Goal: Share content: Share content

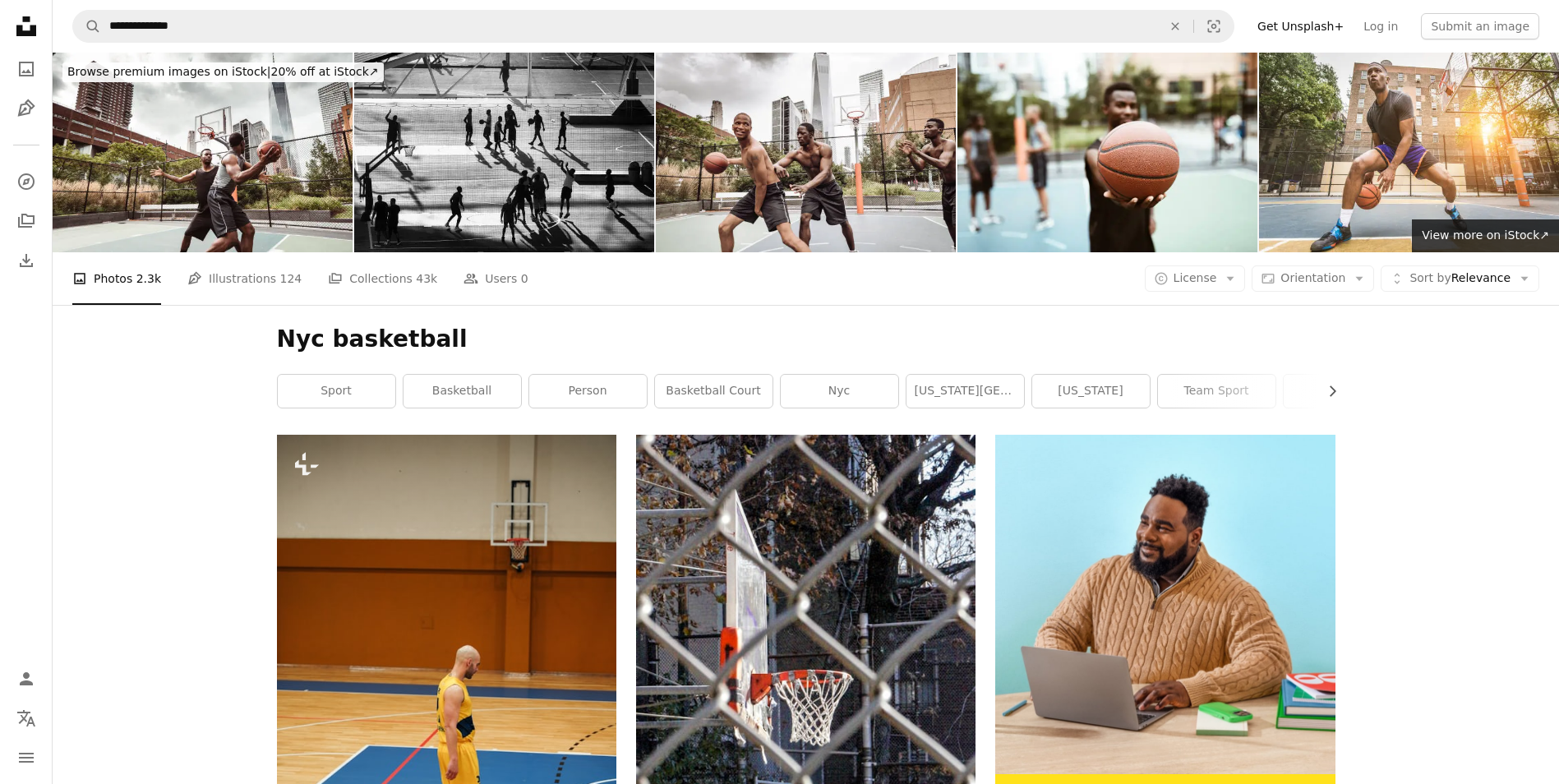
scroll to position [37228, 0]
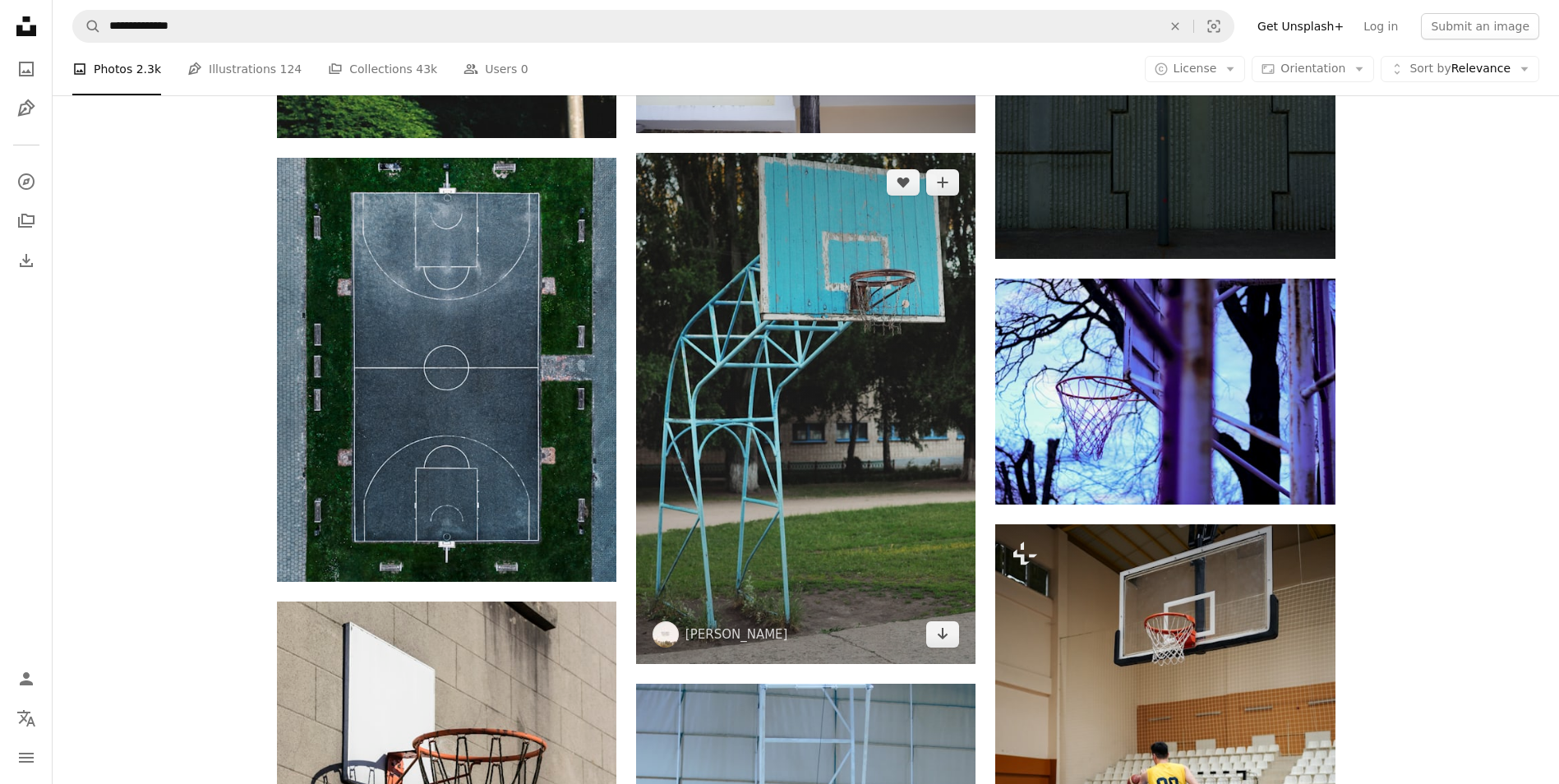
click at [905, 553] on img at bounding box center [805, 408] width 339 height 511
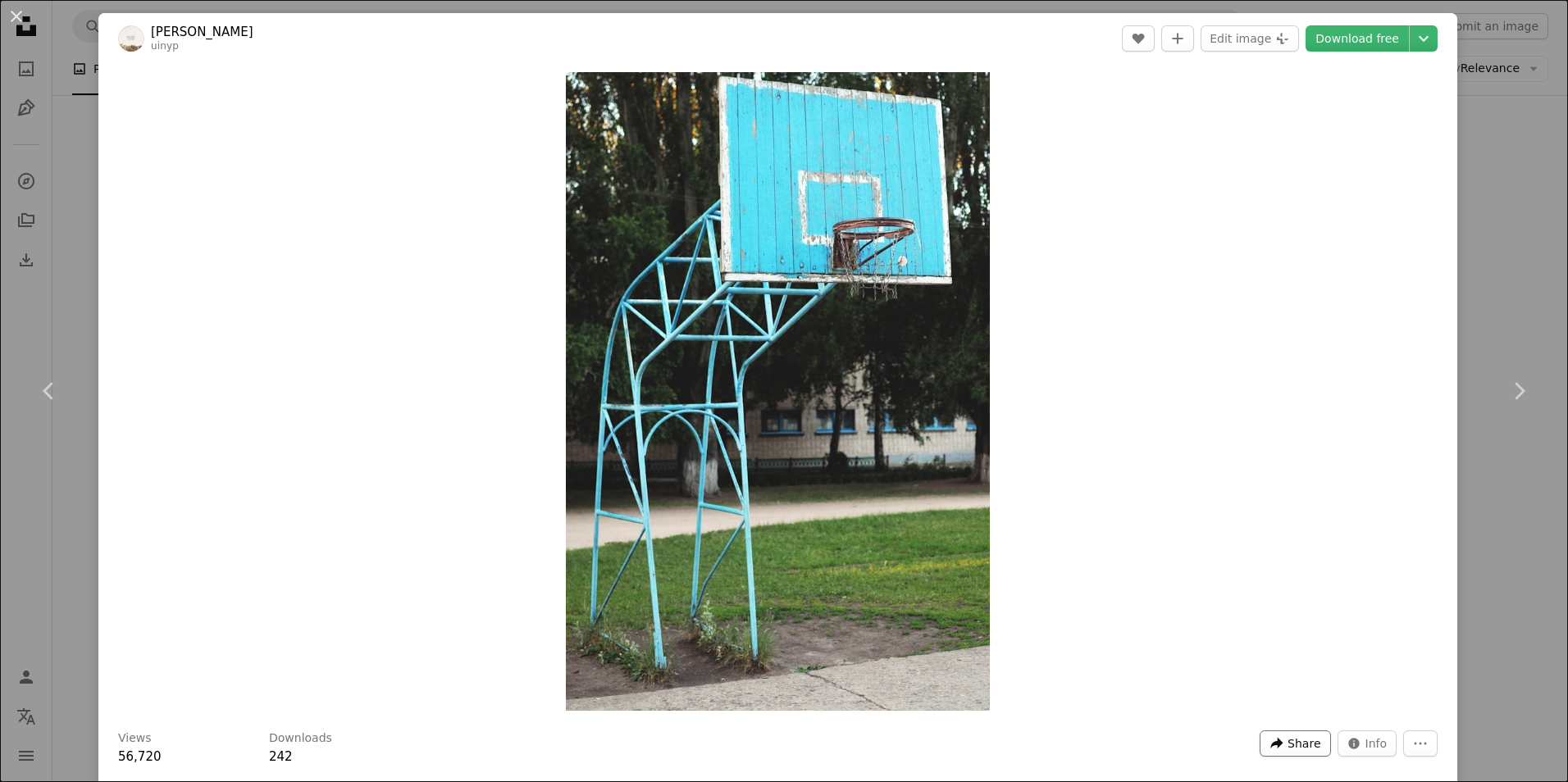
click at [1287, 738] on span "Share" at bounding box center [1304, 743] width 33 height 25
click at [1232, 631] on link "An envelope Email" at bounding box center [1245, 630] width 134 height 30
click at [168, 605] on div "Zoom in" at bounding box center [777, 392] width 1359 height 655
drag, startPoint x: 21, startPoint y: 8, endPoint x: 3, endPoint y: 47, distance: 43.0
click at [21, 8] on button "An X shape" at bounding box center [16, 16] width 20 height 20
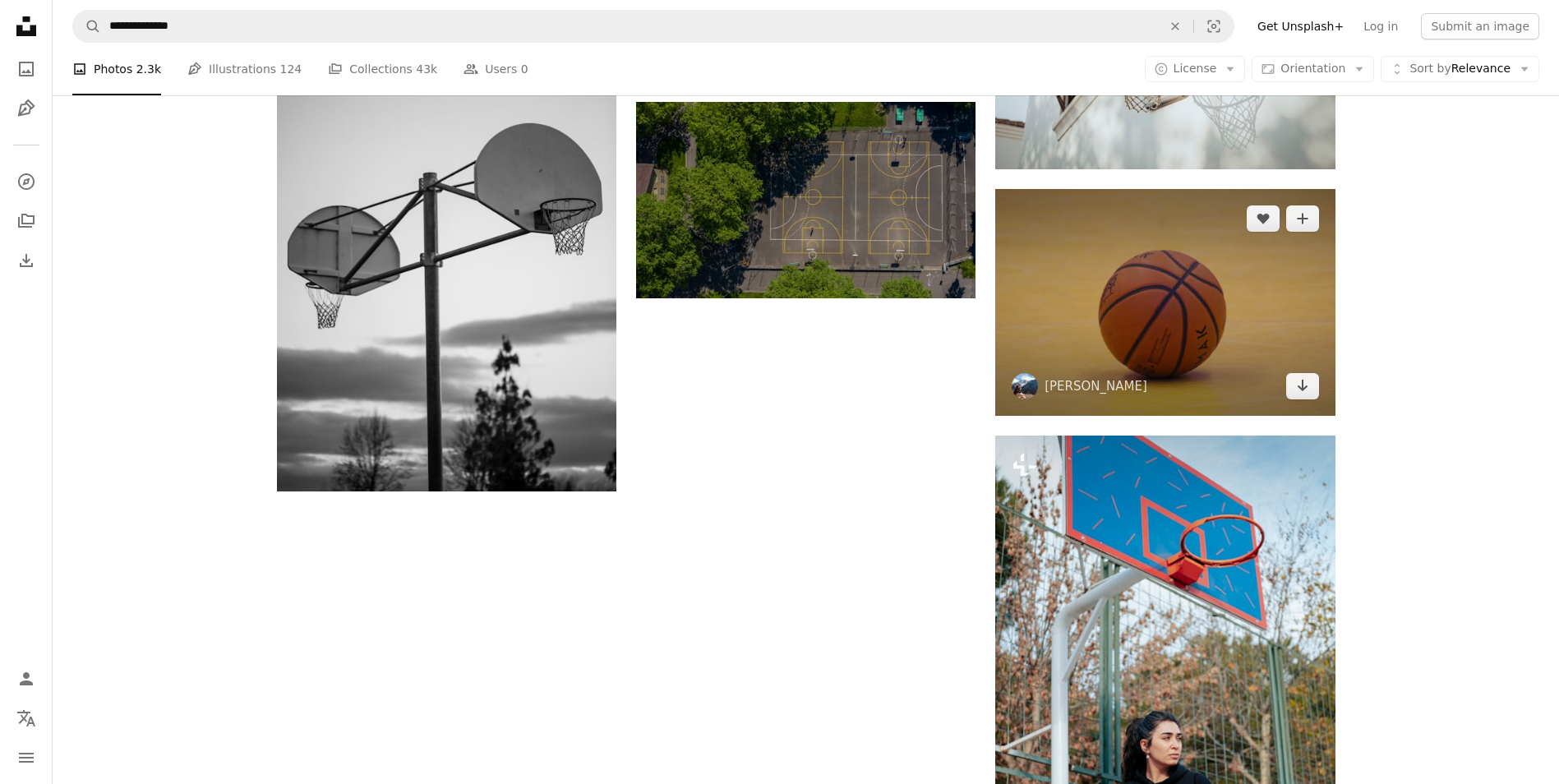
scroll to position [38872, 0]
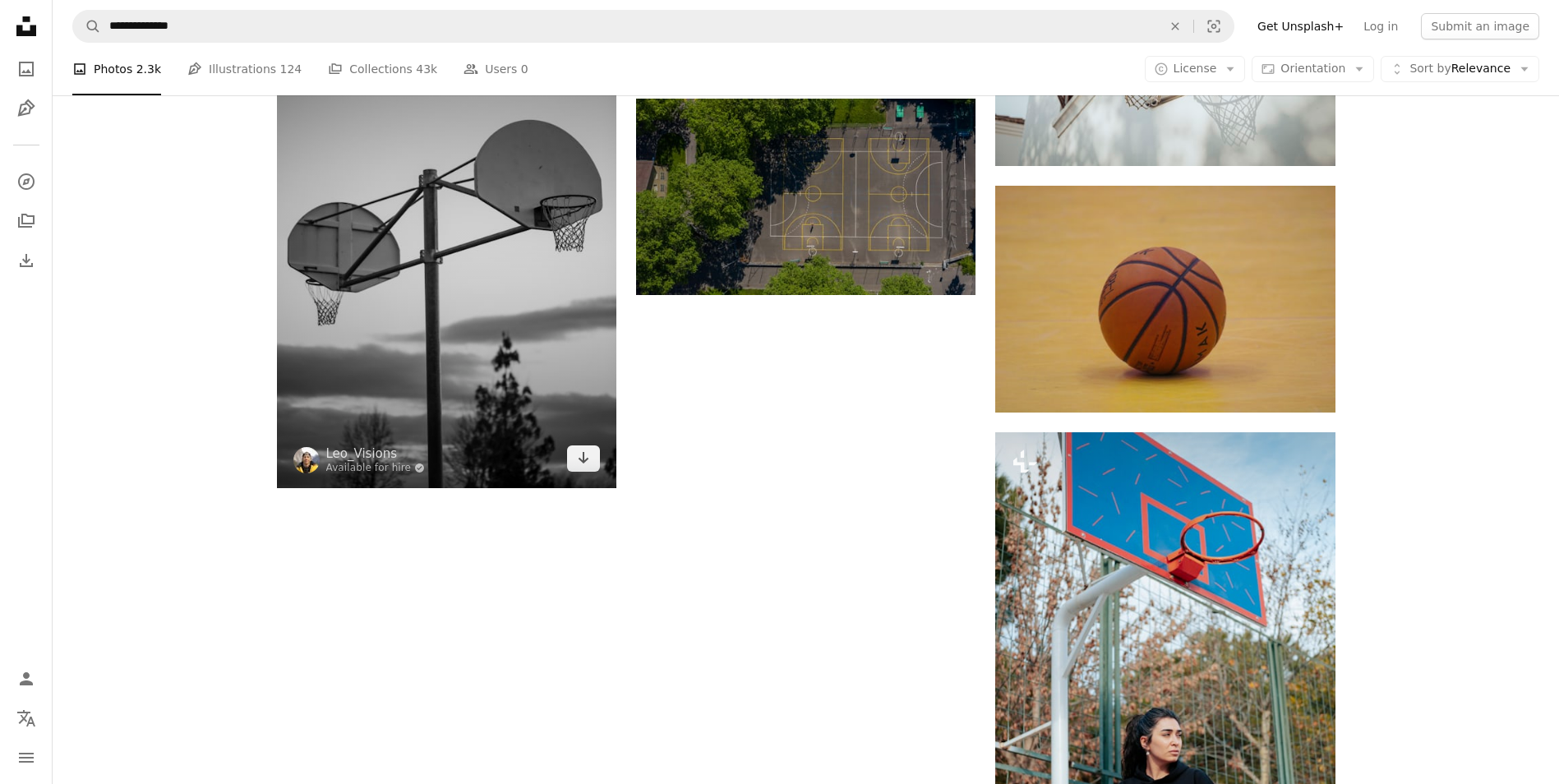
click at [474, 399] on img at bounding box center [446, 234] width 339 height 508
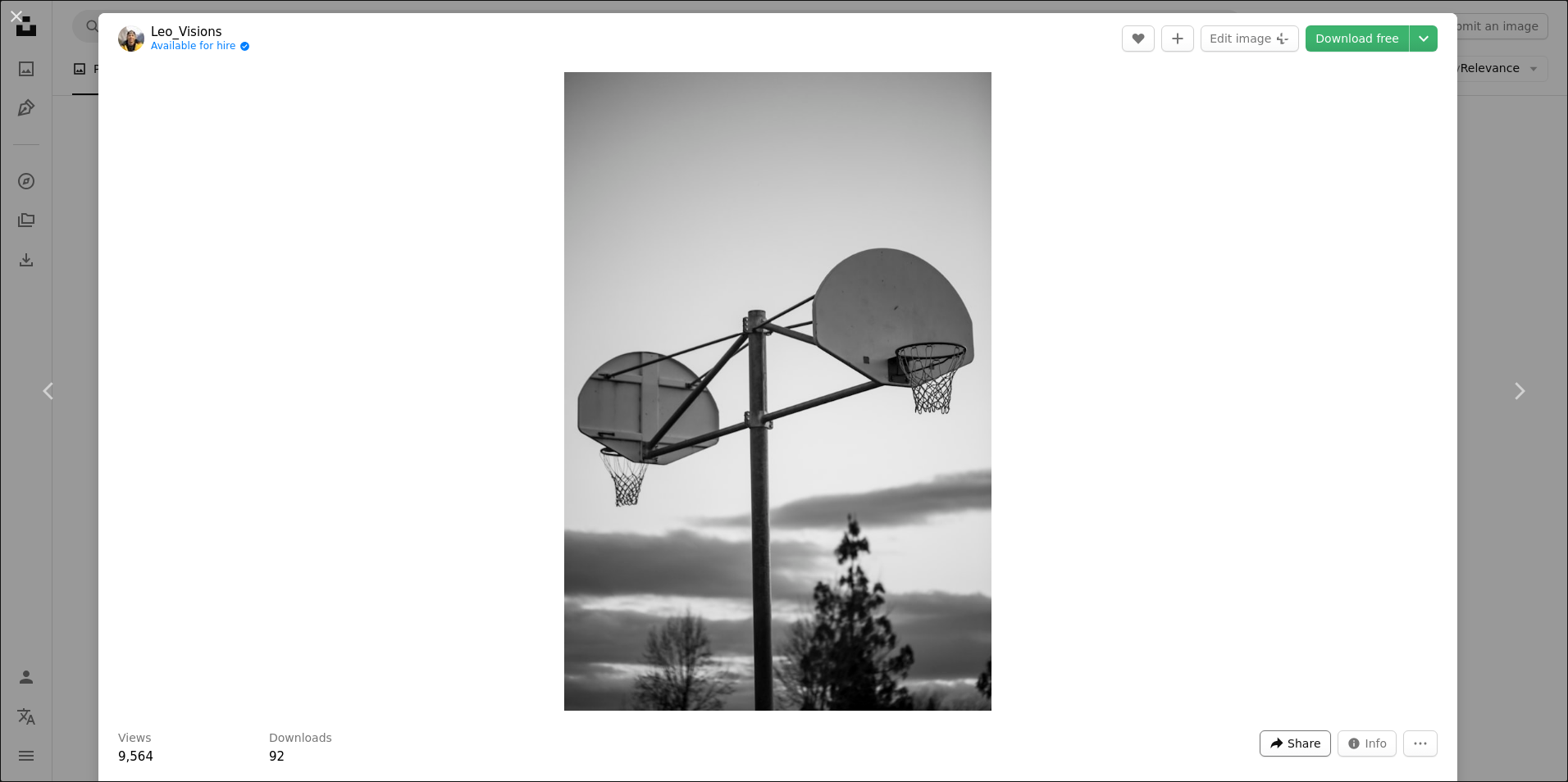
click at [1287, 743] on span "Share" at bounding box center [1304, 743] width 33 height 25
click at [1219, 631] on link "An envelope Email" at bounding box center [1245, 630] width 134 height 30
drag, startPoint x: 56, startPoint y: 557, endPoint x: 40, endPoint y: 0, distance: 557.2
click at [56, 557] on div "An X shape Chevron left Chevron right Leo_Visions Available for hire A checkmar…" at bounding box center [784, 391] width 1568 height 782
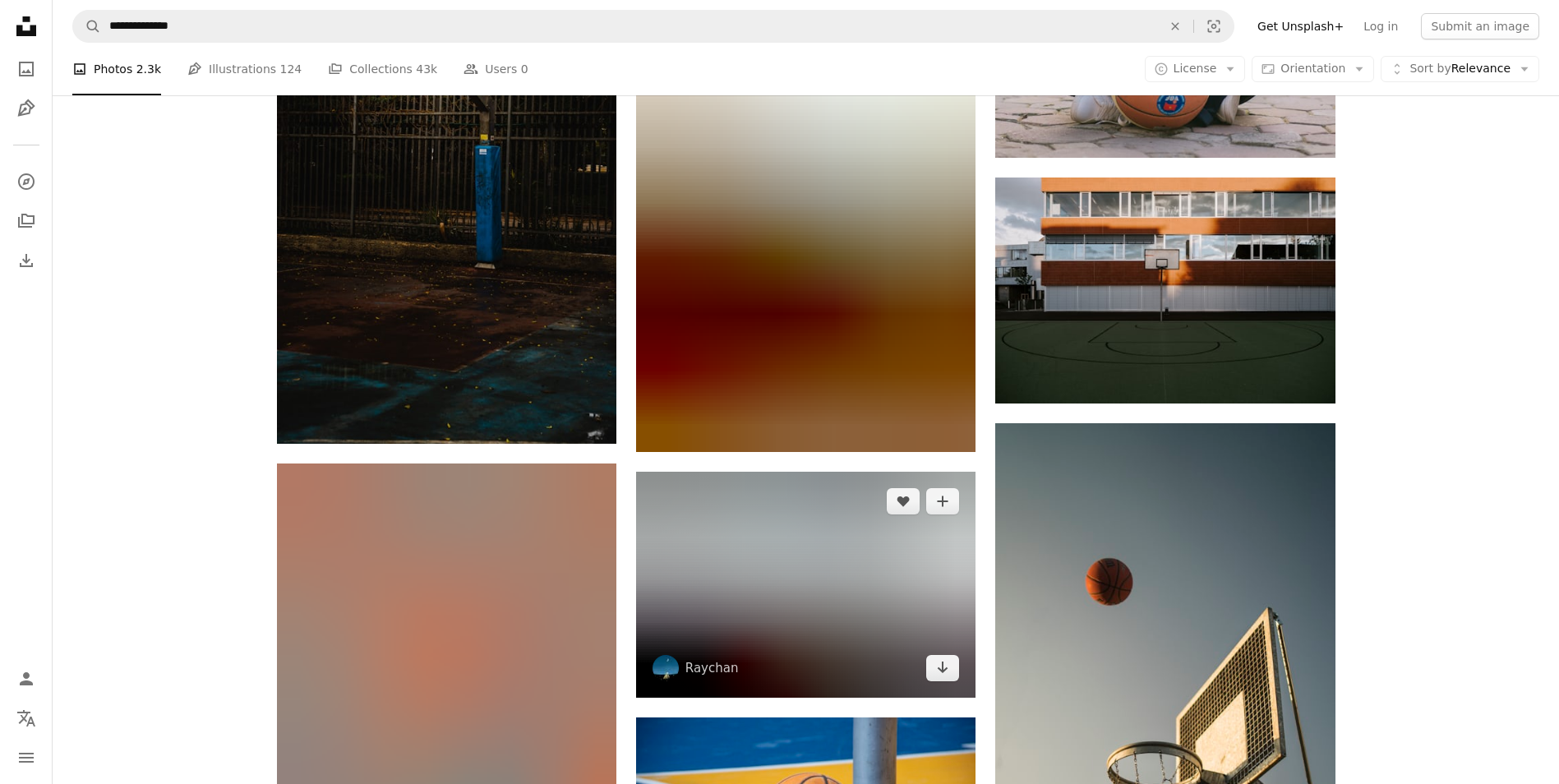
scroll to position [40186, 0]
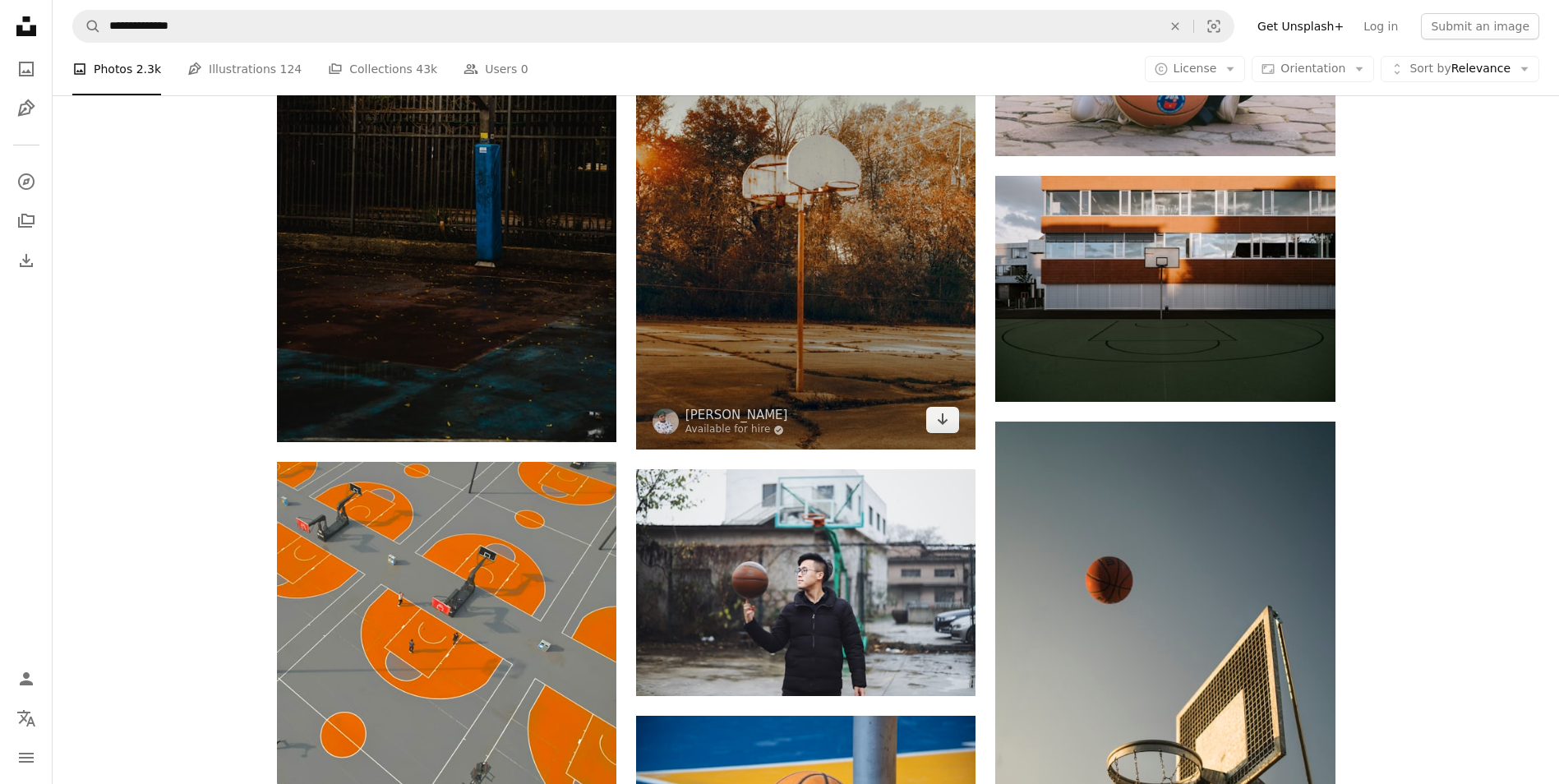
click at [825, 387] on img at bounding box center [805, 226] width 339 height 448
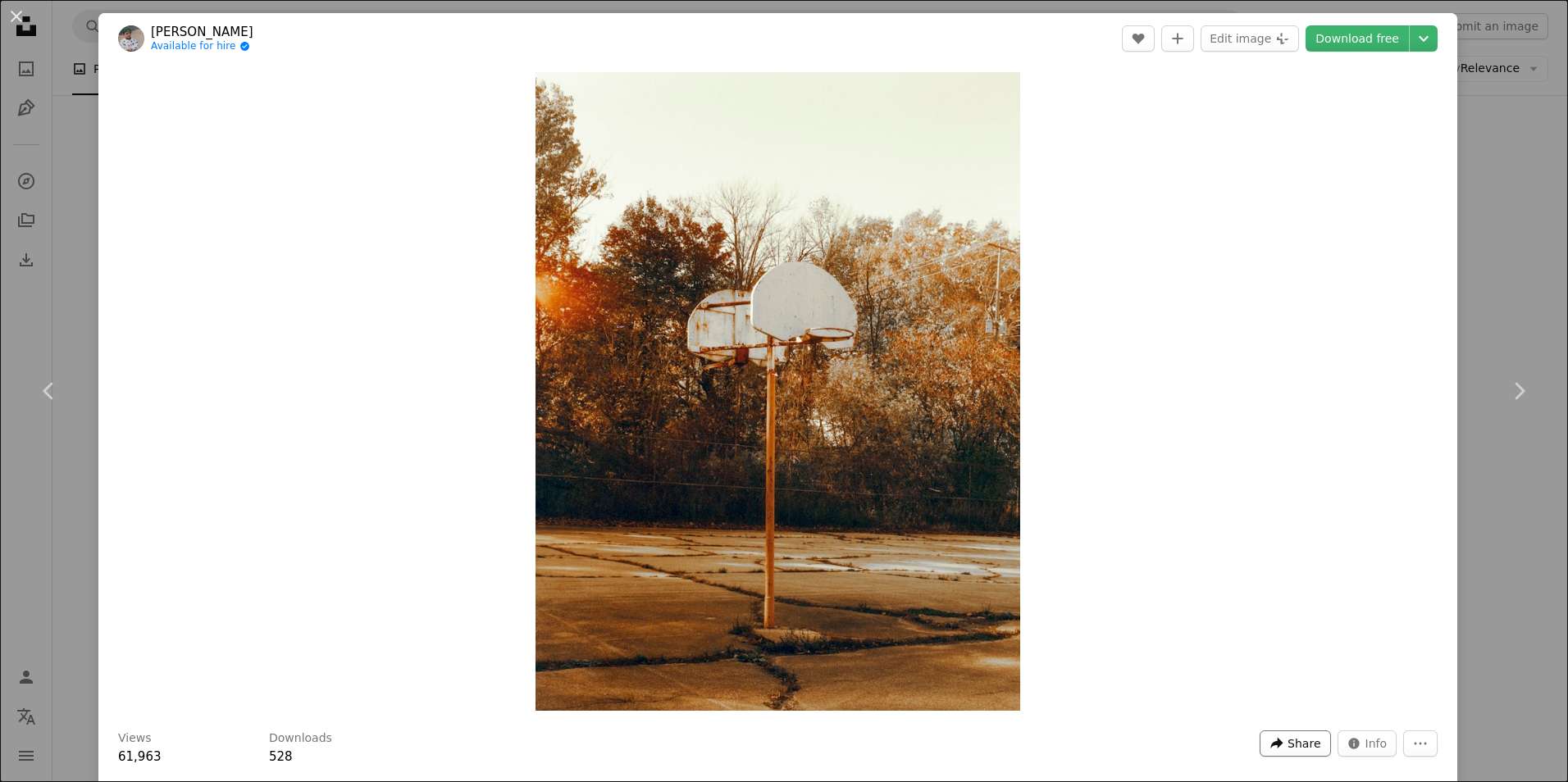
click at [1287, 743] on span "Share" at bounding box center [1304, 743] width 33 height 25
click at [1205, 631] on link "An envelope Email" at bounding box center [1245, 630] width 134 height 30
click at [270, 649] on div "Zoom in" at bounding box center [777, 392] width 1359 height 655
click at [16, 16] on button "An X shape" at bounding box center [16, 16] width 20 height 20
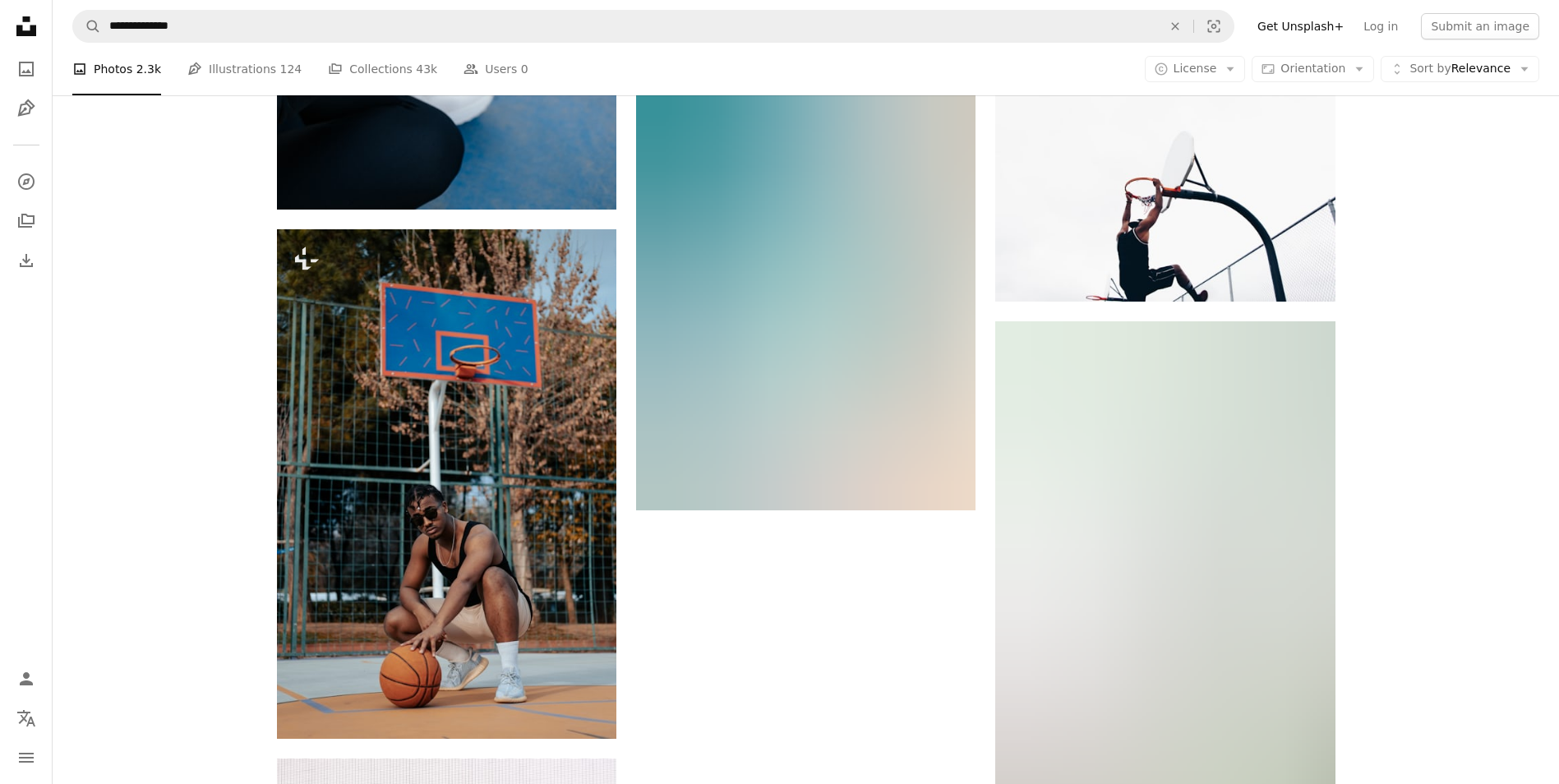
scroll to position [41337, 0]
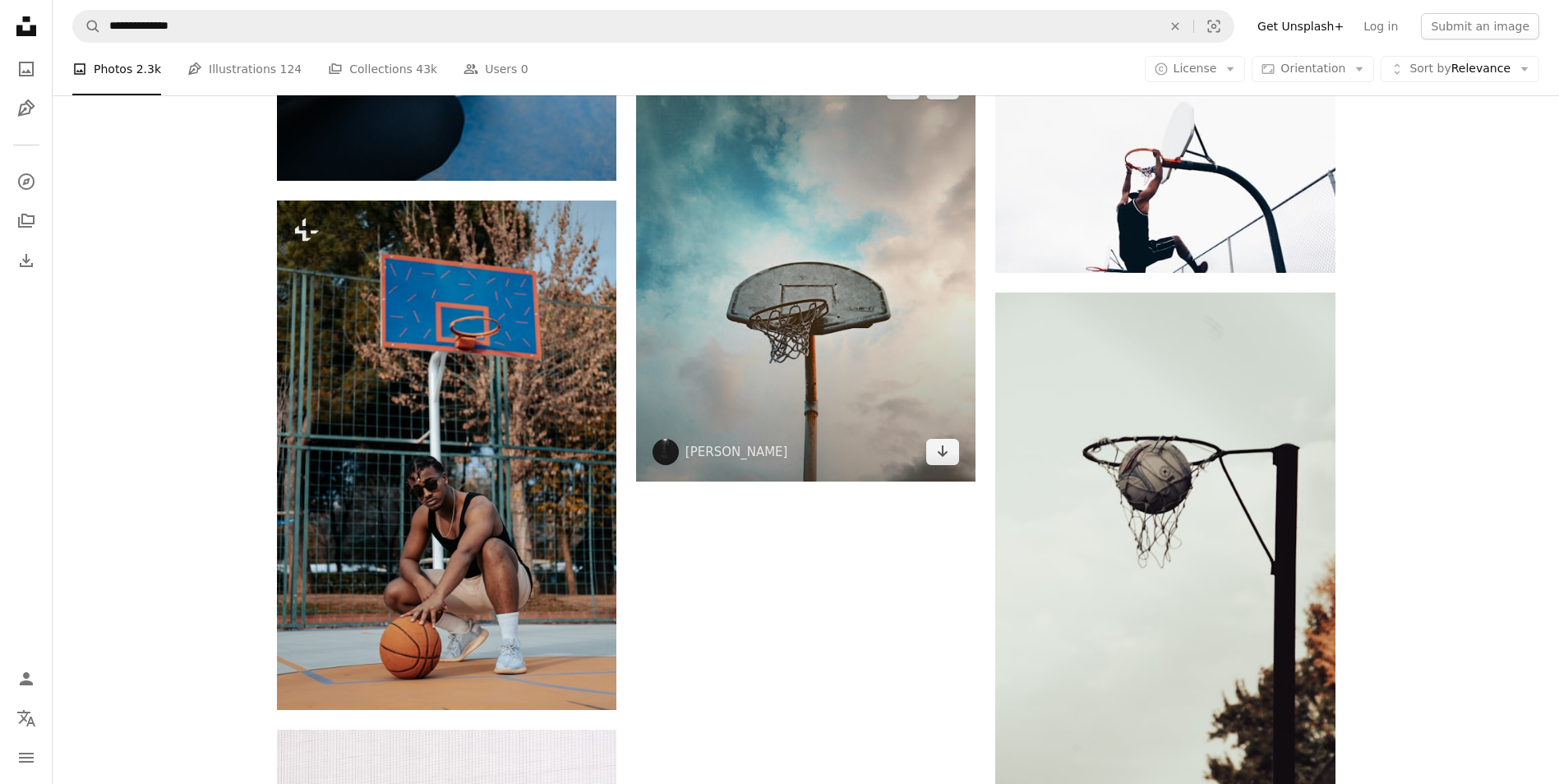
click at [856, 408] on img at bounding box center [805, 269] width 339 height 425
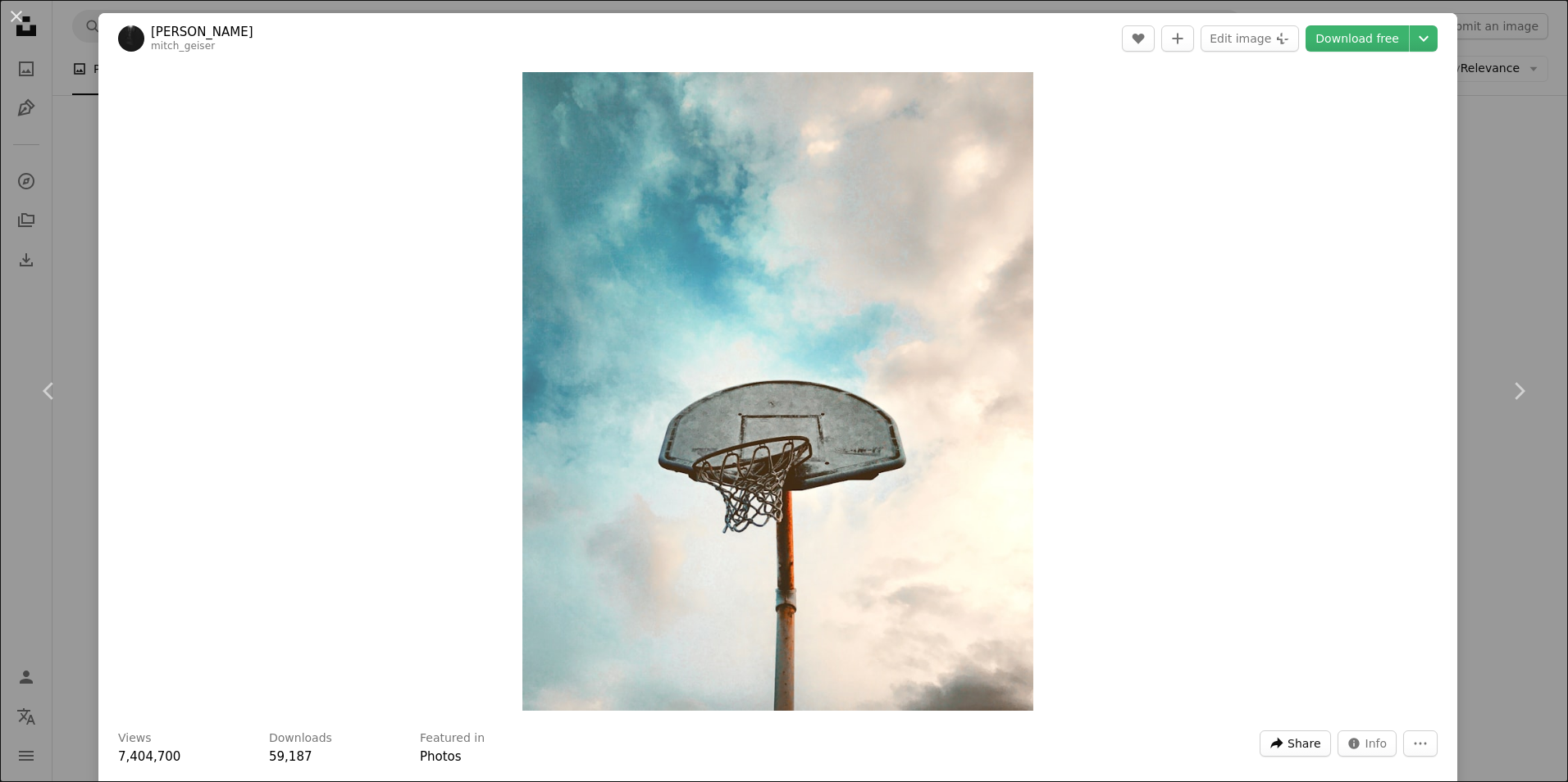
click at [1297, 747] on span "Share" at bounding box center [1304, 743] width 33 height 25
click at [1216, 629] on link "An envelope Email" at bounding box center [1245, 630] width 134 height 30
drag, startPoint x: 102, startPoint y: 558, endPoint x: 44, endPoint y: 458, distance: 115.6
click at [103, 557] on div "Zoom in" at bounding box center [777, 392] width 1359 height 655
drag, startPoint x: 15, startPoint y: 12, endPoint x: 1006, endPoint y: 286, distance: 1028.2
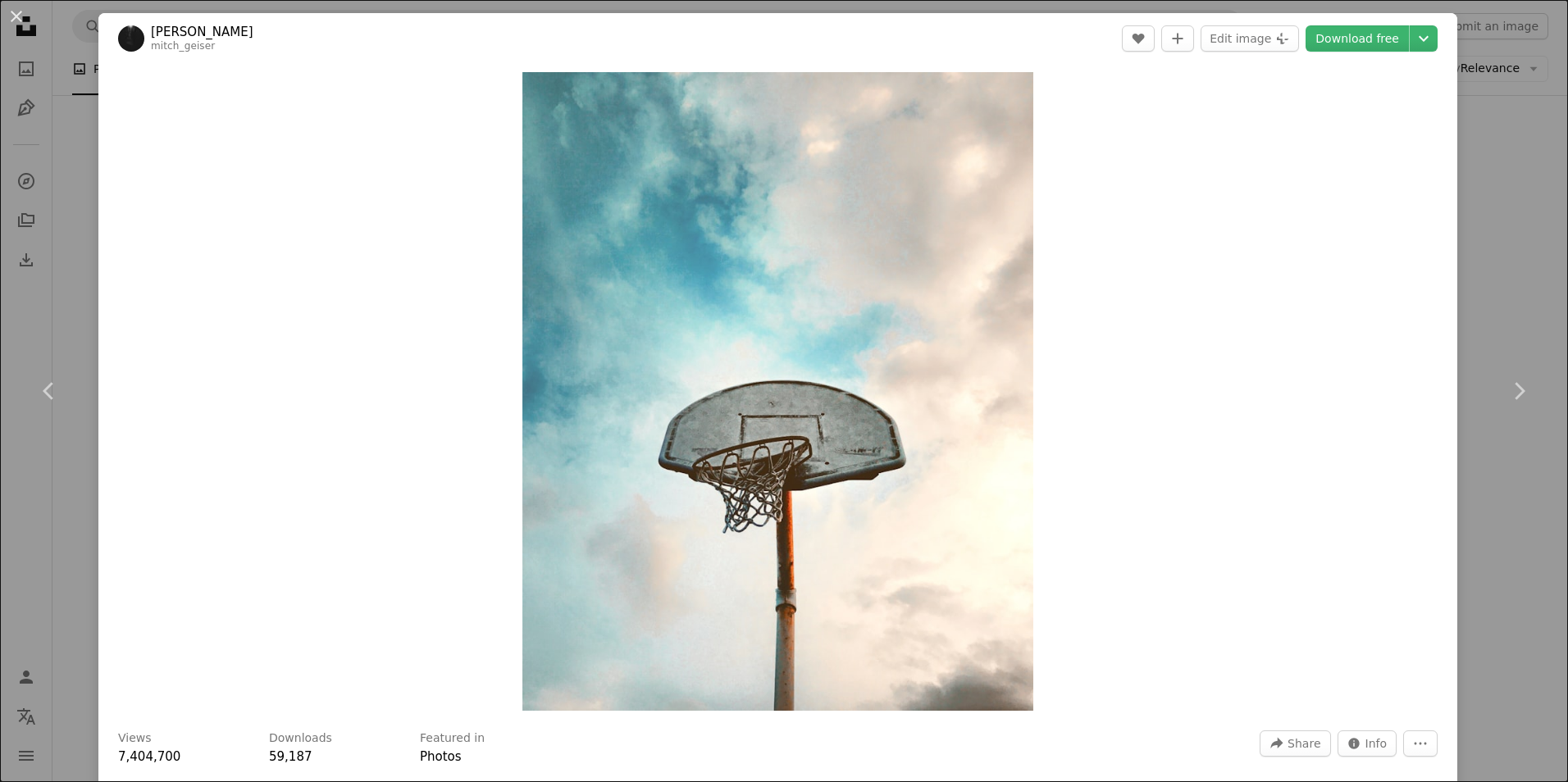
click at [15, 12] on button "An X shape" at bounding box center [16, 16] width 20 height 20
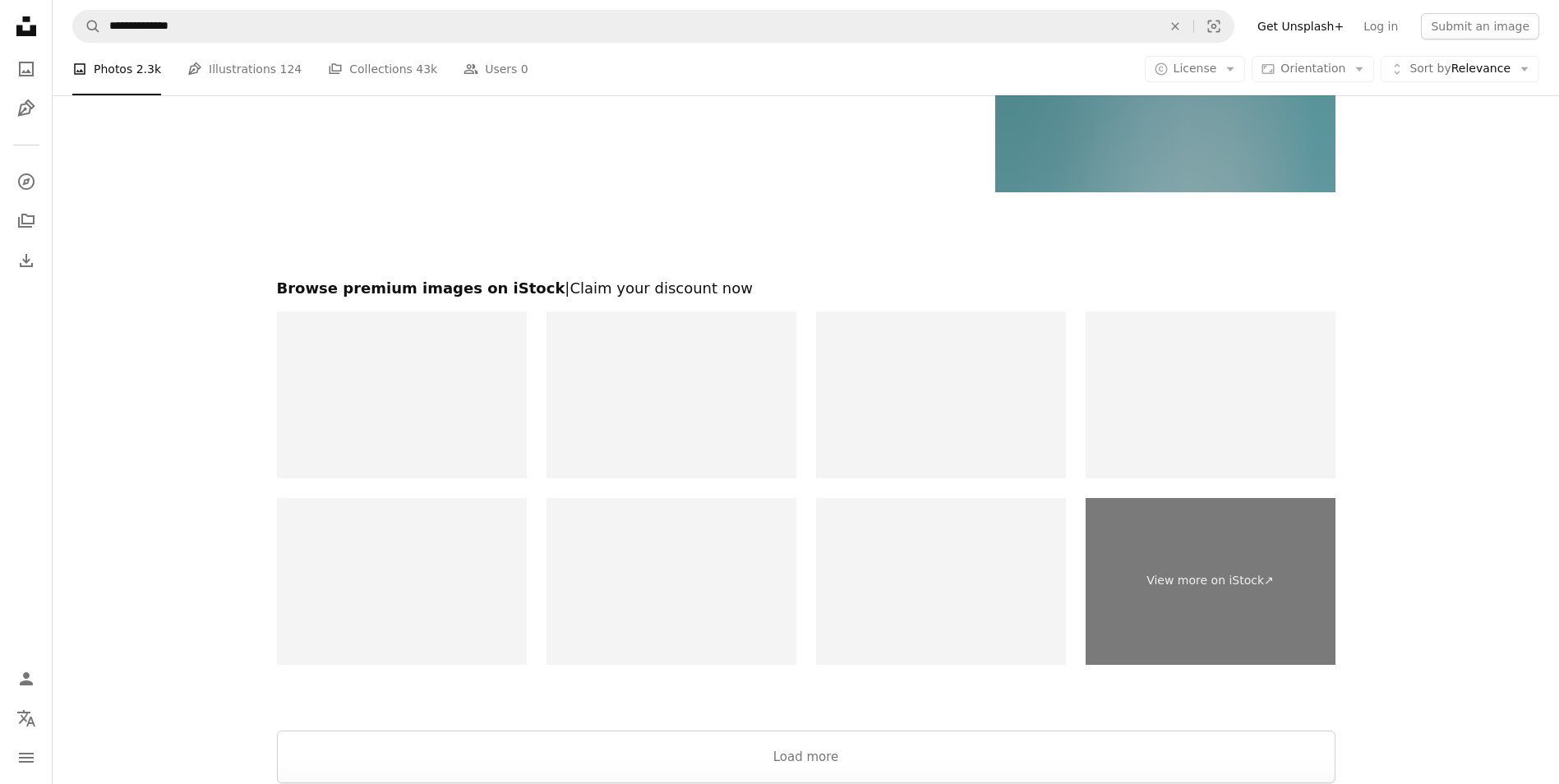
scroll to position [45446, 0]
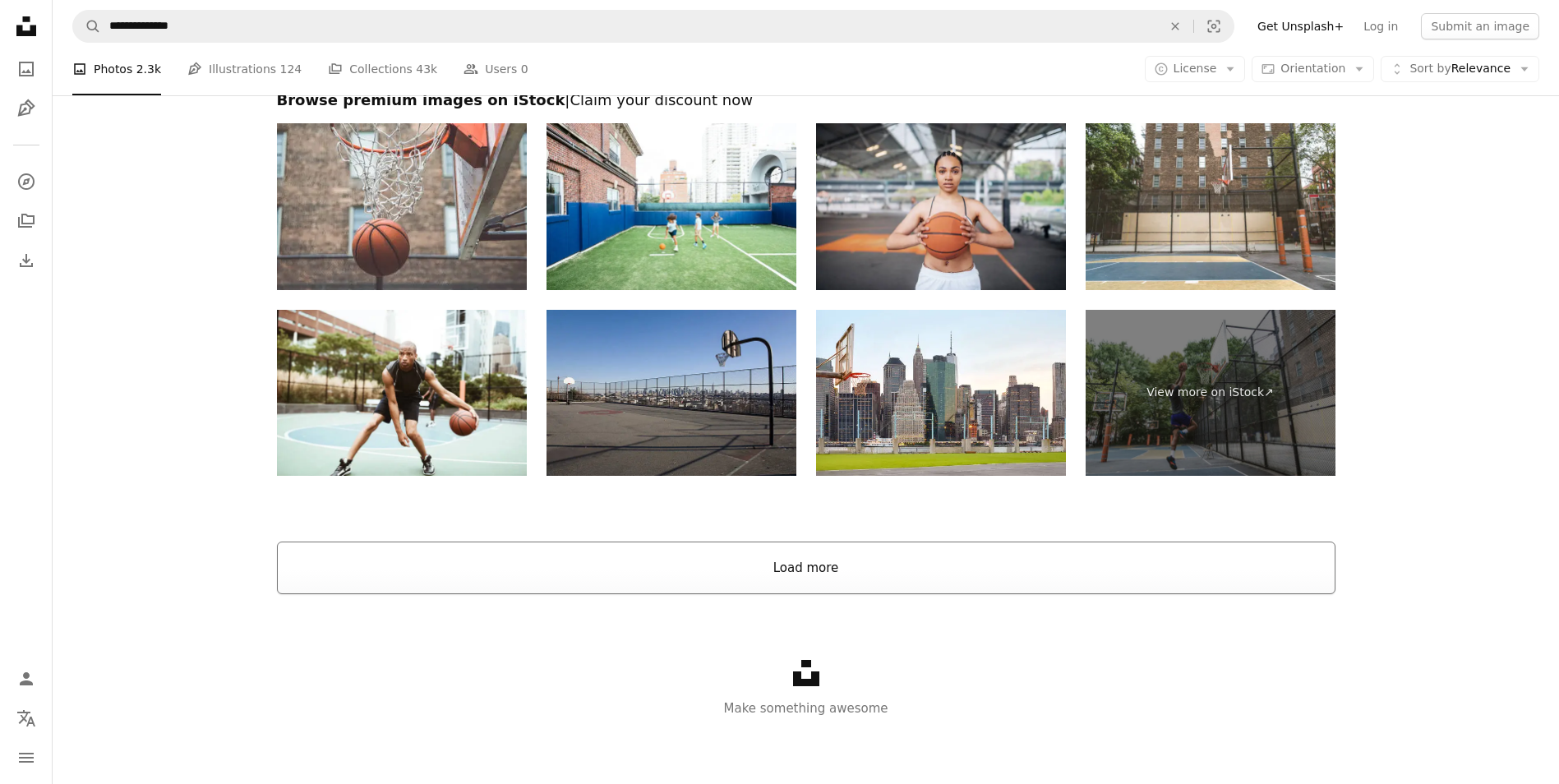
click at [774, 561] on button "Load more" at bounding box center [806, 568] width 1059 height 53
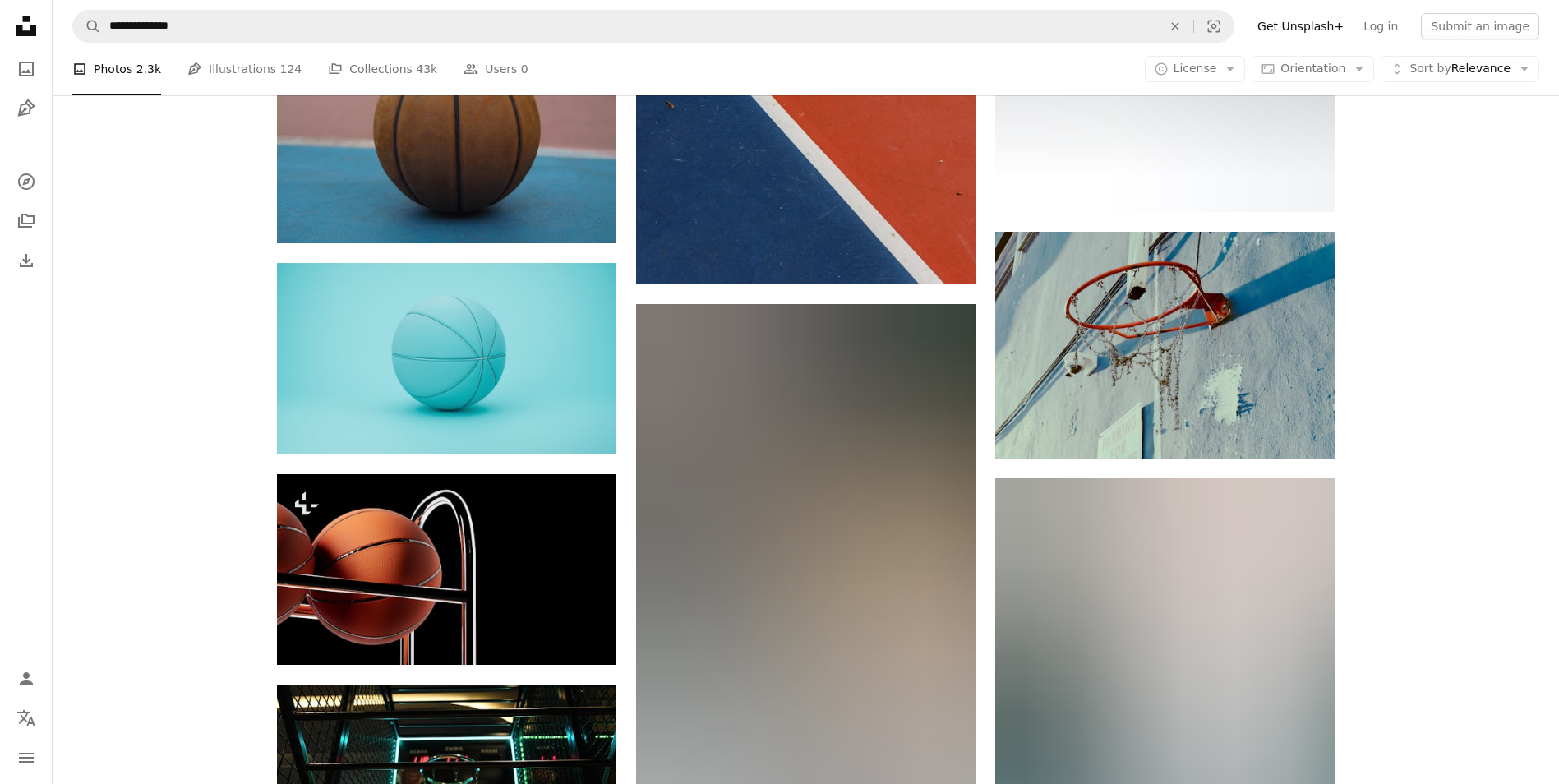
scroll to position [48819, 0]
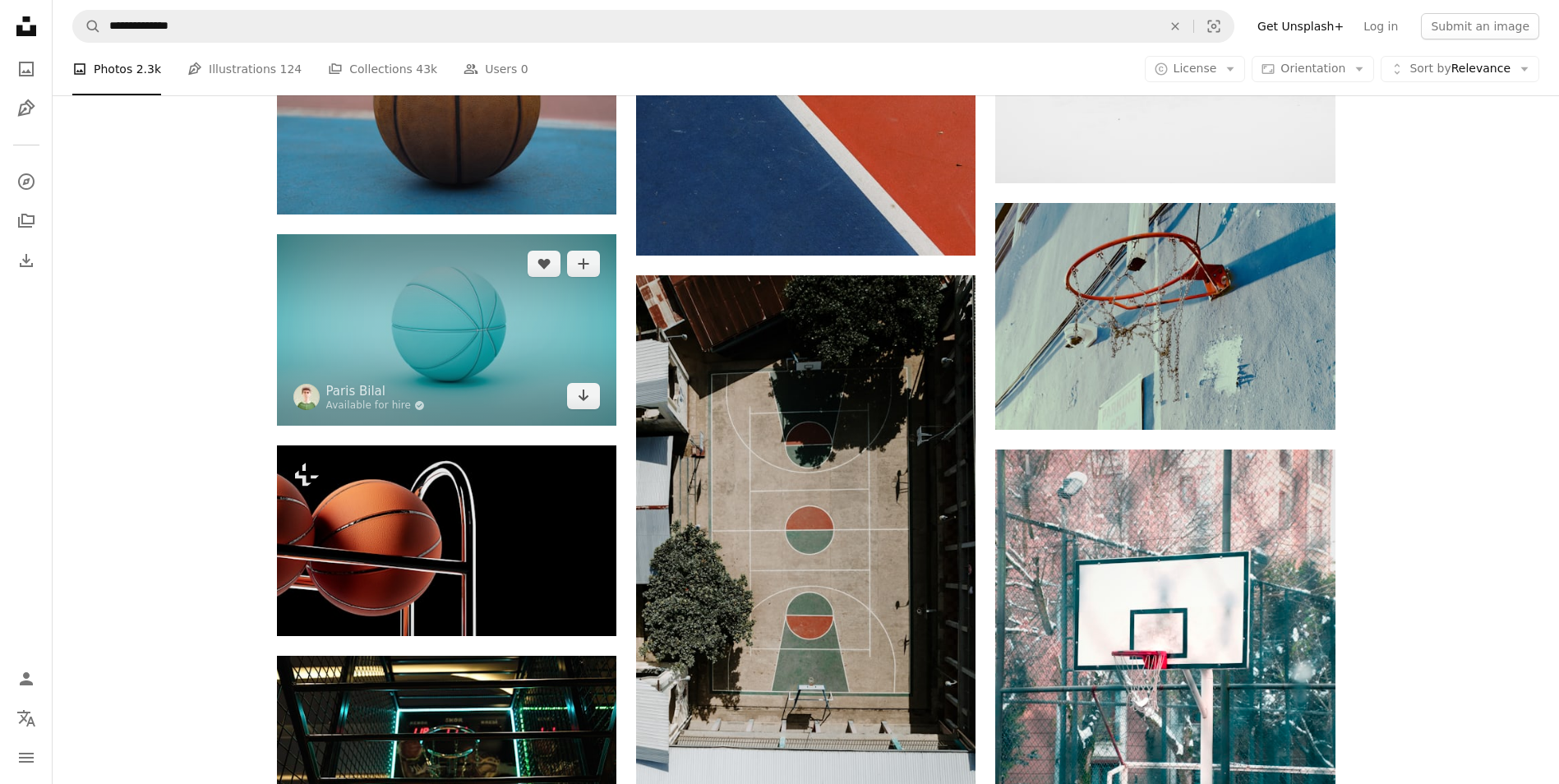
click at [513, 339] on img at bounding box center [446, 329] width 339 height 191
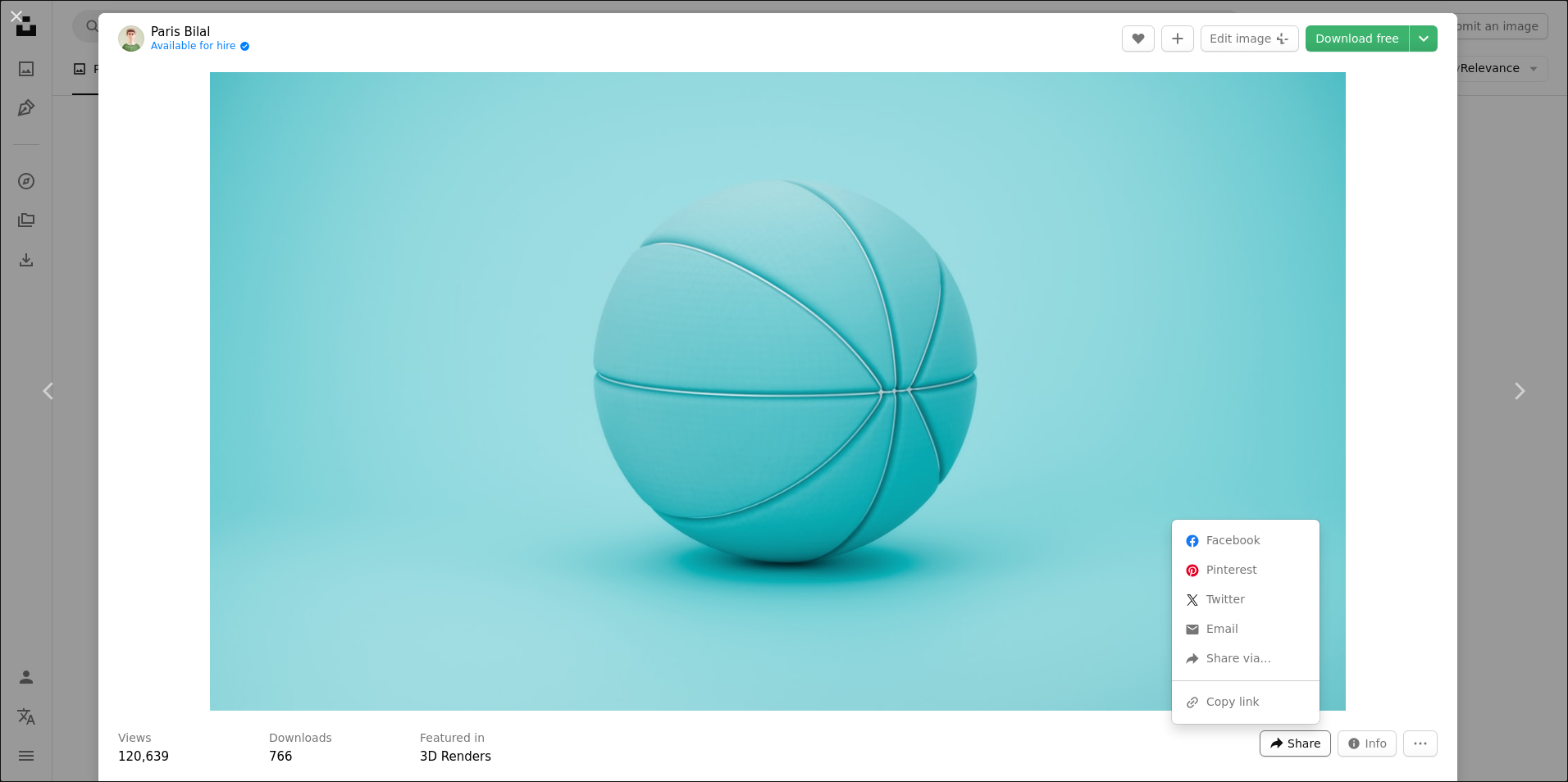
click at [1271, 742] on icon "Share this image" at bounding box center [1276, 742] width 12 height 12
click at [1236, 626] on link "An envelope Email" at bounding box center [1245, 630] width 134 height 30
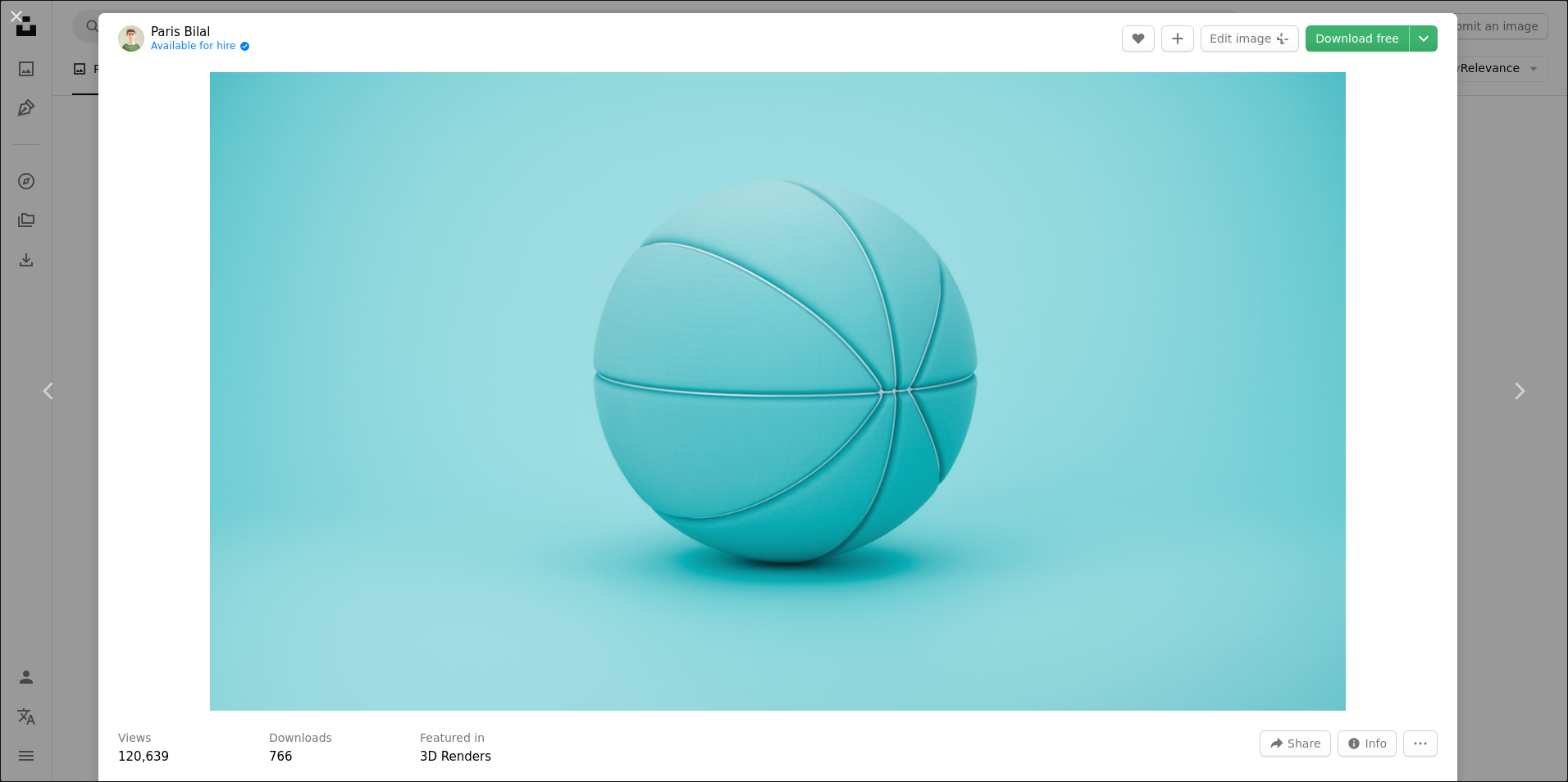
drag, startPoint x: 75, startPoint y: 617, endPoint x: 48, endPoint y: 175, distance: 442.8
click at [75, 617] on div "An X shape Chevron left Chevron right [GEOGRAPHIC_DATA] Bilal Available for hir…" at bounding box center [784, 391] width 1568 height 782
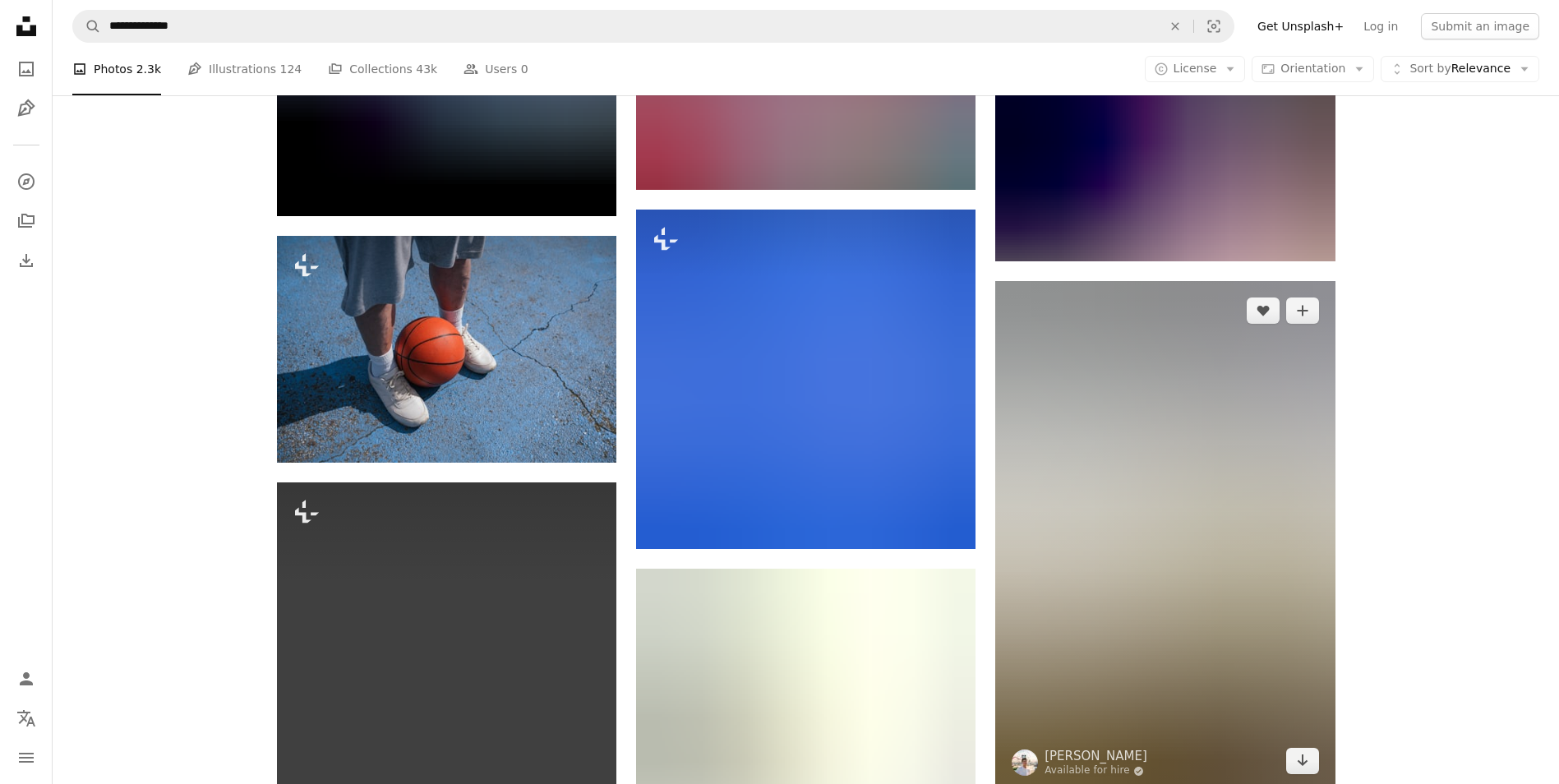
scroll to position [52764, 0]
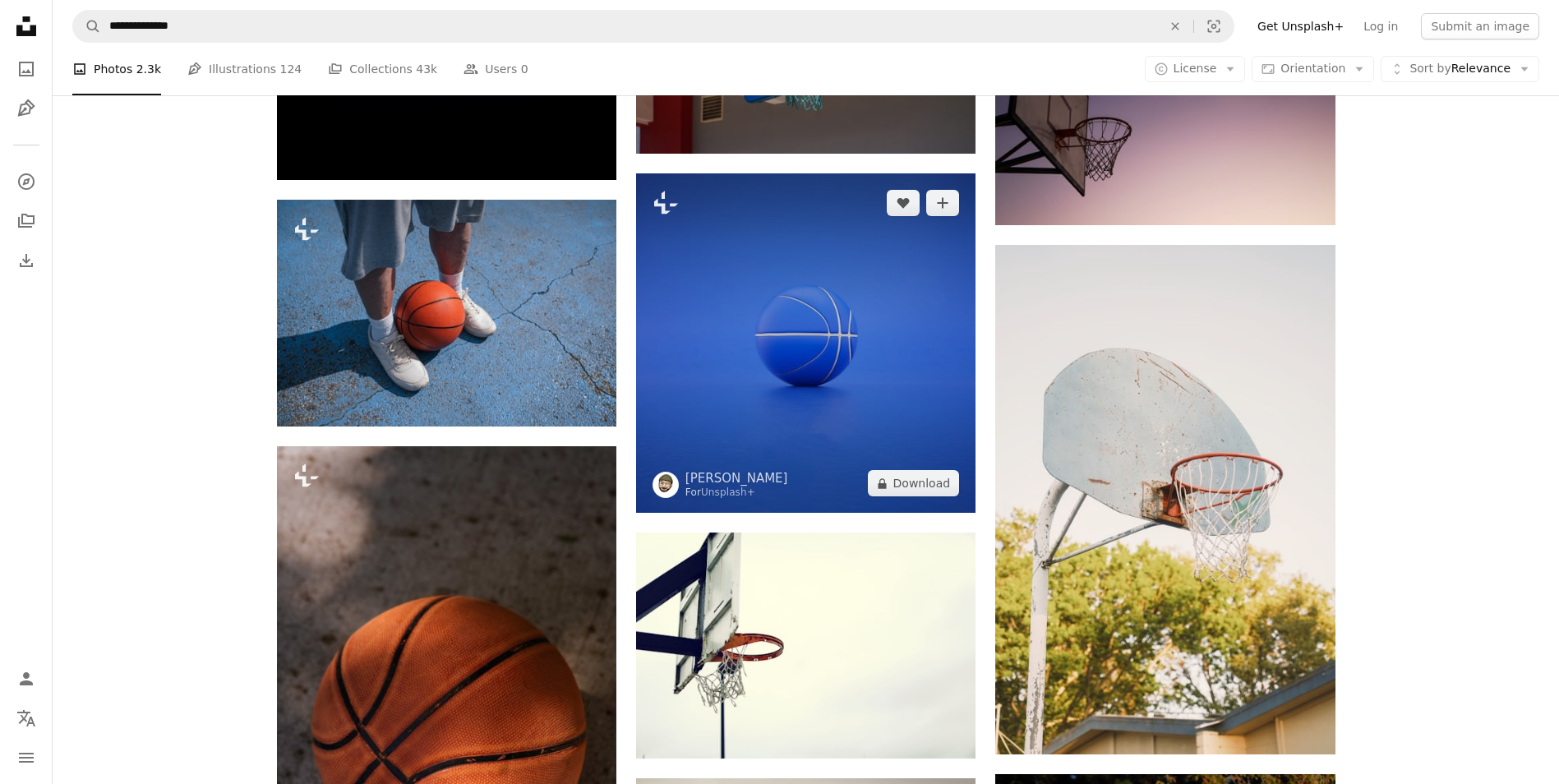
click at [824, 437] on img at bounding box center [805, 342] width 339 height 339
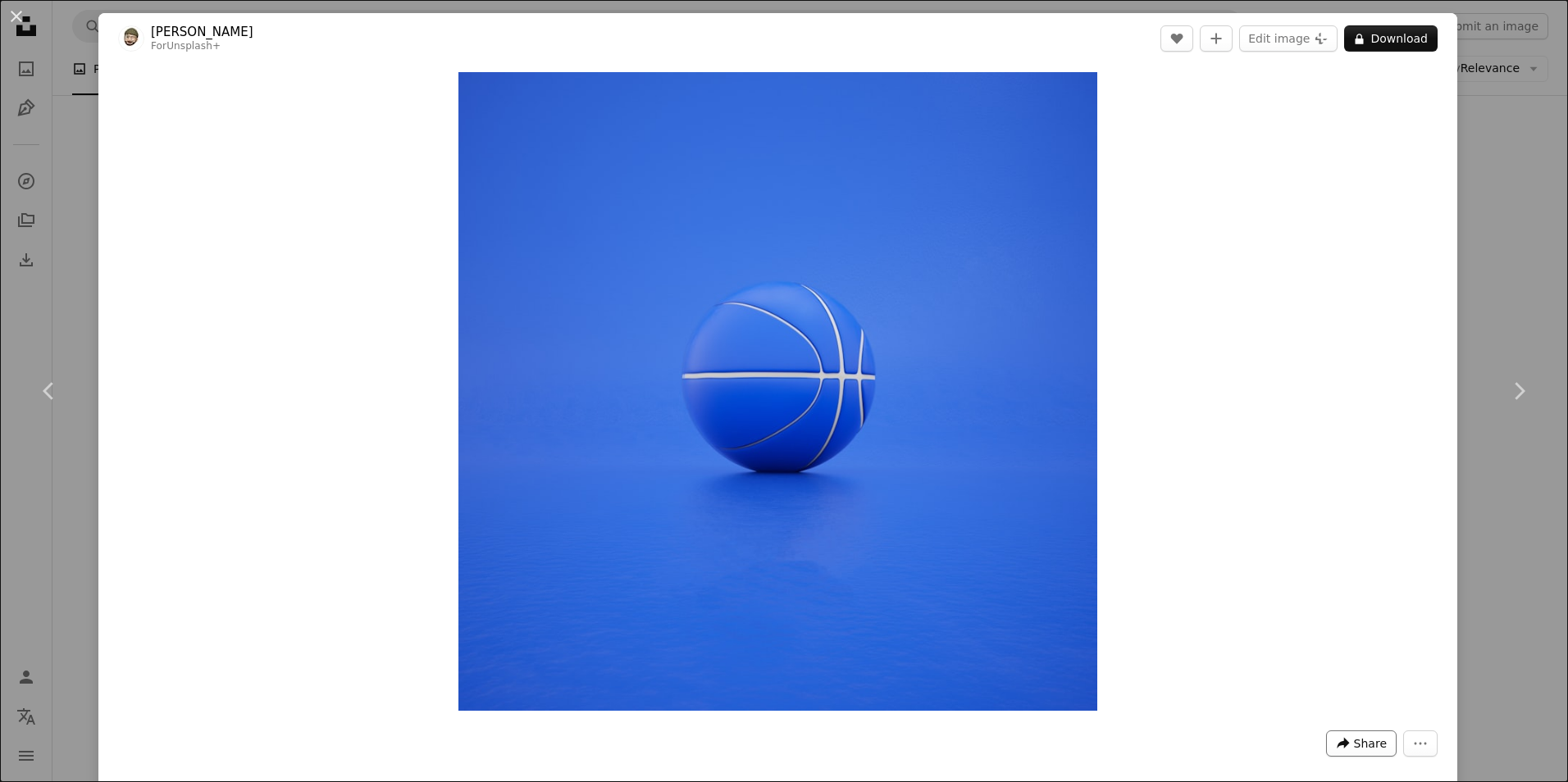
click at [1339, 741] on icon "A forward-right arrow" at bounding box center [1343, 743] width 15 height 15
click at [1284, 630] on link "An envelope Email" at bounding box center [1310, 630] width 134 height 30
click at [162, 562] on div "Zoom in" at bounding box center [777, 392] width 1359 height 655
click at [8, 11] on button "An X shape" at bounding box center [16, 16] width 20 height 20
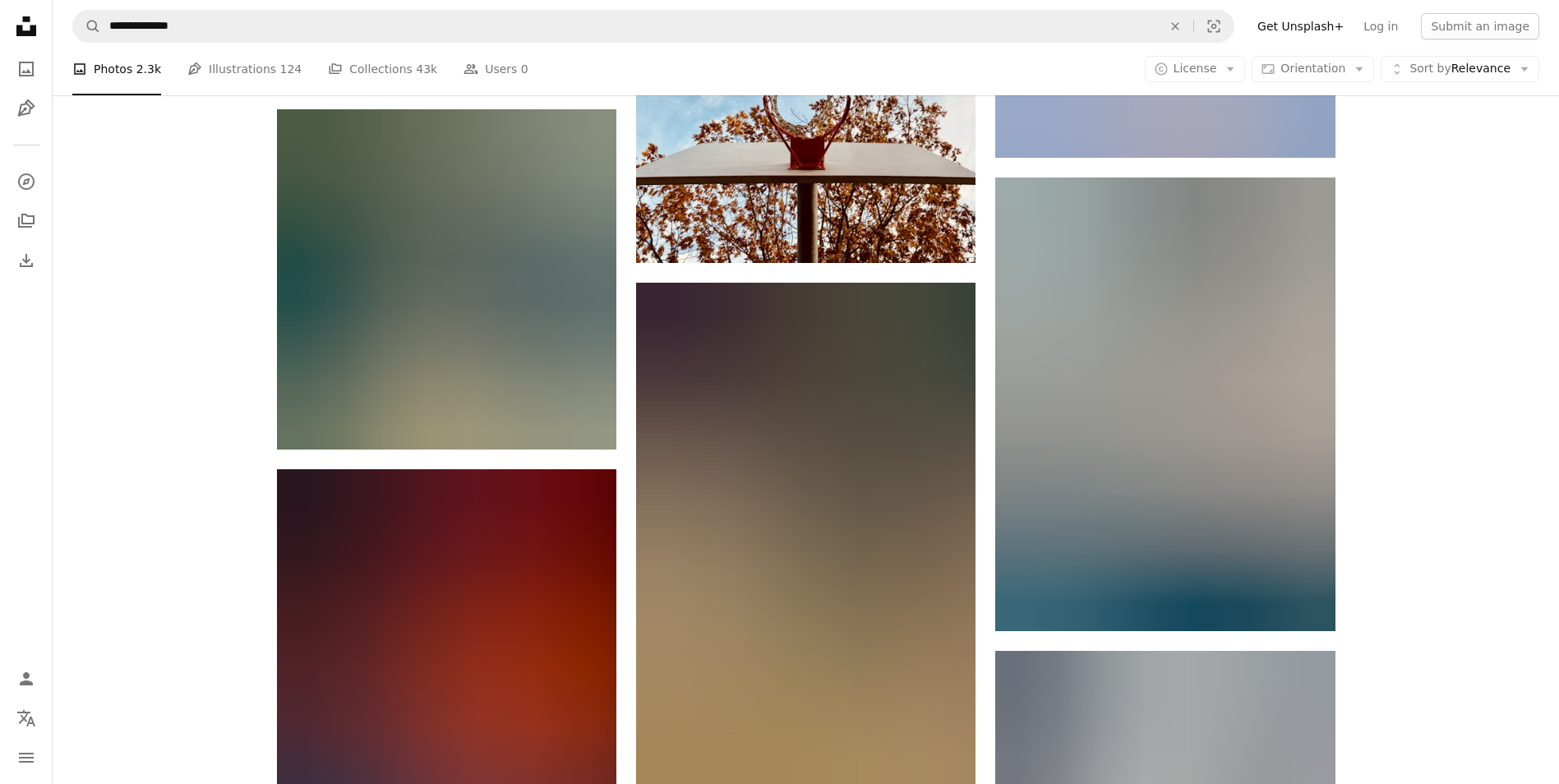
scroll to position [55147, 0]
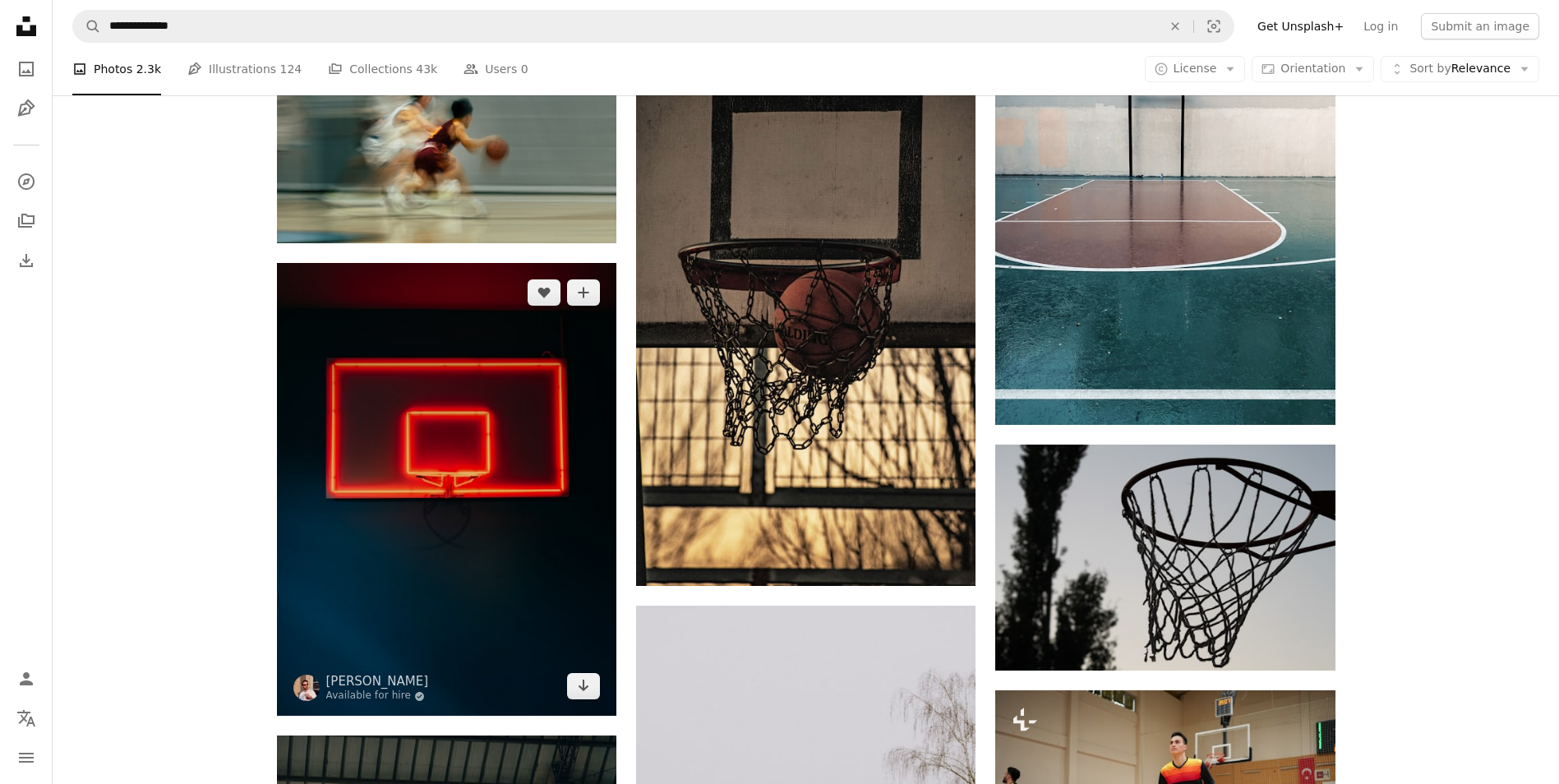
click at [502, 618] on img at bounding box center [446, 489] width 339 height 453
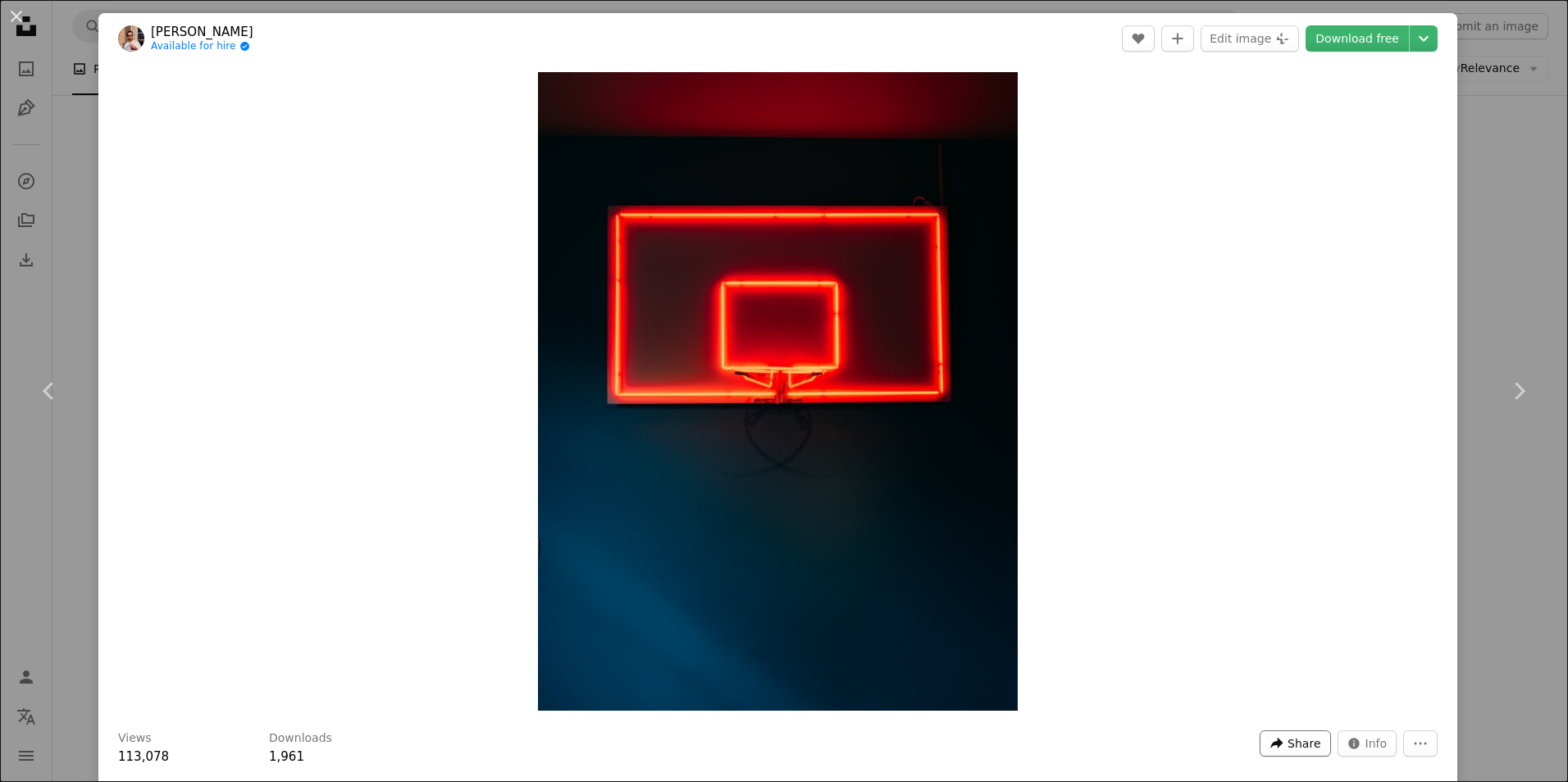
click at [1296, 743] on span "Share" at bounding box center [1304, 743] width 33 height 25
click at [1217, 622] on link "An envelope Email" at bounding box center [1245, 630] width 134 height 30
click at [134, 533] on div "Zoom in" at bounding box center [777, 392] width 1359 height 655
click at [14, 18] on button "An X shape" at bounding box center [16, 16] width 20 height 20
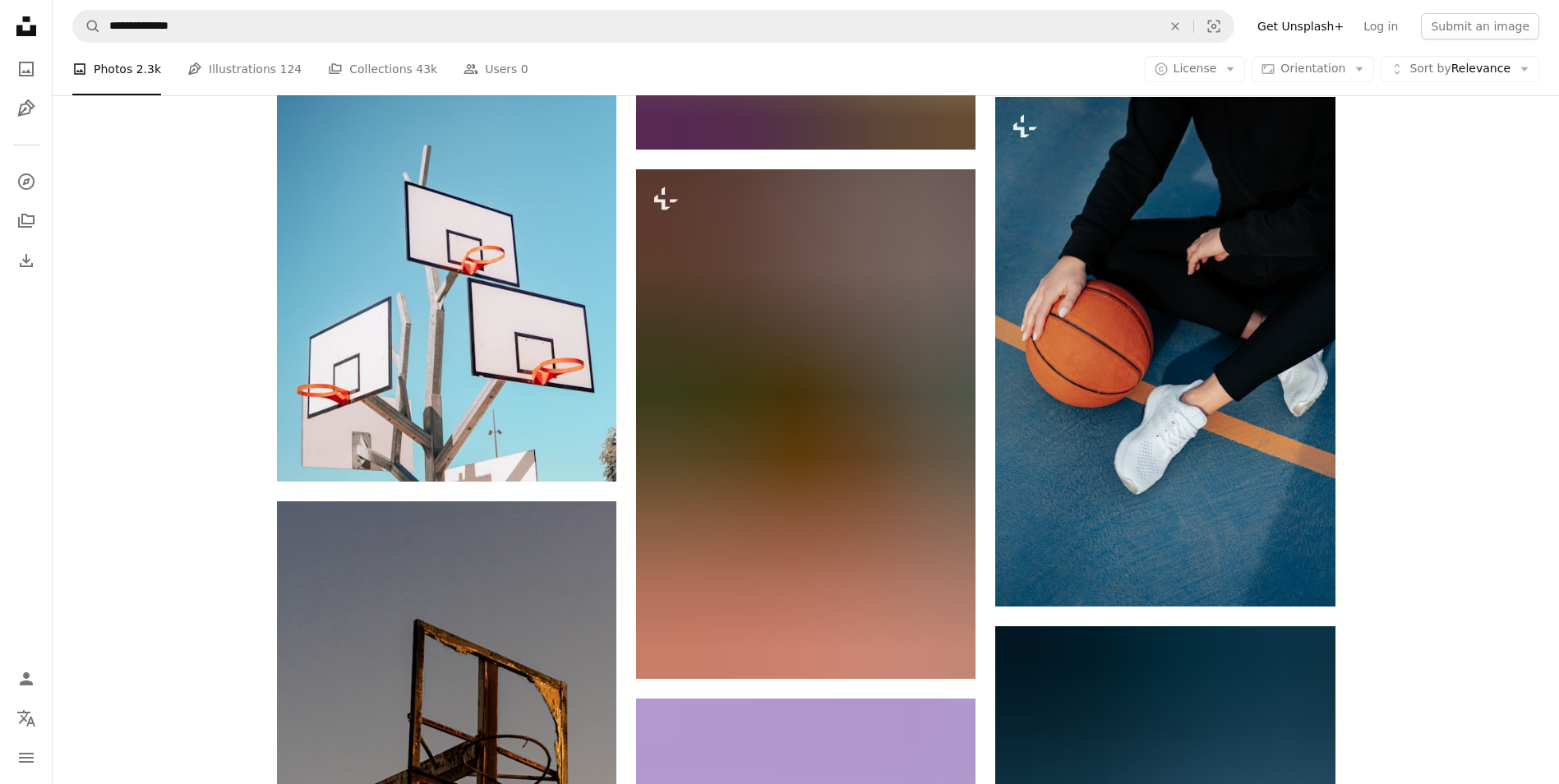
scroll to position [61064, 0]
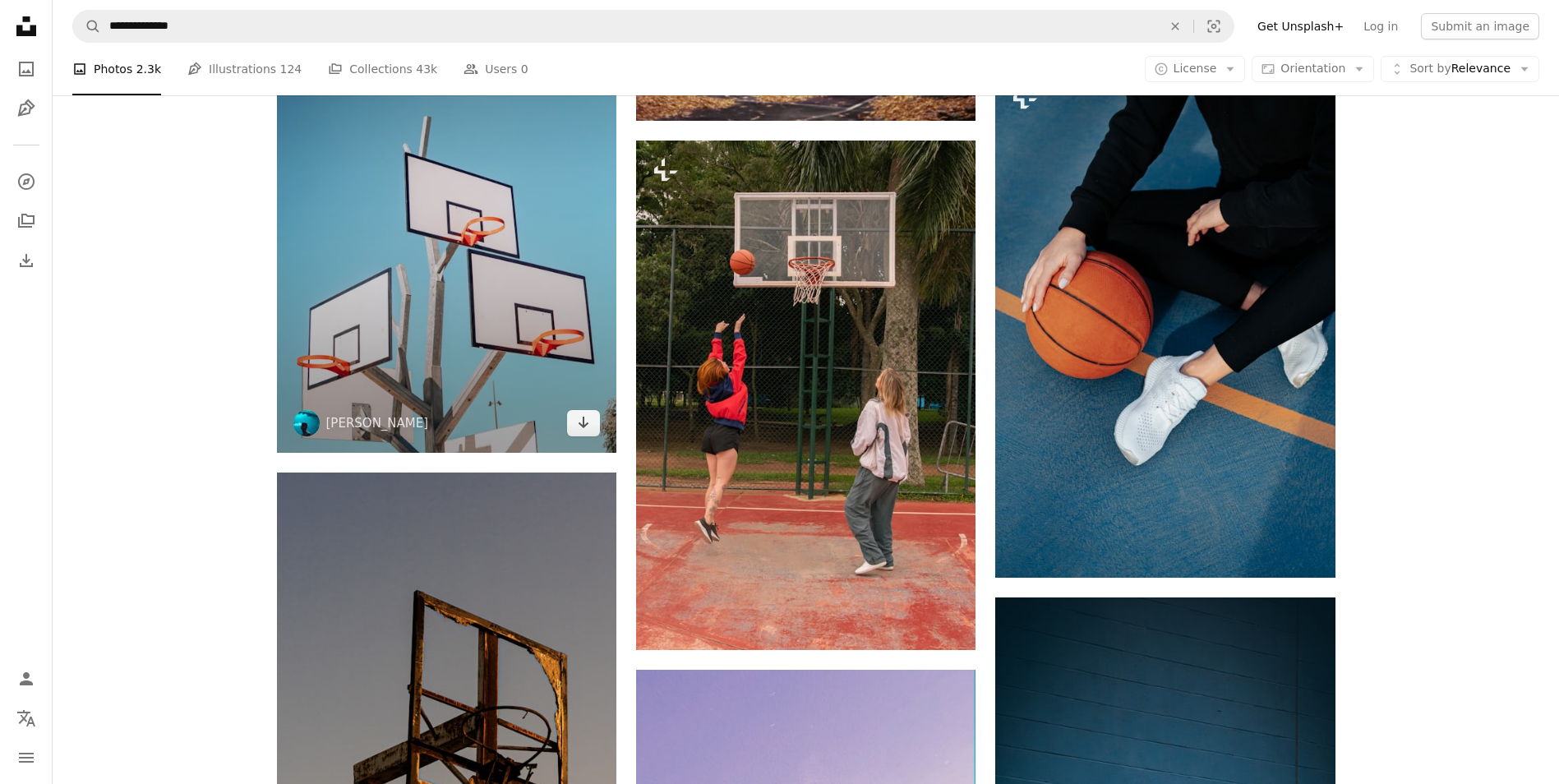
click at [505, 393] on img at bounding box center [446, 197] width 339 height 510
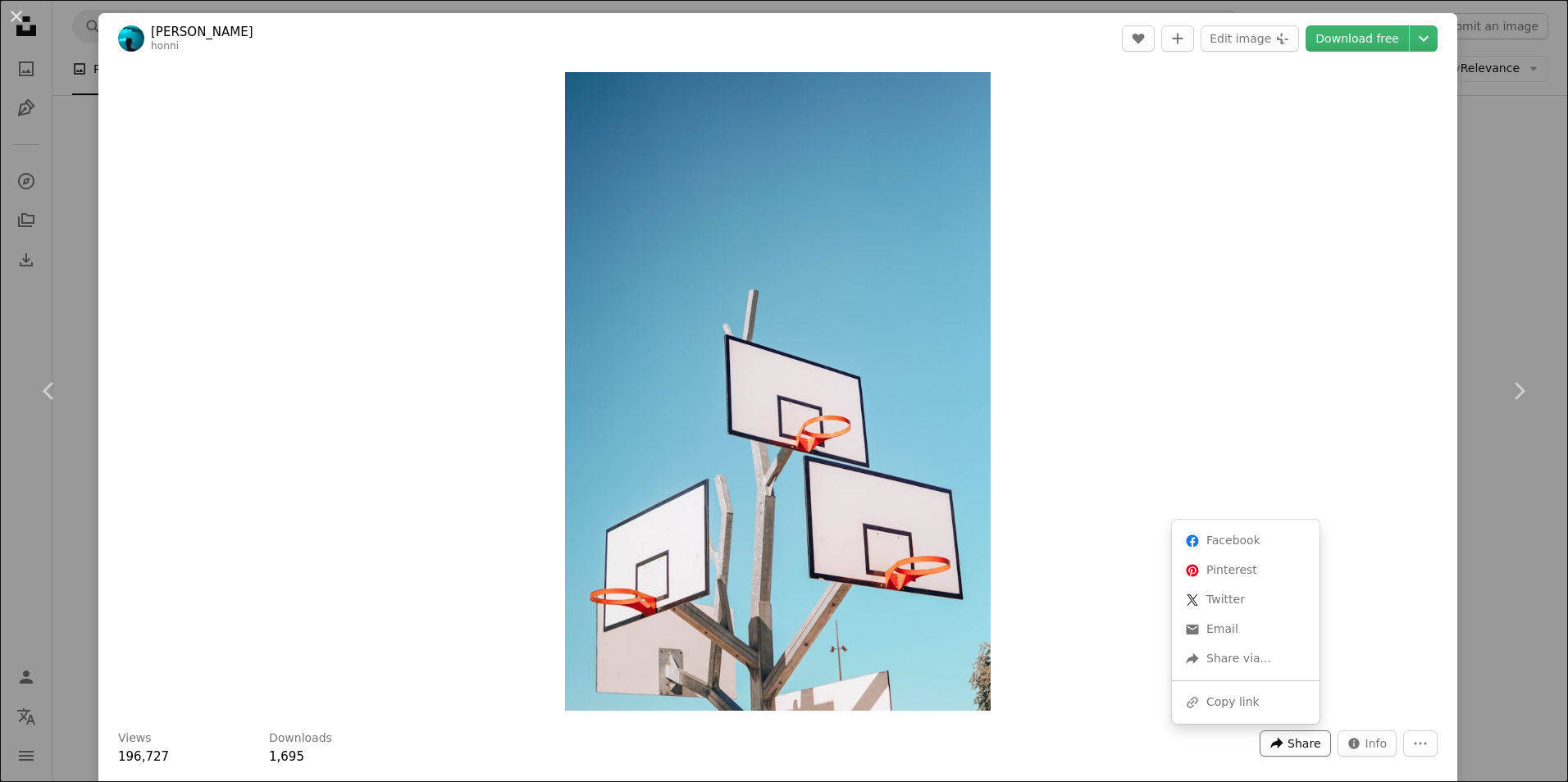
click at [1278, 740] on button "A forward-right arrow Share" at bounding box center [1295, 743] width 71 height 26
click at [1234, 624] on link "An envelope Email" at bounding box center [1245, 630] width 134 height 30
click at [79, 533] on div "An X shape Chevron left Chevron right [PERSON_NAME] honni A heart A plus sign E…" at bounding box center [784, 391] width 1568 height 782
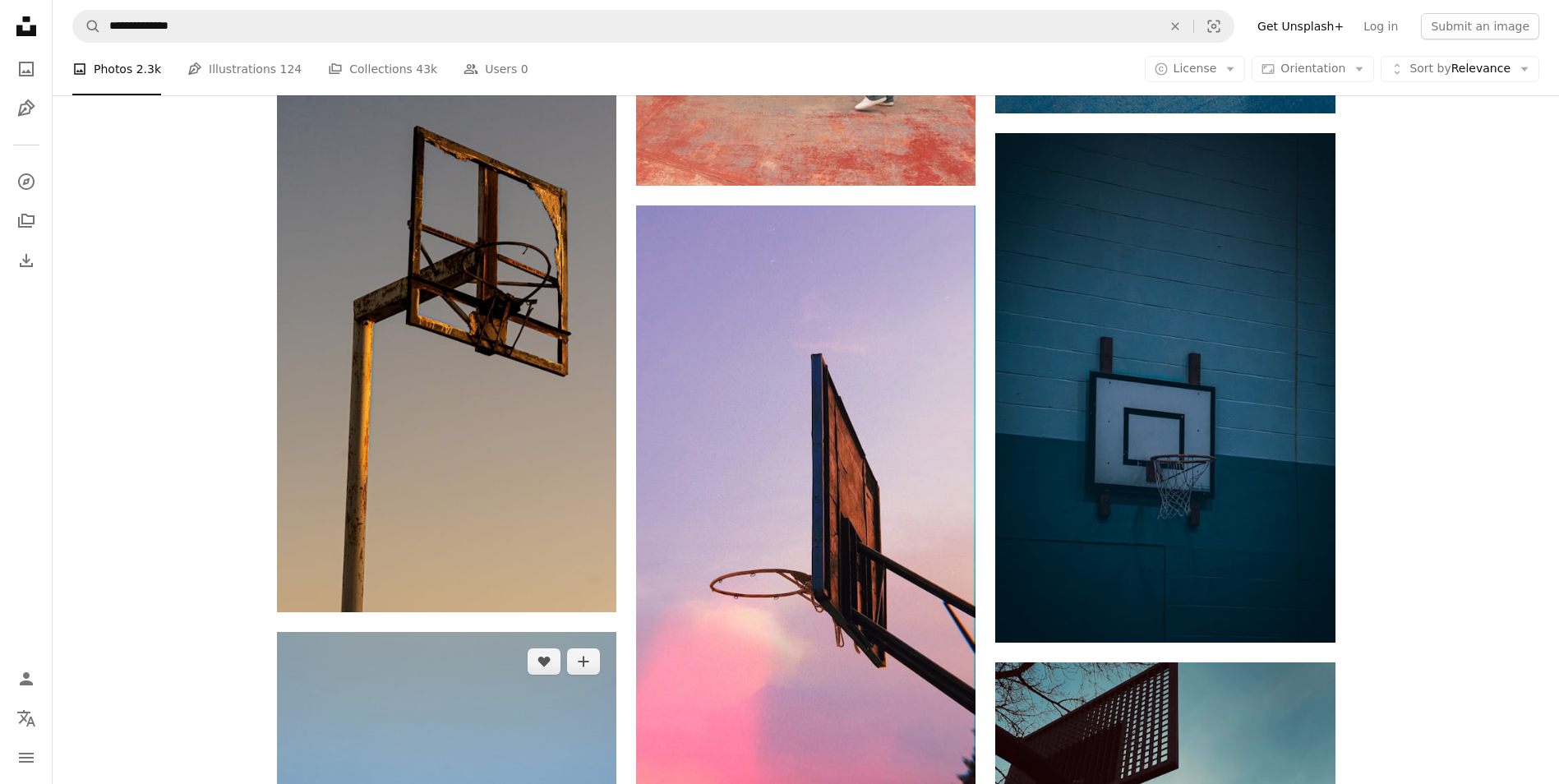
scroll to position [61557, 0]
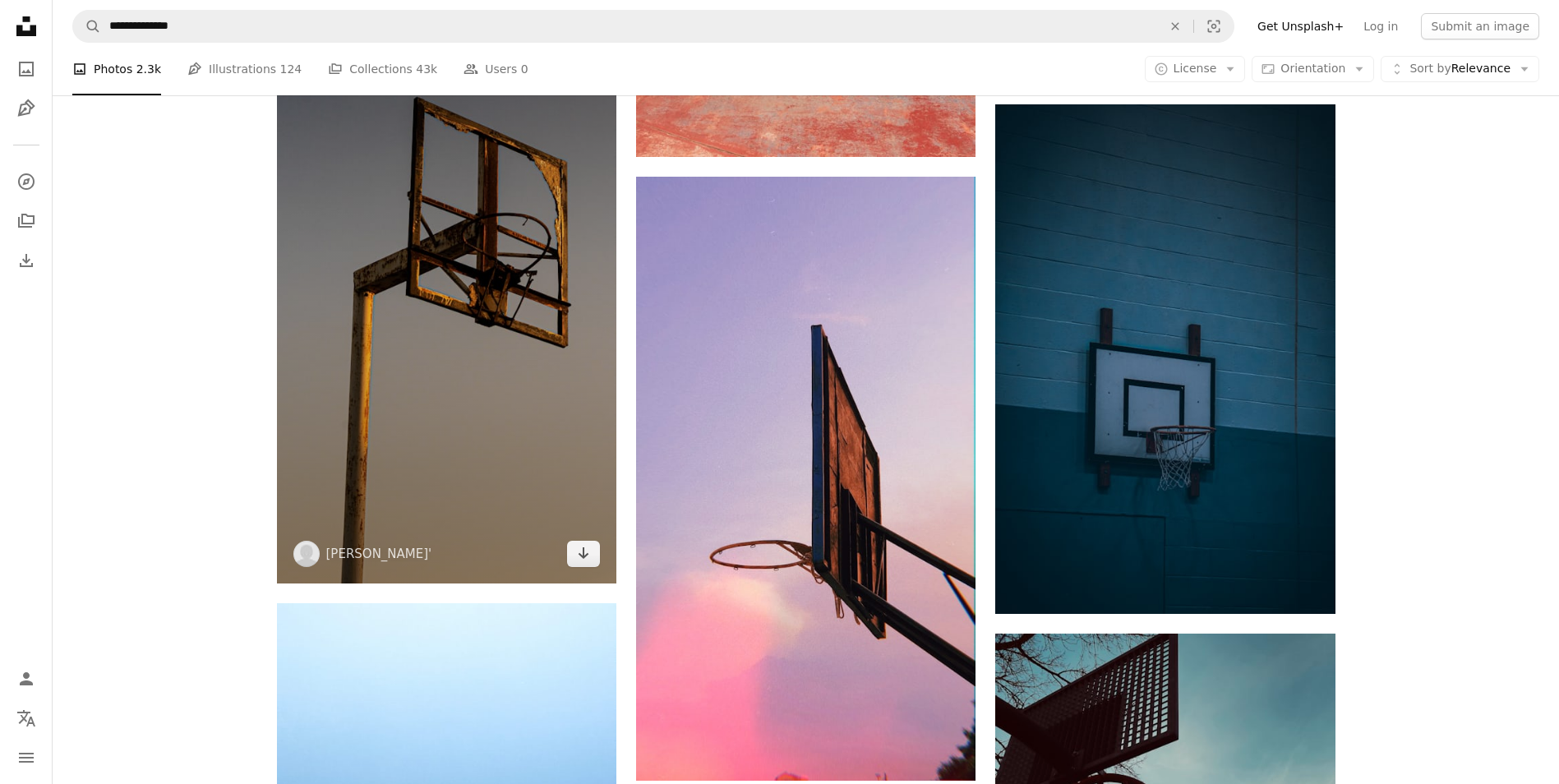
click at [489, 457] on img at bounding box center [446, 281] width 339 height 604
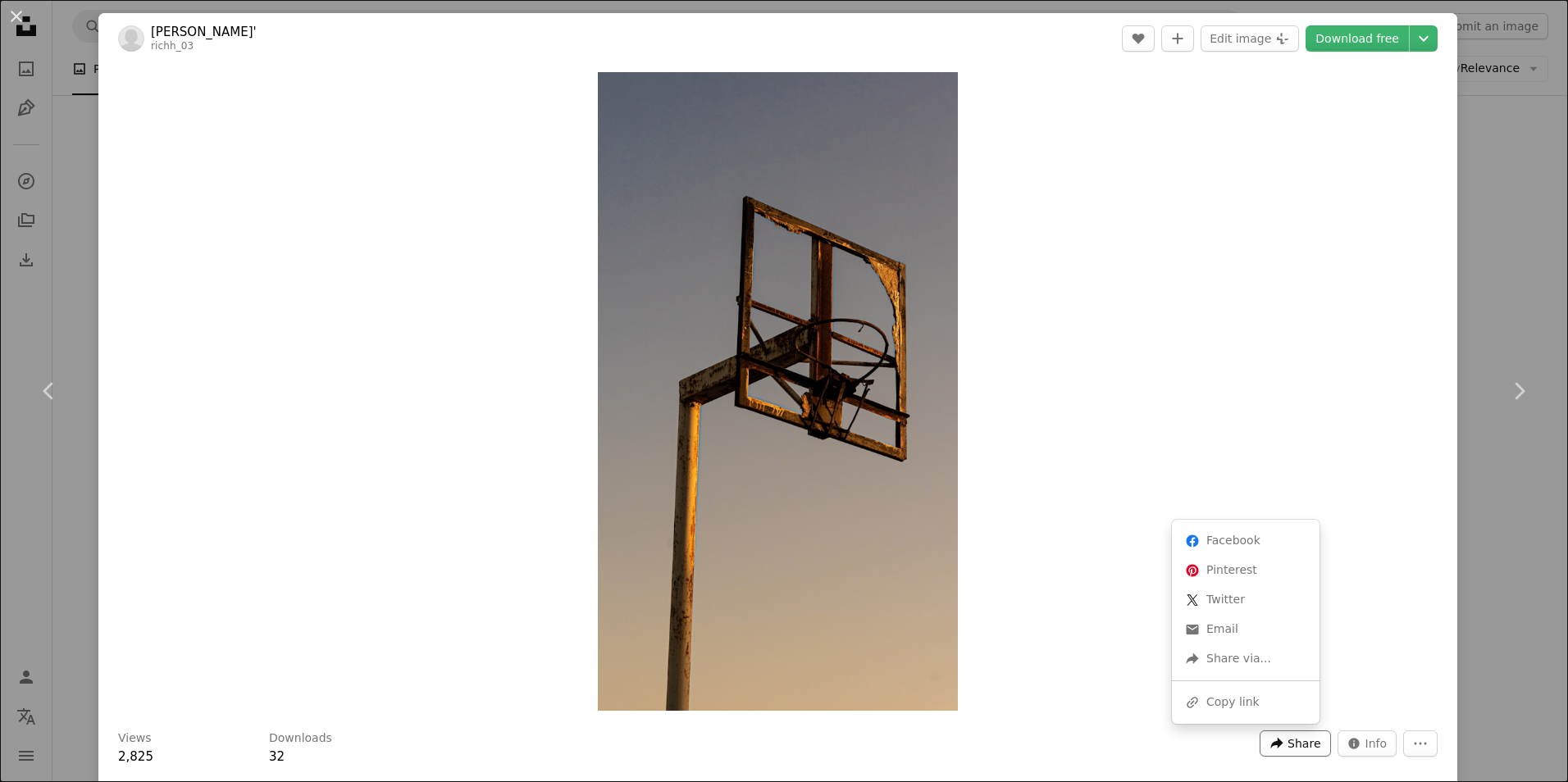
click at [1290, 745] on span "Share" at bounding box center [1304, 743] width 33 height 25
click at [1225, 631] on link "An envelope Email" at bounding box center [1245, 630] width 134 height 30
drag, startPoint x: 26, startPoint y: 570, endPoint x: 0, endPoint y: 95, distance: 475.7
click at [26, 570] on div "An X shape Chevron left Chevron right [PERSON_NAME]' richh_03 A heart A plus si…" at bounding box center [784, 391] width 1568 height 782
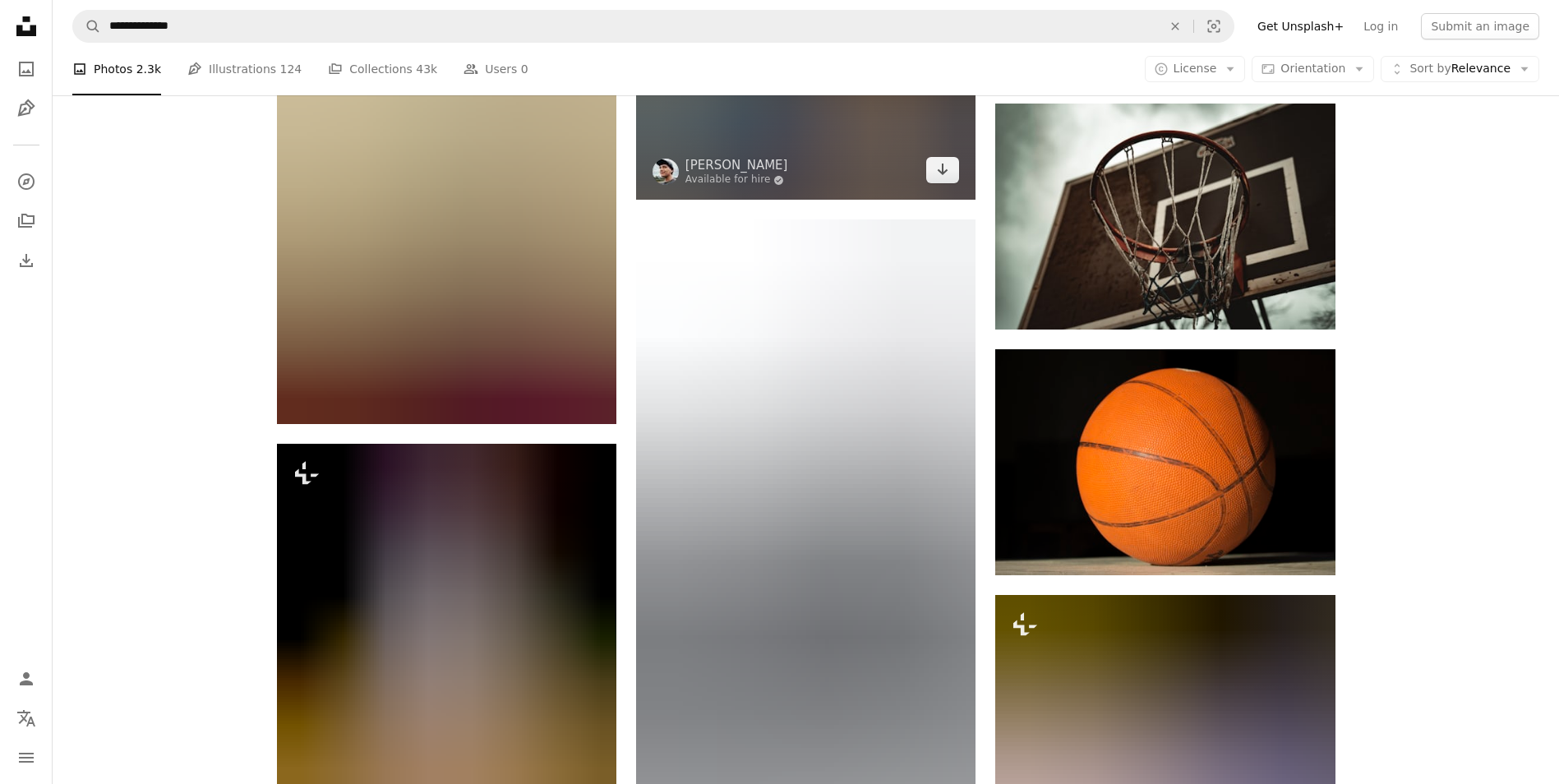
scroll to position [67474, 0]
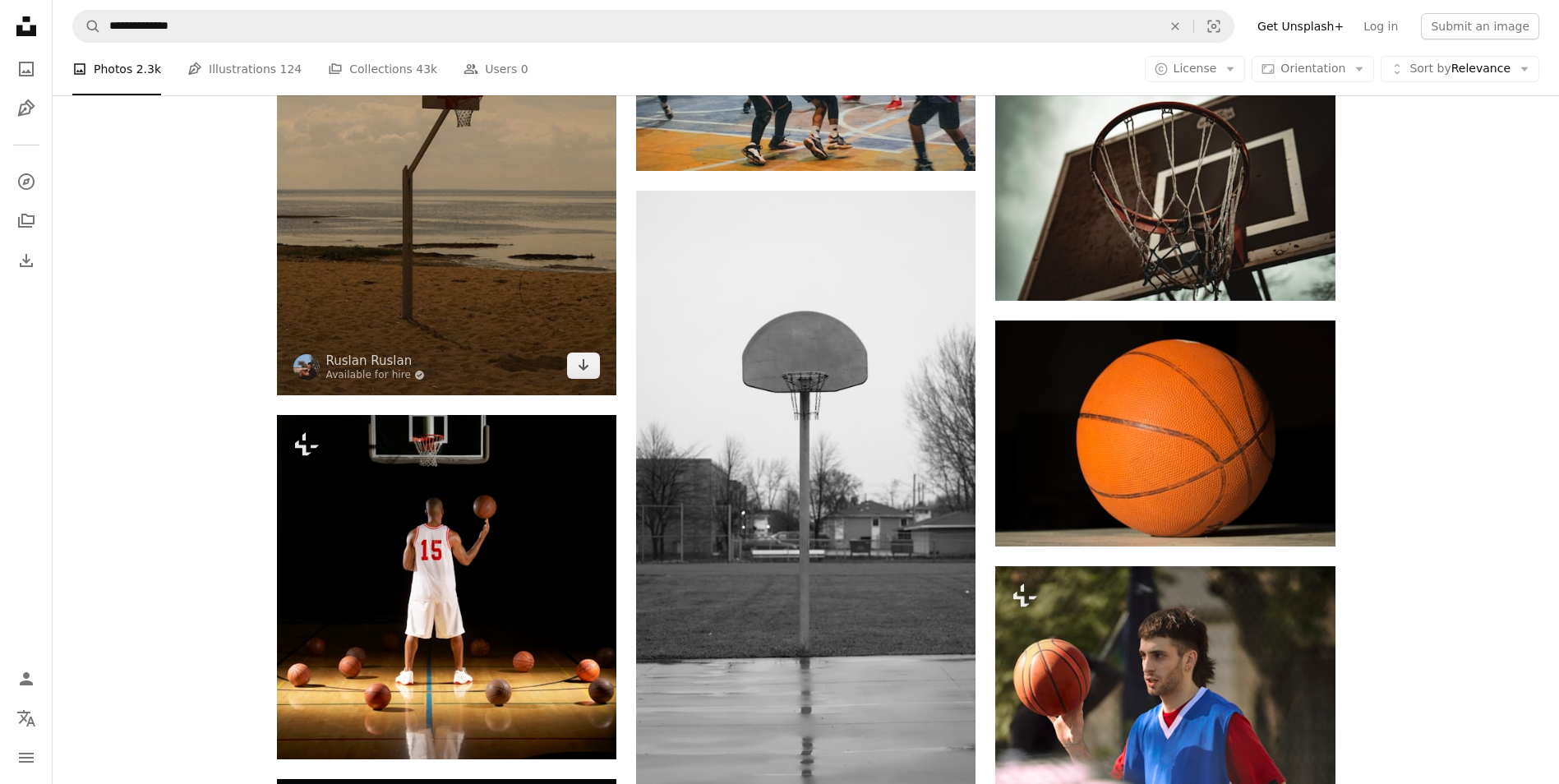
click at [458, 343] on img at bounding box center [446, 182] width 339 height 425
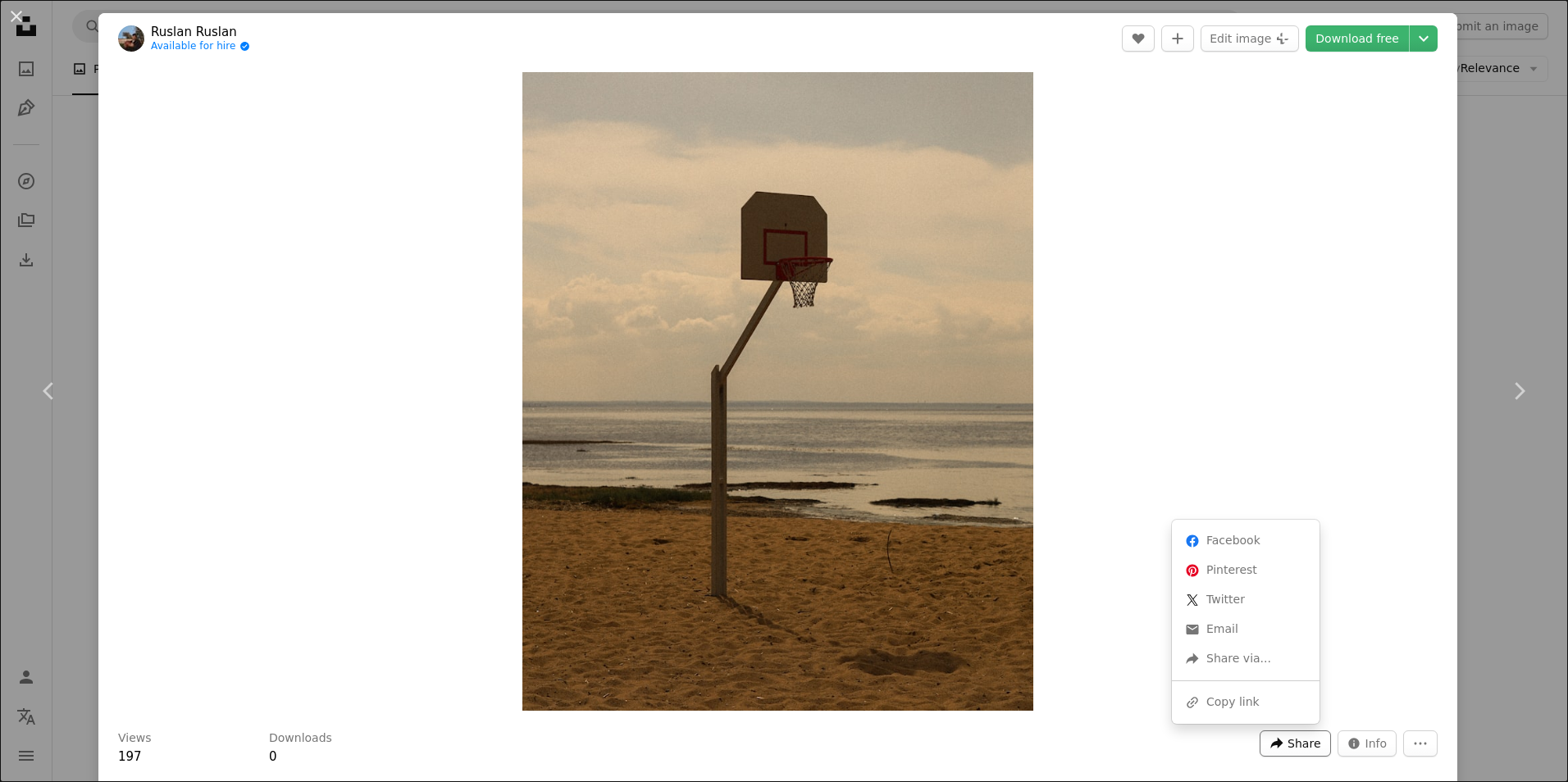
click at [1291, 741] on span "Share" at bounding box center [1304, 743] width 33 height 25
click at [1231, 621] on link "An envelope Email" at bounding box center [1245, 630] width 134 height 30
click at [1099, 482] on div "Zoom in" at bounding box center [777, 392] width 1359 height 655
click at [19, 19] on button "An X shape" at bounding box center [16, 16] width 20 height 20
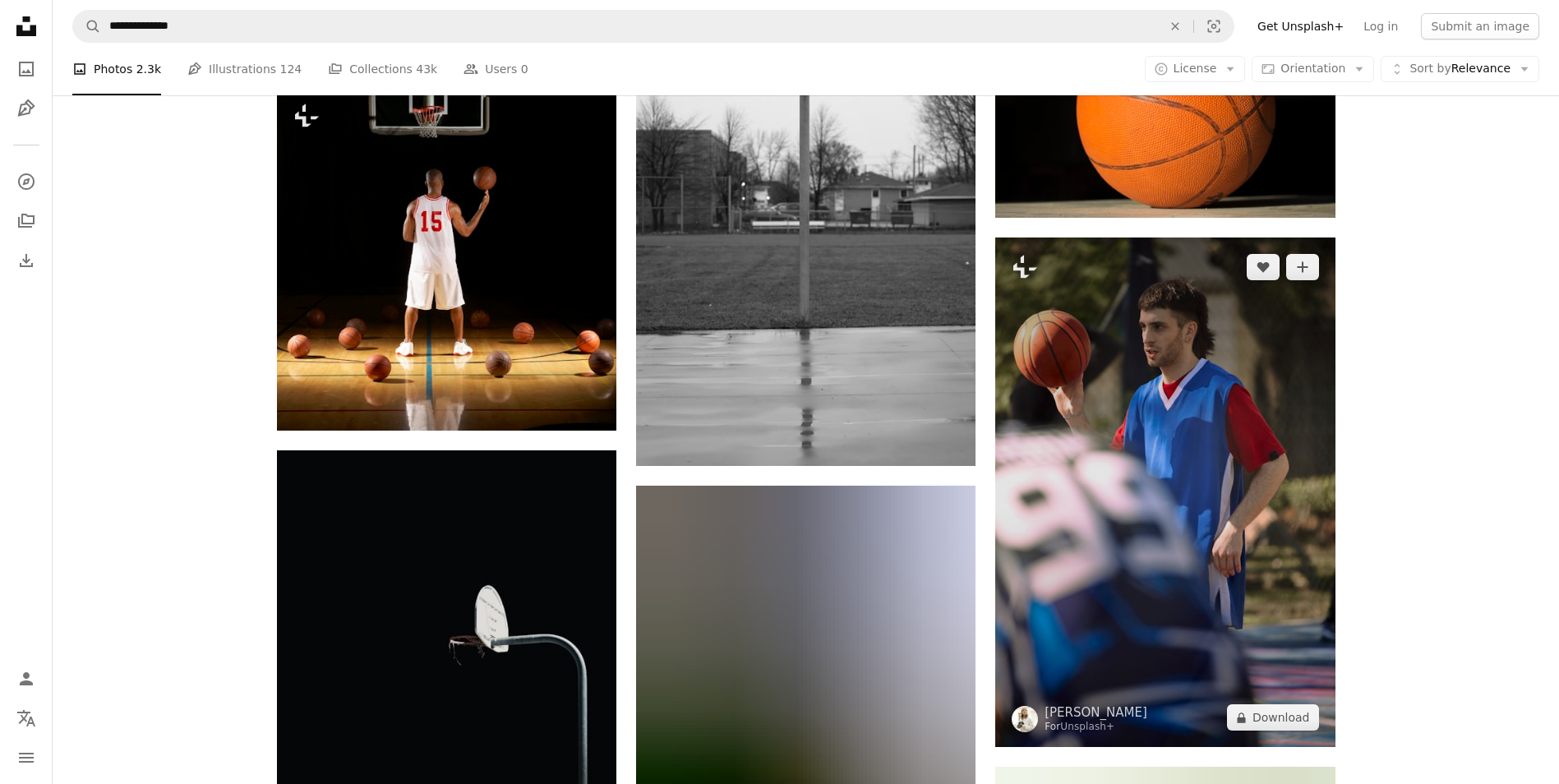
scroll to position [68131, 0]
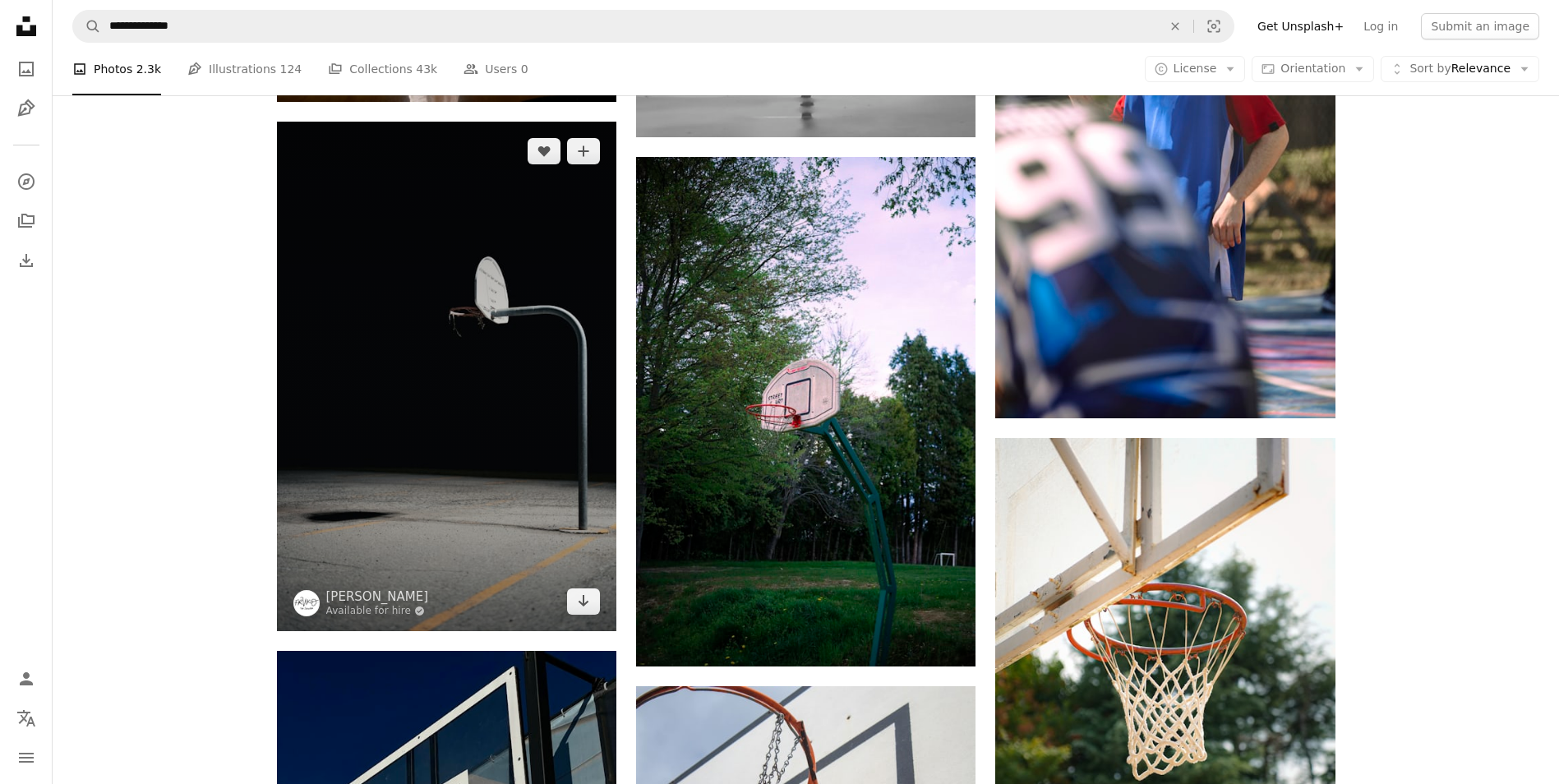
click at [466, 455] on img at bounding box center [446, 375] width 339 height 509
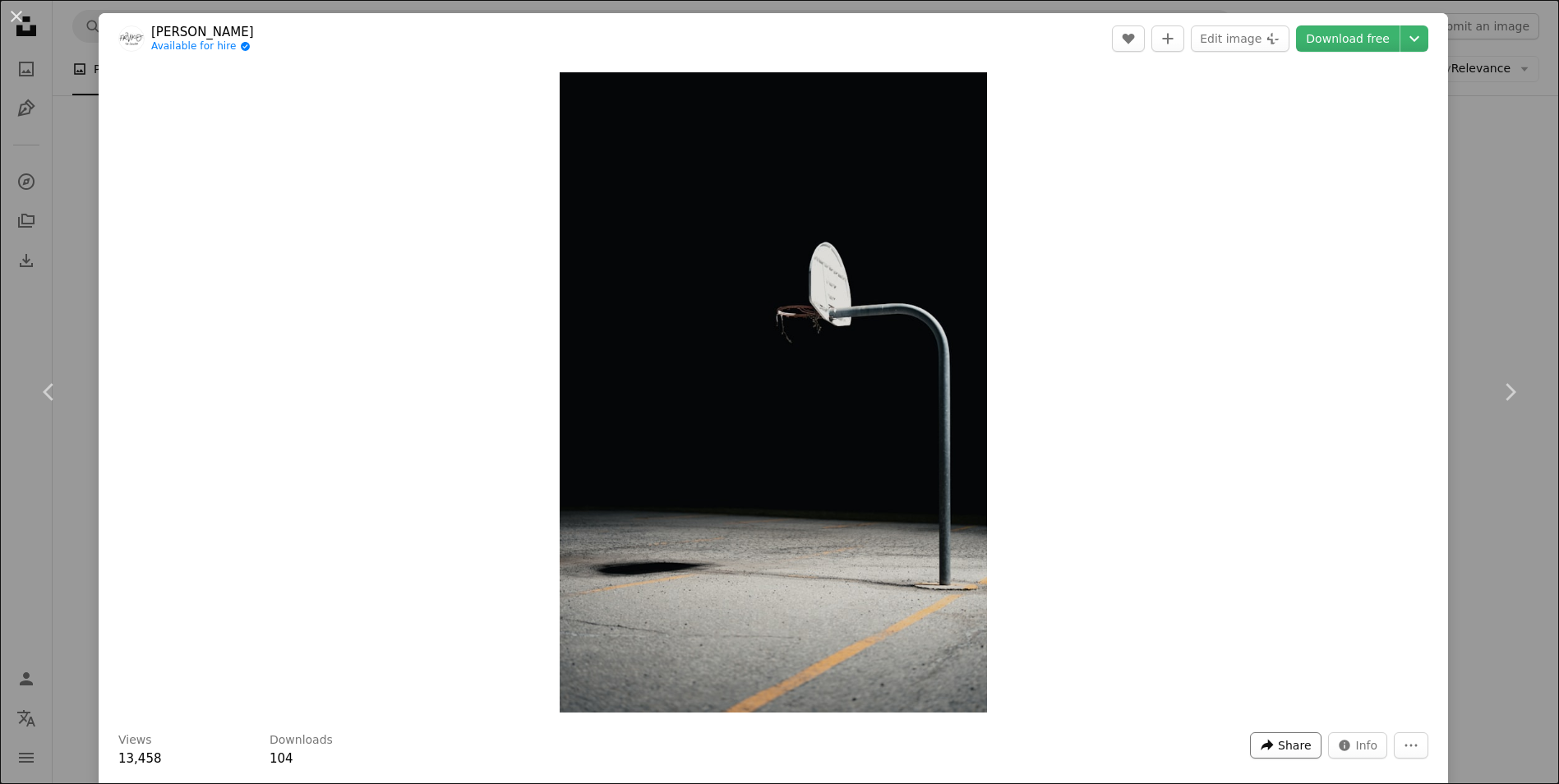
click at [1294, 741] on span "Share" at bounding box center [1294, 745] width 33 height 25
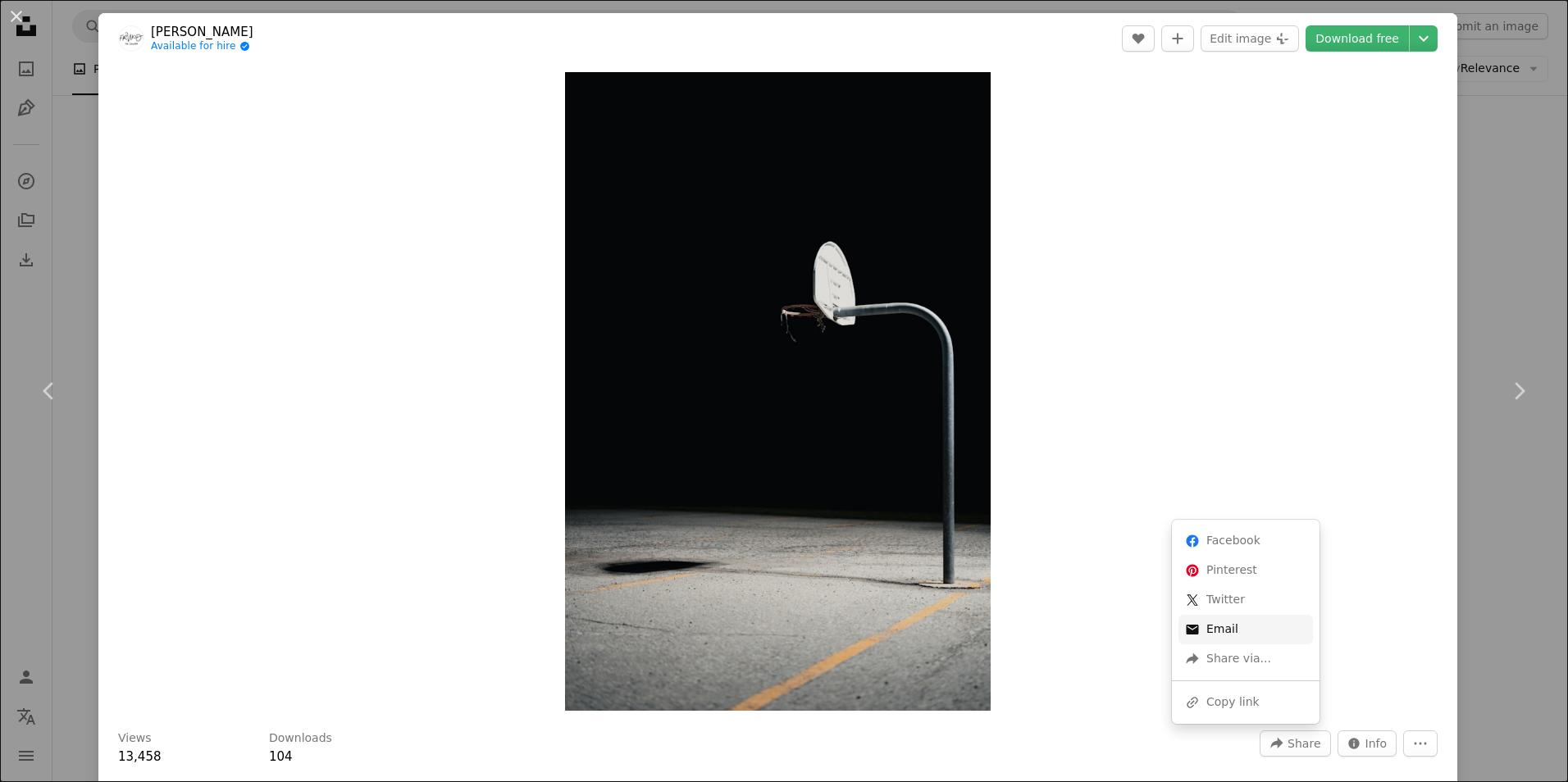
click at [1220, 633] on link "An envelope Email" at bounding box center [1245, 630] width 134 height 30
click at [99, 575] on div "Zoom in" at bounding box center [777, 392] width 1359 height 655
click at [19, 12] on button "An X shape" at bounding box center [16, 16] width 20 height 20
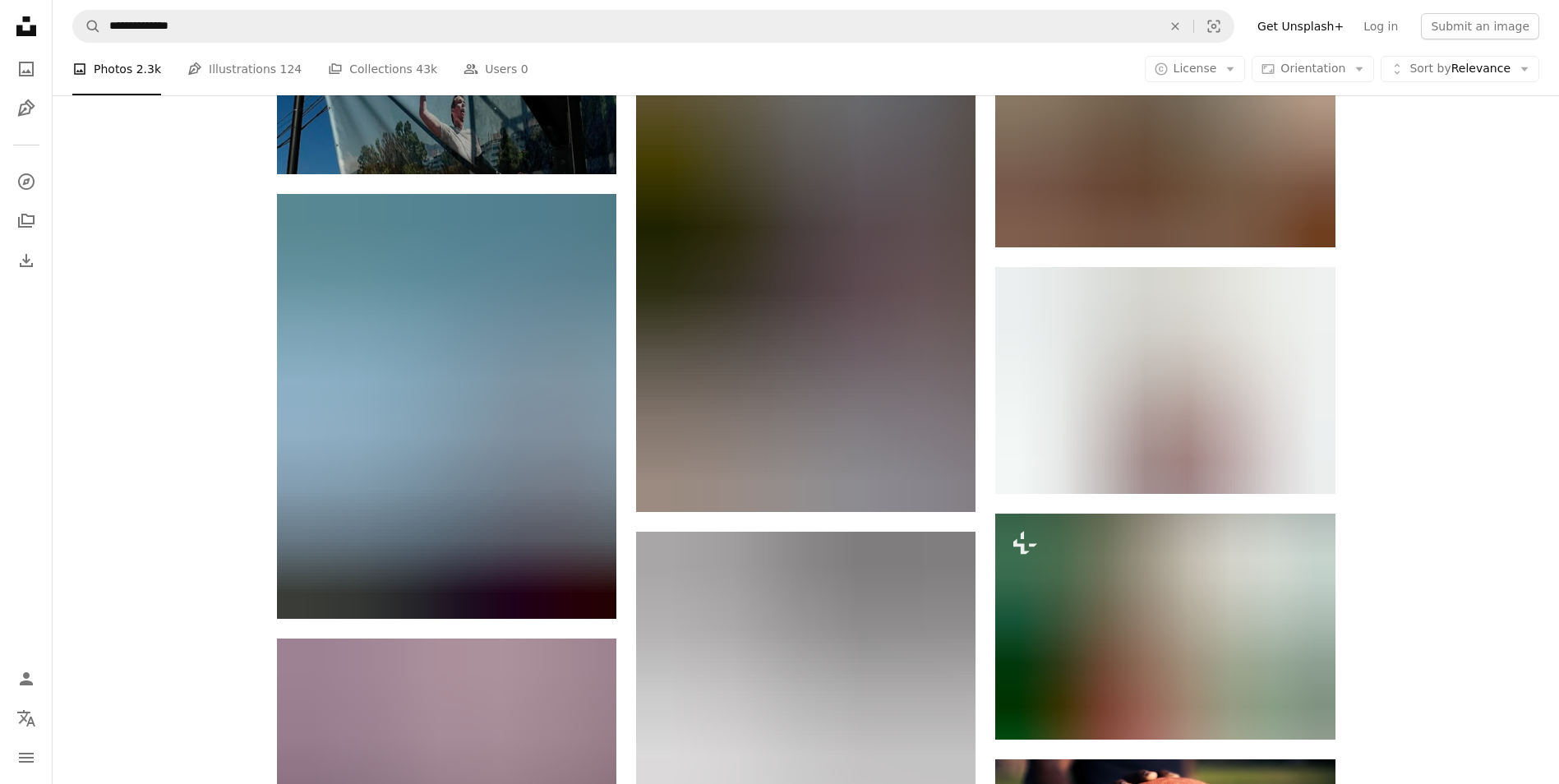
scroll to position [69117, 0]
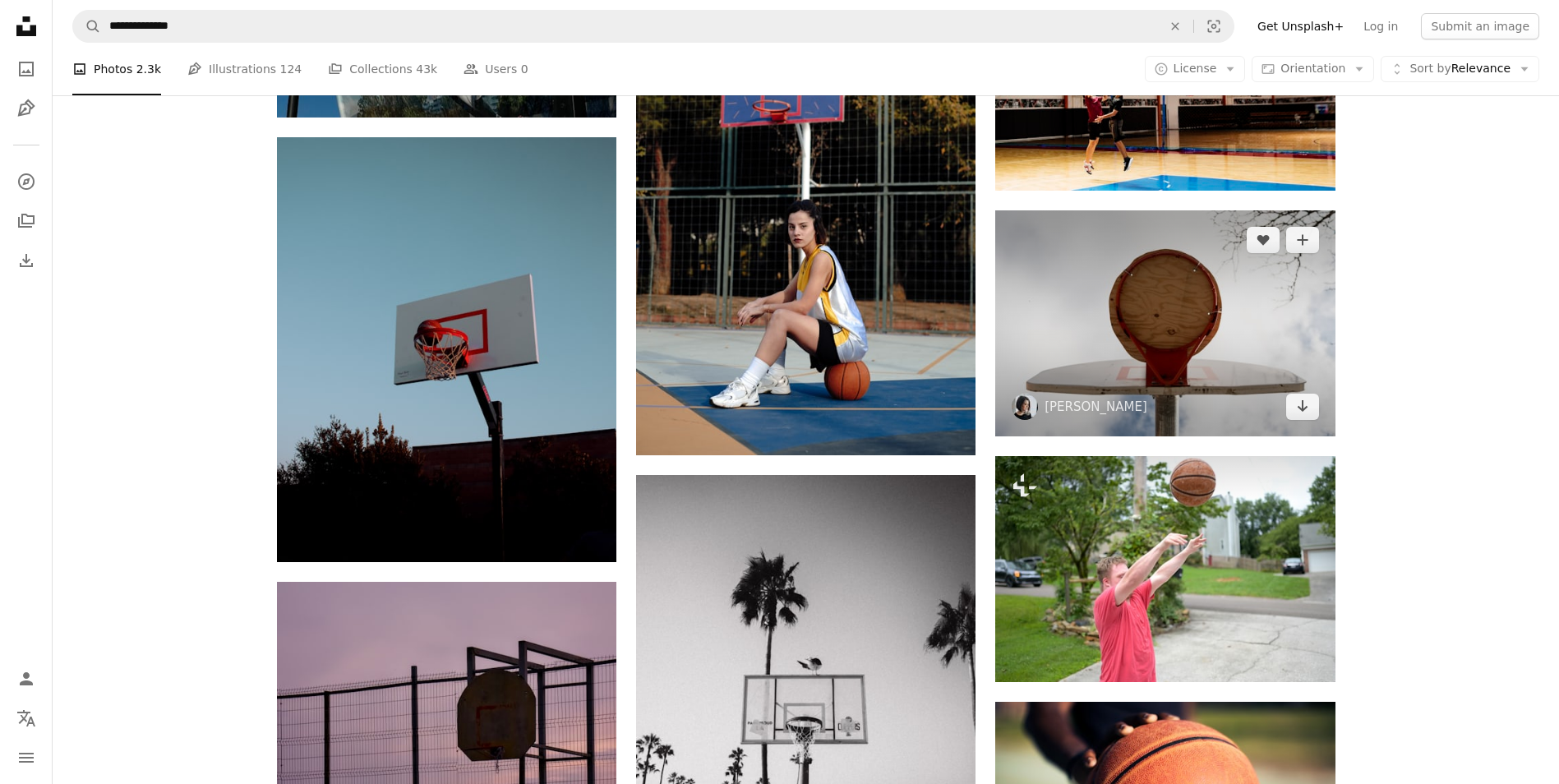
click at [1239, 381] on img at bounding box center [1165, 324] width 339 height 226
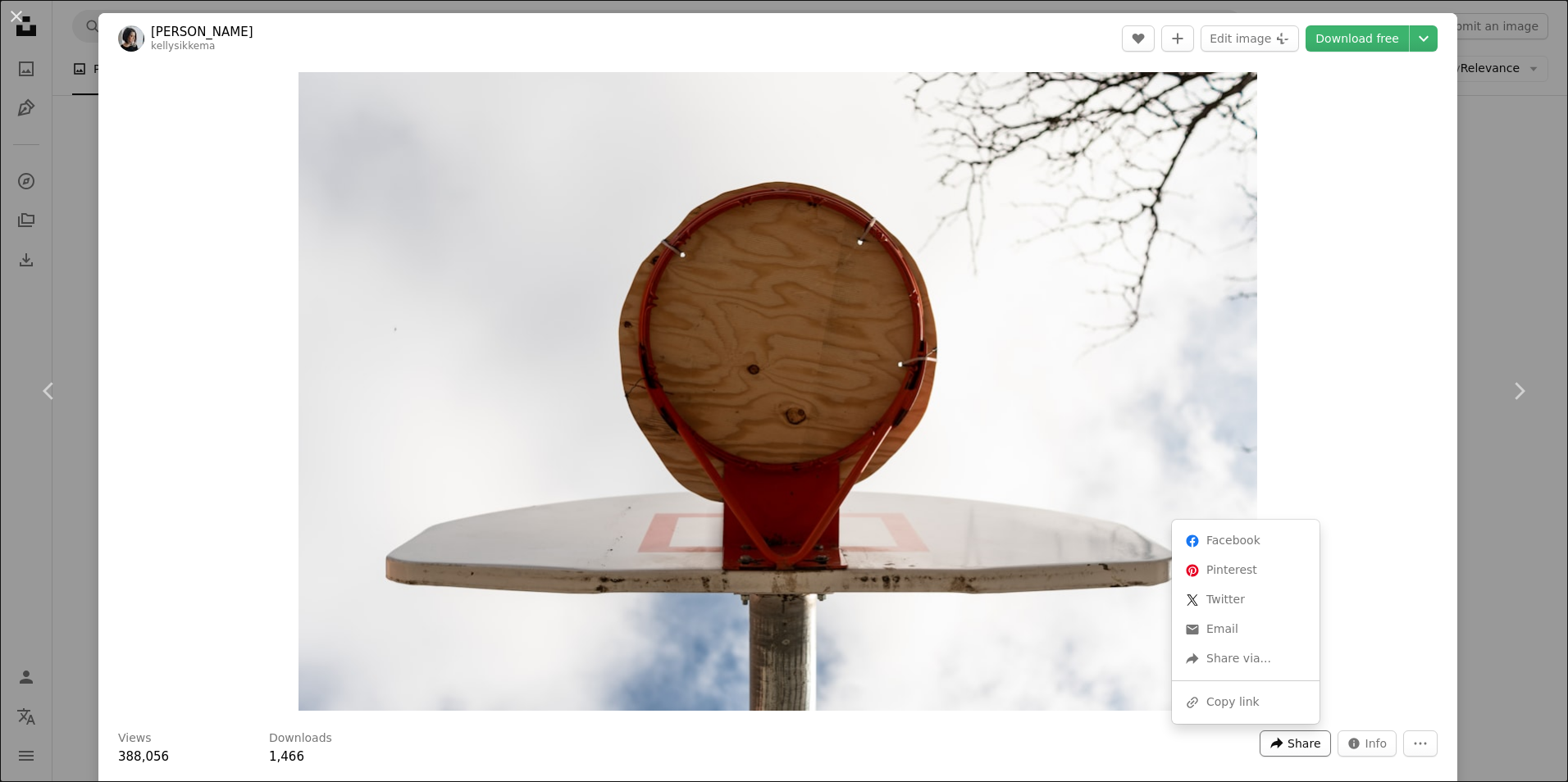
click at [1289, 746] on span "Share" at bounding box center [1304, 743] width 33 height 25
click at [1221, 631] on link "An envelope Email" at bounding box center [1245, 630] width 134 height 30
click at [12, 624] on div "An X shape Chevron left Chevron right [PERSON_NAME] kellysikkema A heart A plus…" at bounding box center [784, 391] width 1568 height 782
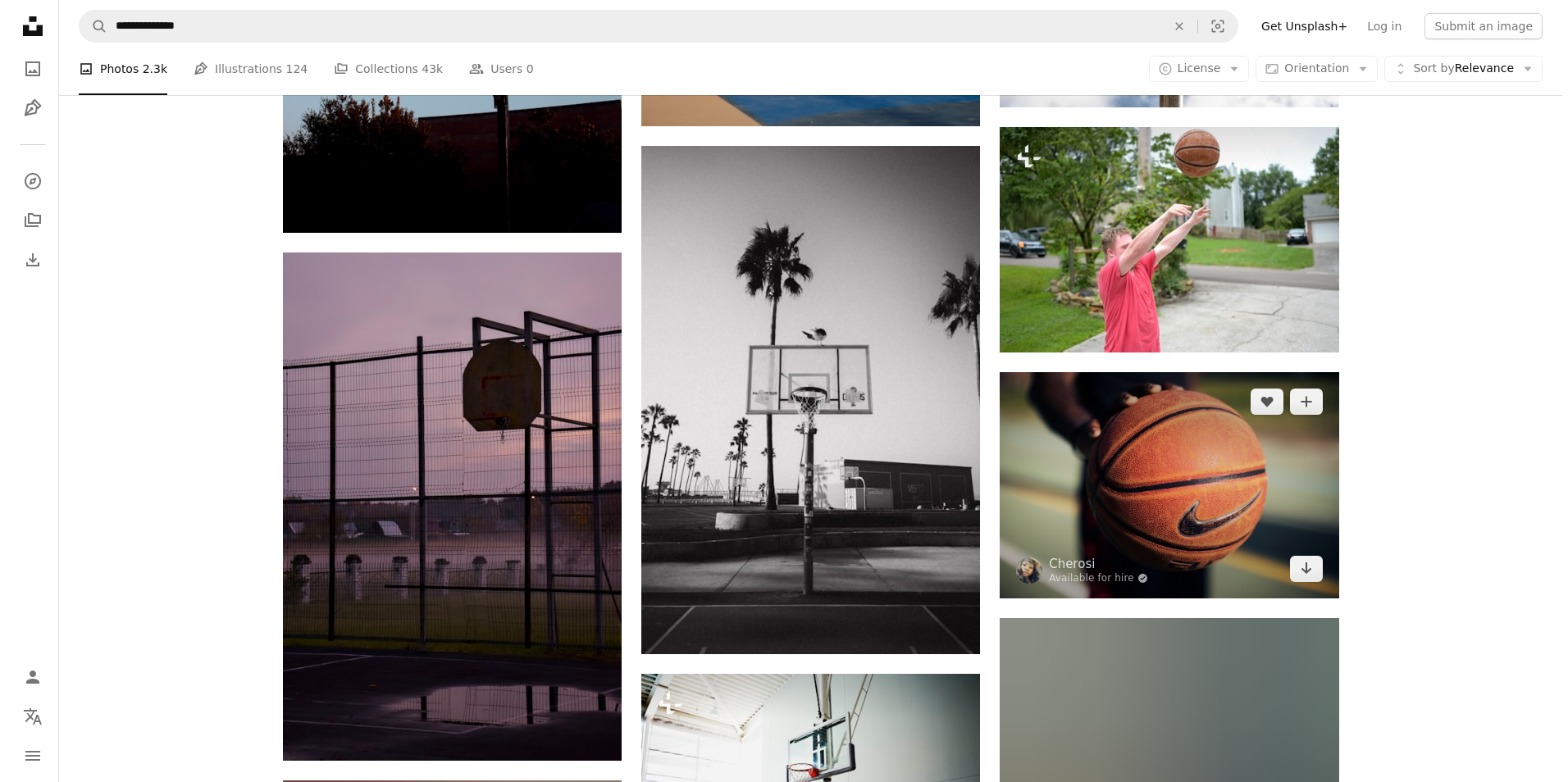
scroll to position [69351, 0]
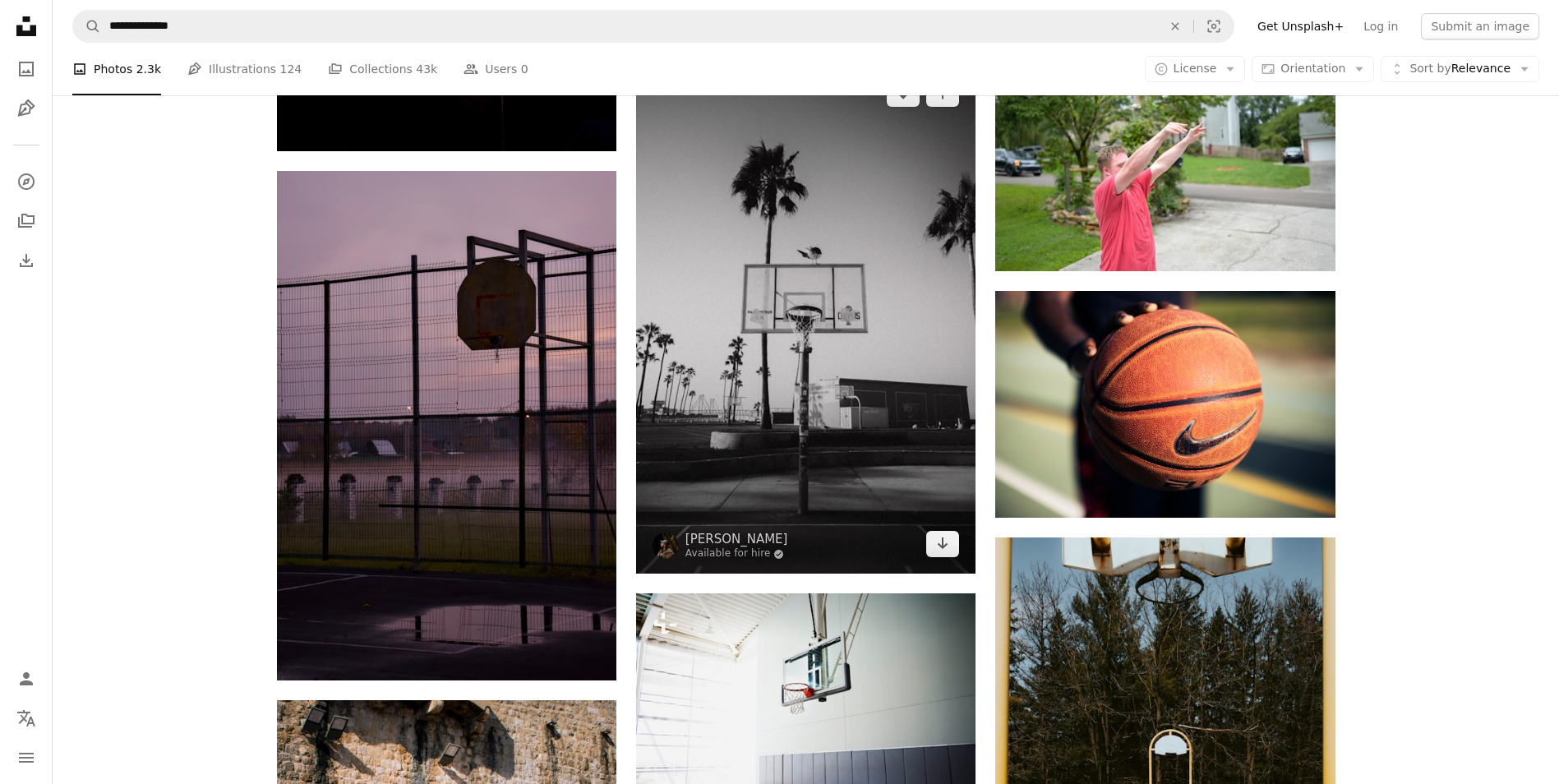
click at [869, 518] on img at bounding box center [805, 319] width 339 height 509
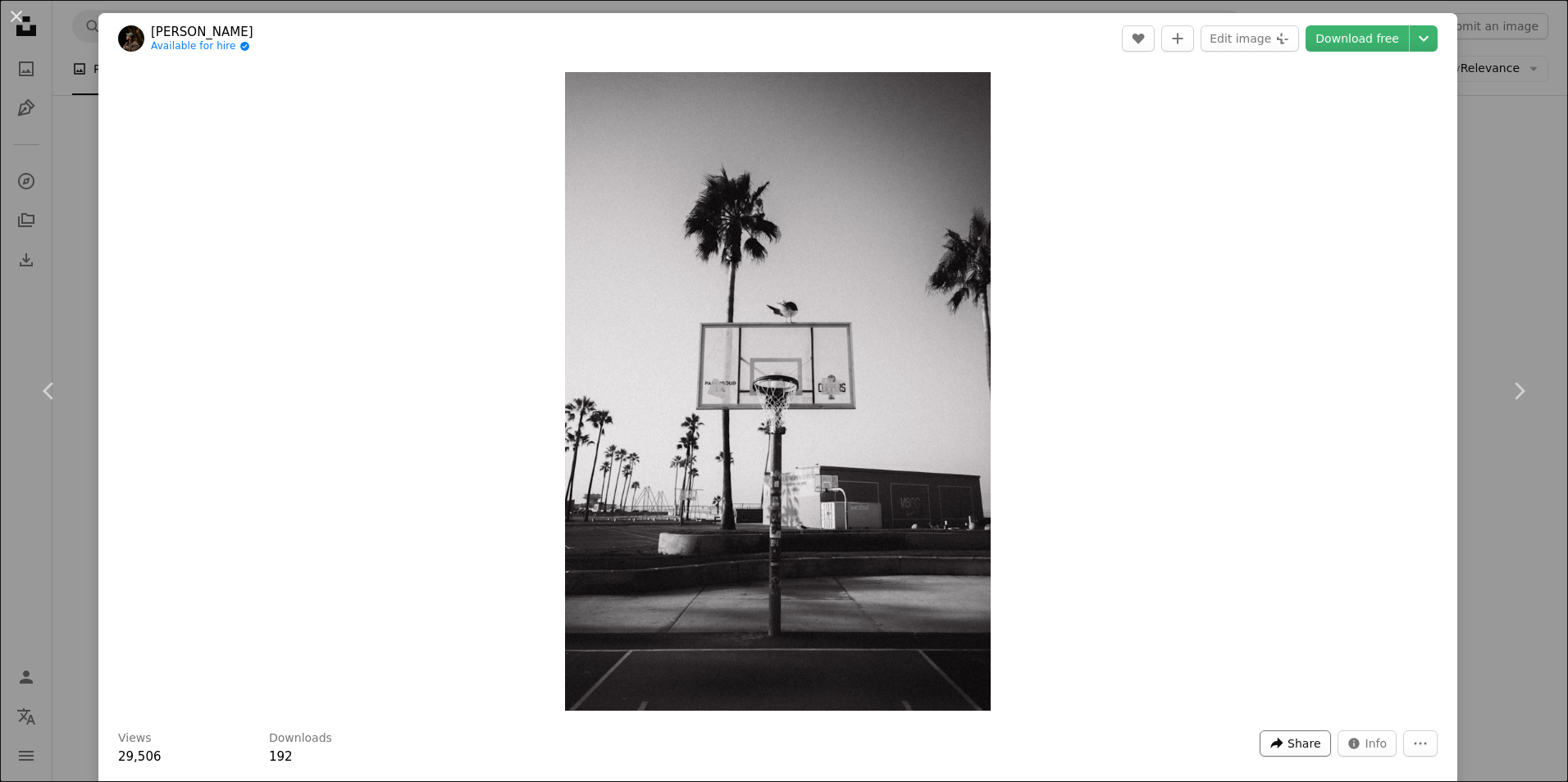
click at [1278, 747] on button "A forward-right arrow Share" at bounding box center [1295, 743] width 71 height 26
click at [1220, 628] on link "An envelope Email" at bounding box center [1245, 630] width 134 height 30
click at [174, 524] on div "Zoom in" at bounding box center [777, 392] width 1359 height 655
click at [11, 15] on button "An X shape" at bounding box center [16, 16] width 20 height 20
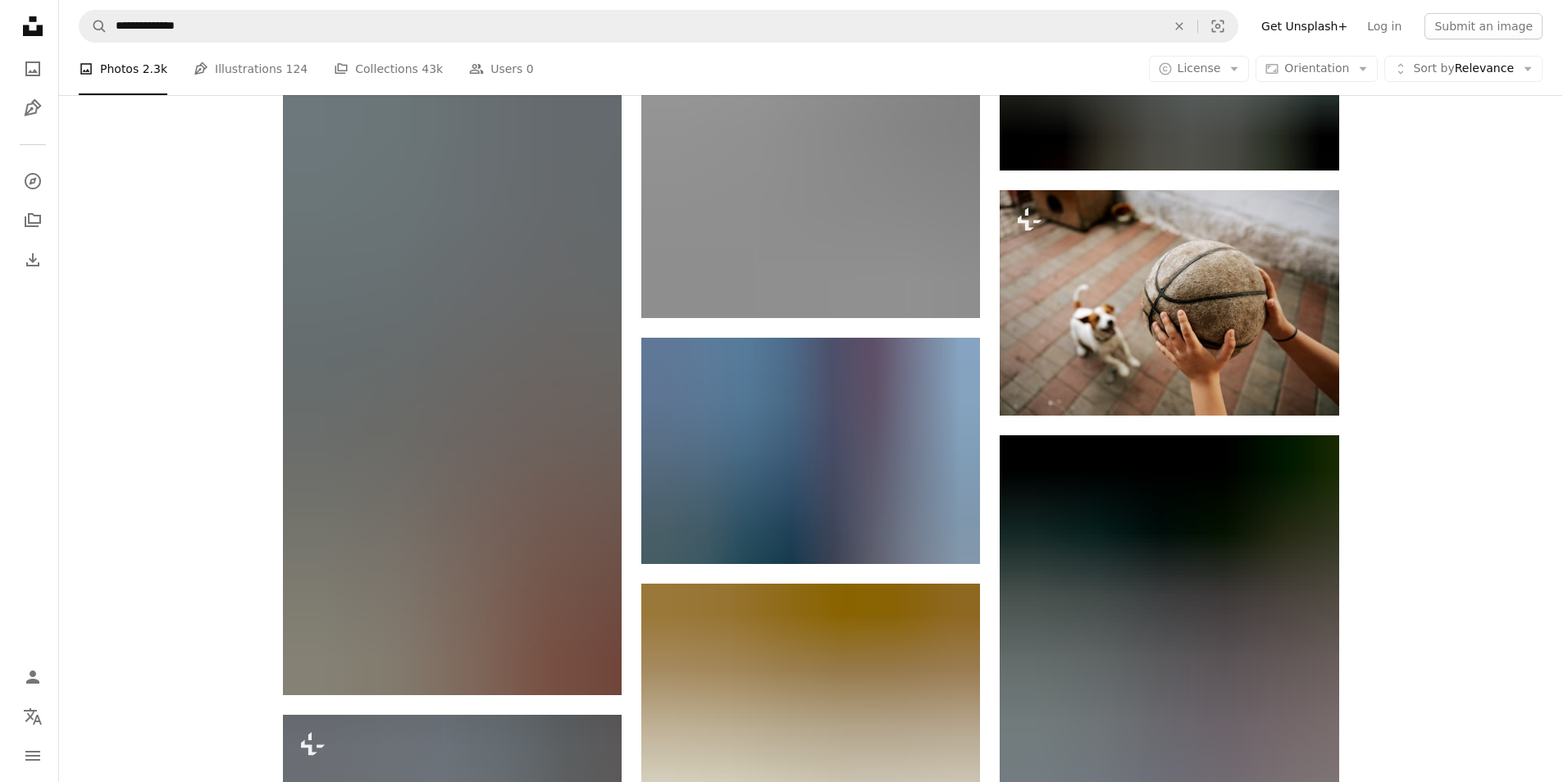
scroll to position [75007, 0]
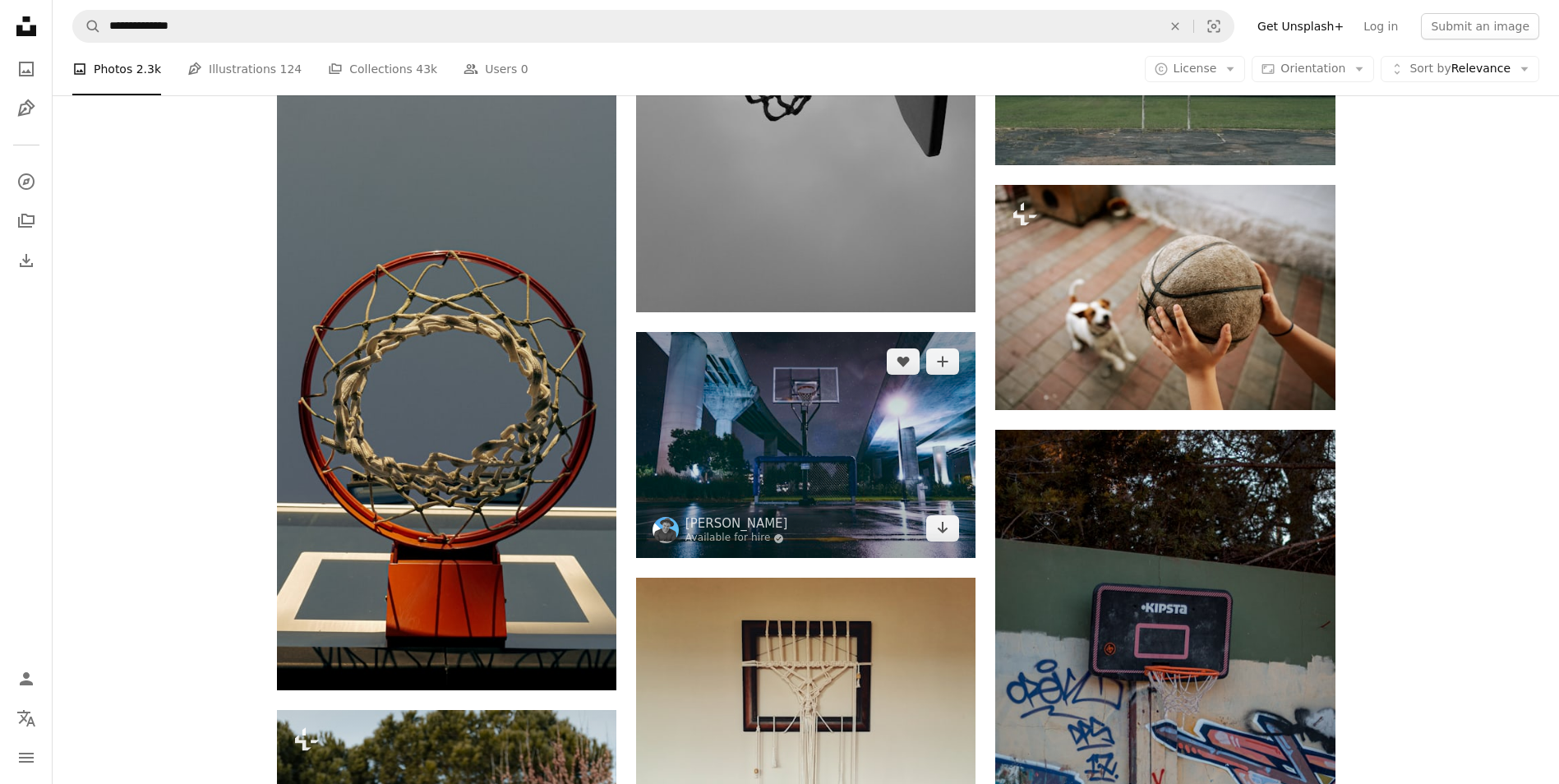
click at [843, 460] on img at bounding box center [805, 445] width 339 height 226
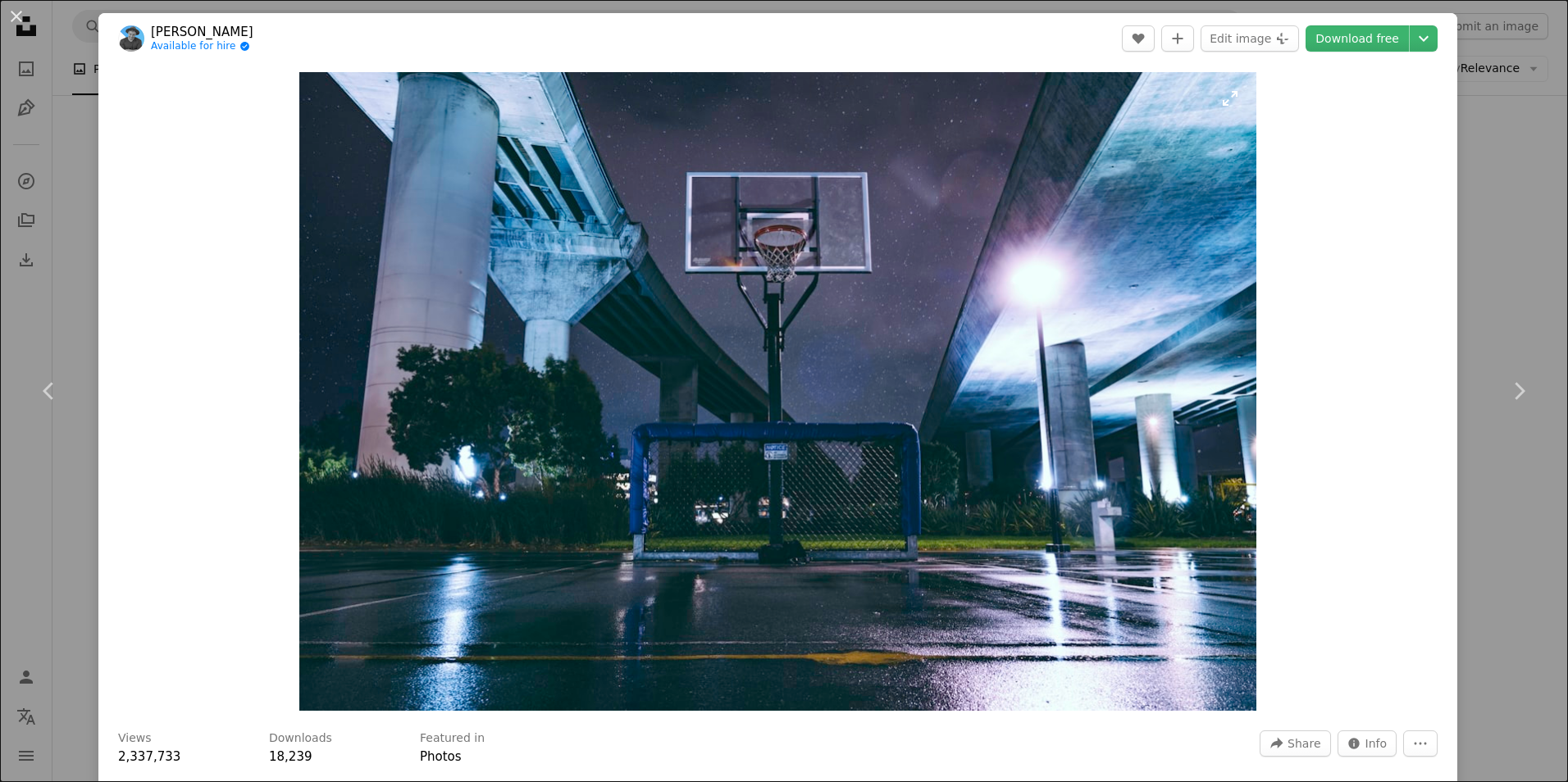
click at [1068, 613] on img "Zoom in on this image" at bounding box center [777, 392] width 958 height 639
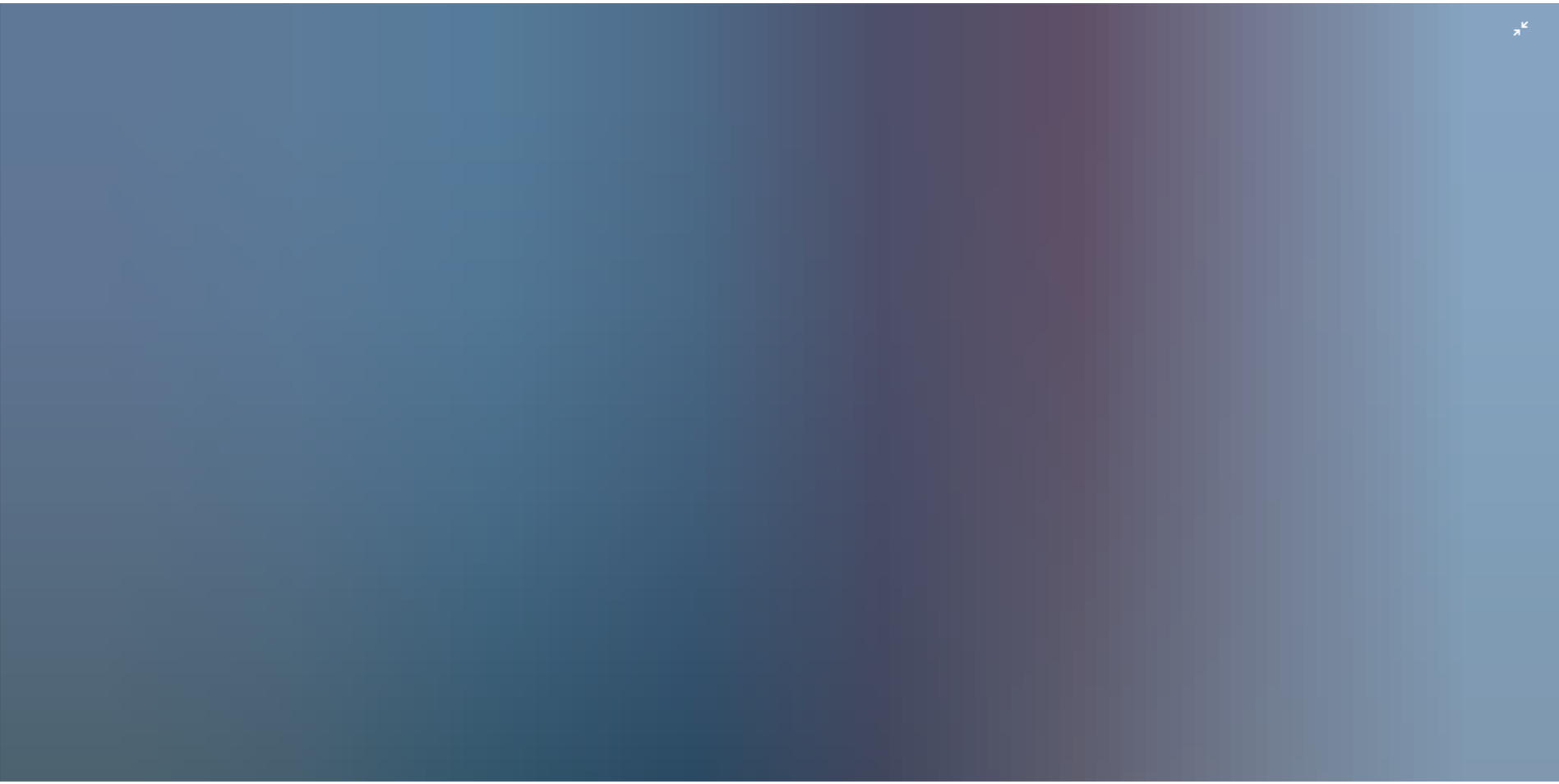
scroll to position [124, 0]
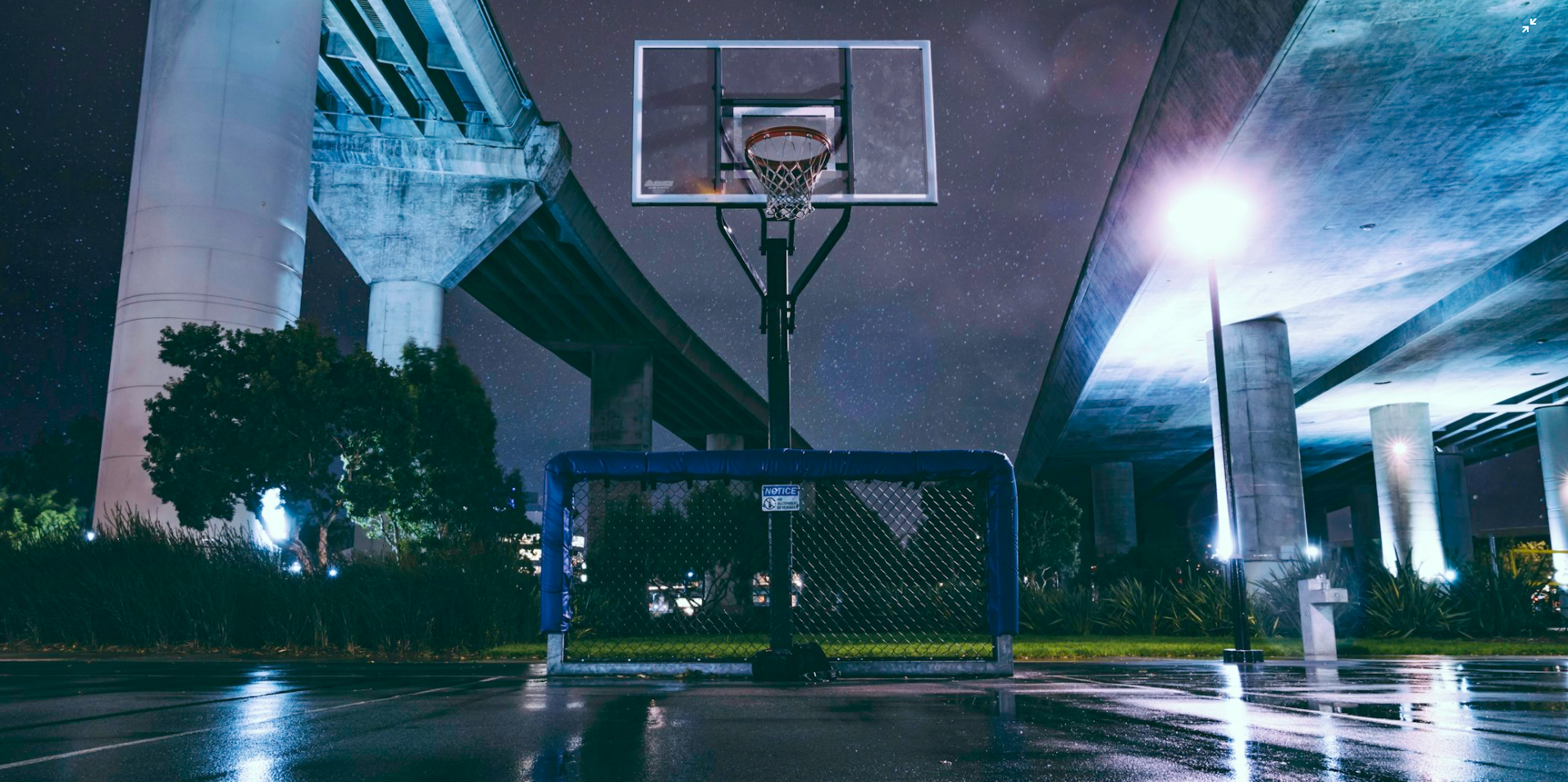
click at [1153, 586] on img "Zoom out on this image" at bounding box center [784, 399] width 1570 height 1047
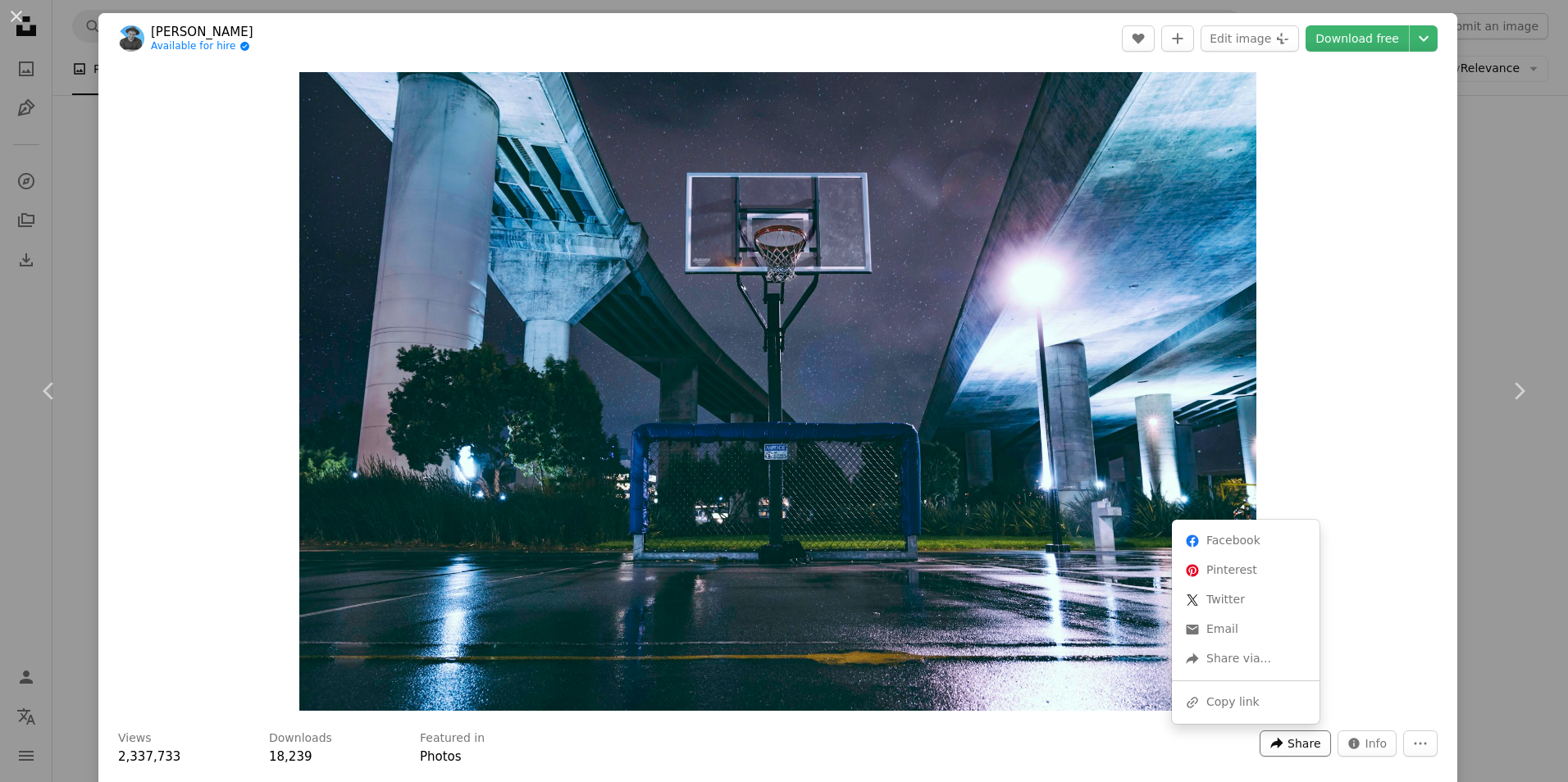
click at [1276, 733] on button "A forward-right arrow Share" at bounding box center [1295, 743] width 71 height 26
click at [1215, 635] on link "An envelope Email" at bounding box center [1245, 630] width 134 height 30
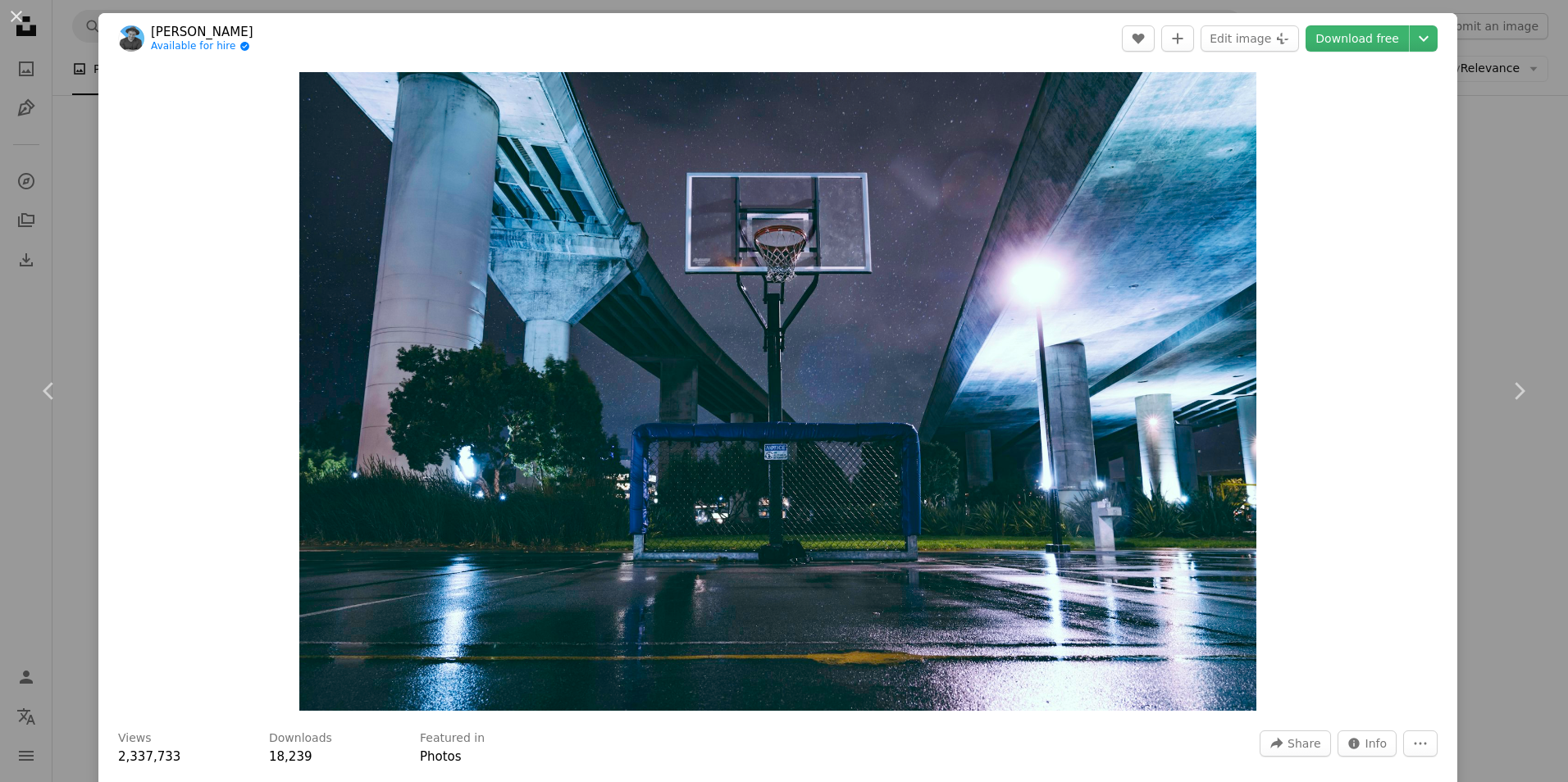
drag, startPoint x: 23, startPoint y: 560, endPoint x: 55, endPoint y: 546, distance: 34.9
click at [23, 560] on div "An X shape Chevron left Chevron right [PERSON_NAME] Available for hire A checkm…" at bounding box center [784, 391] width 1568 height 782
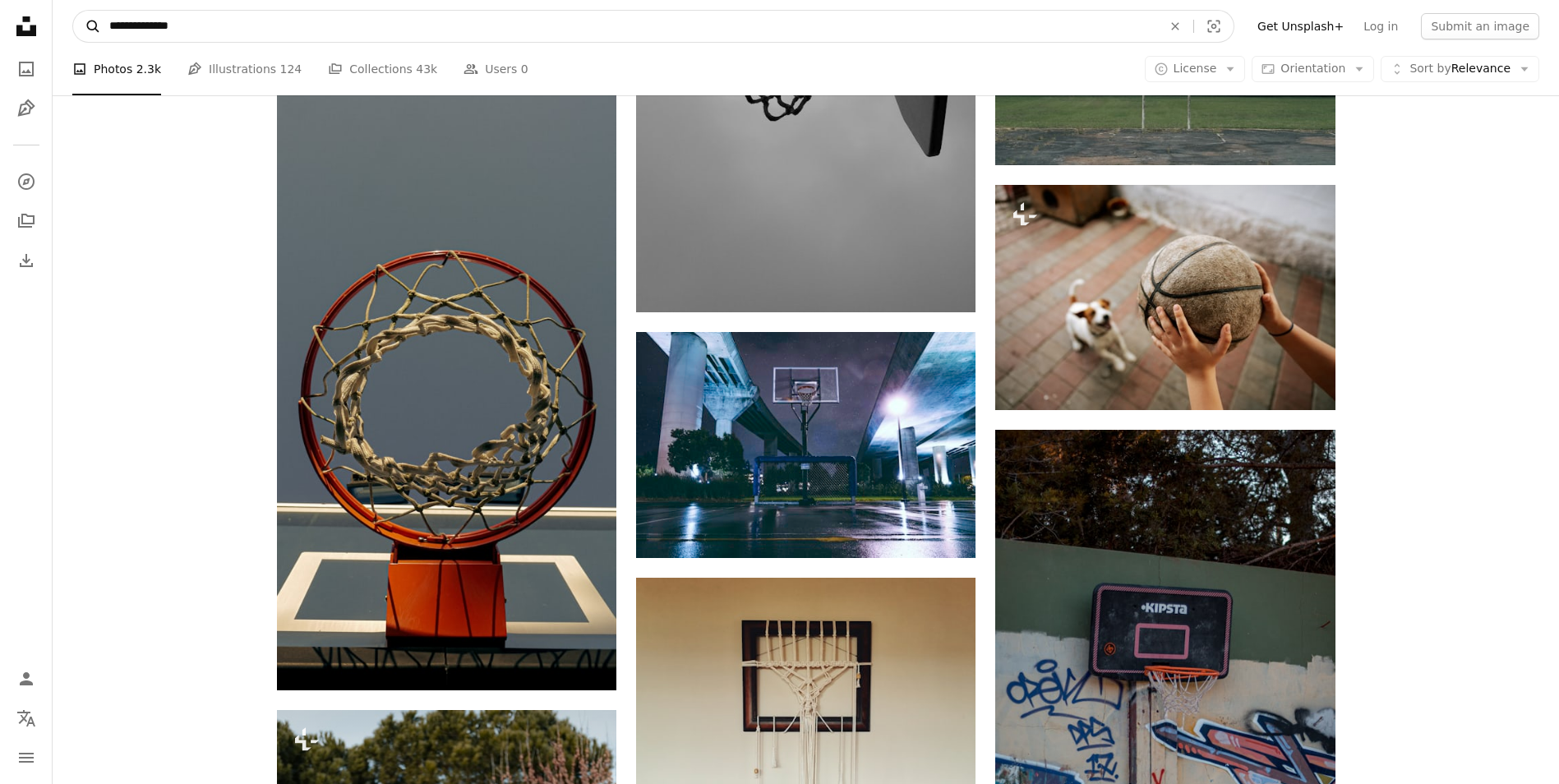
drag, startPoint x: 186, startPoint y: 24, endPoint x: 80, endPoint y: 30, distance: 106.2
click at [80, 30] on form "**********" at bounding box center [654, 26] width 1162 height 33
type input "**********"
click at [73, 11] on button "A magnifying glass" at bounding box center [87, 26] width 28 height 31
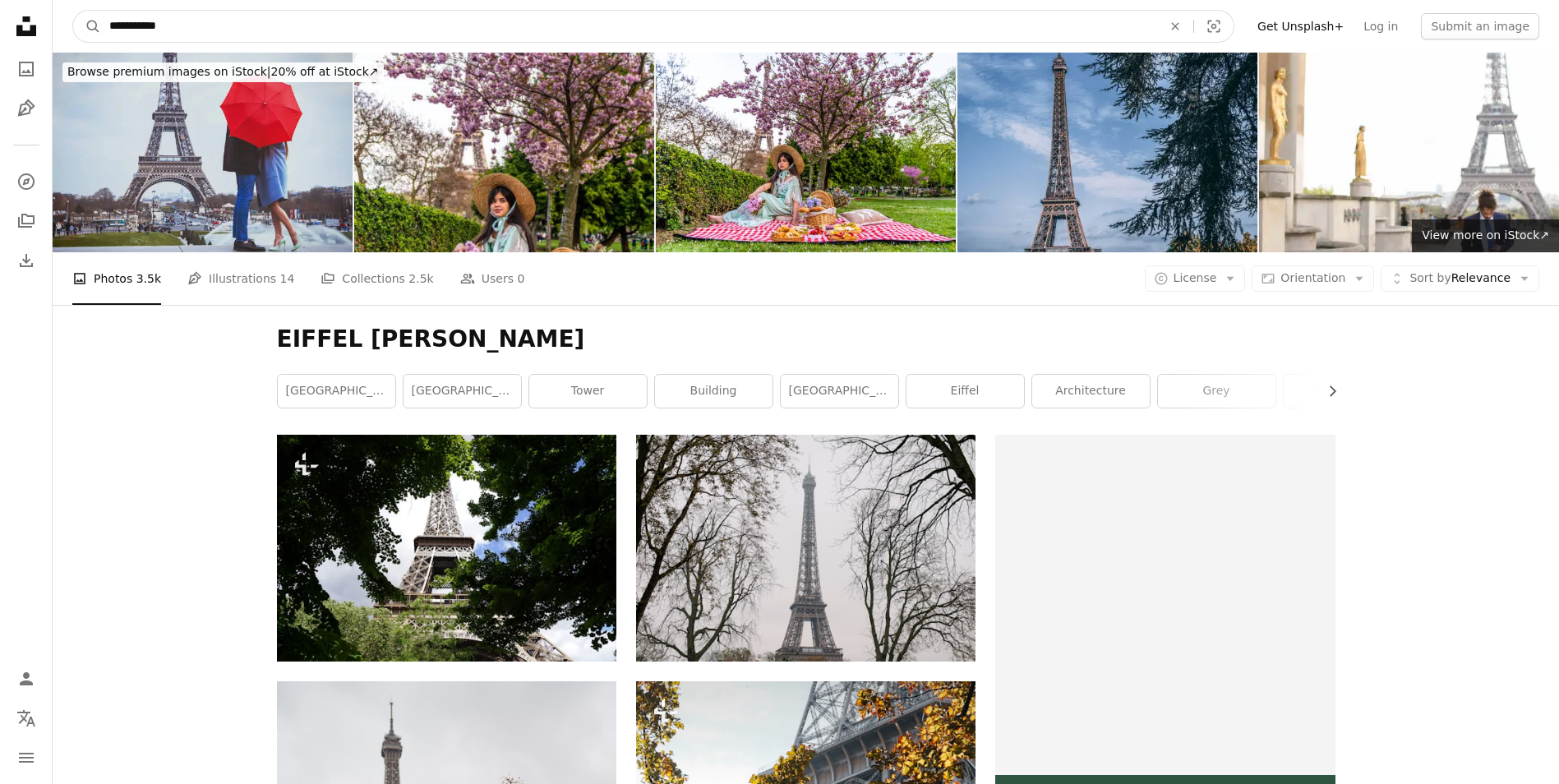
click at [197, 33] on input "**********" at bounding box center [629, 26] width 1056 height 31
type input "**********"
click button "A magnifying glass" at bounding box center [87, 26] width 28 height 31
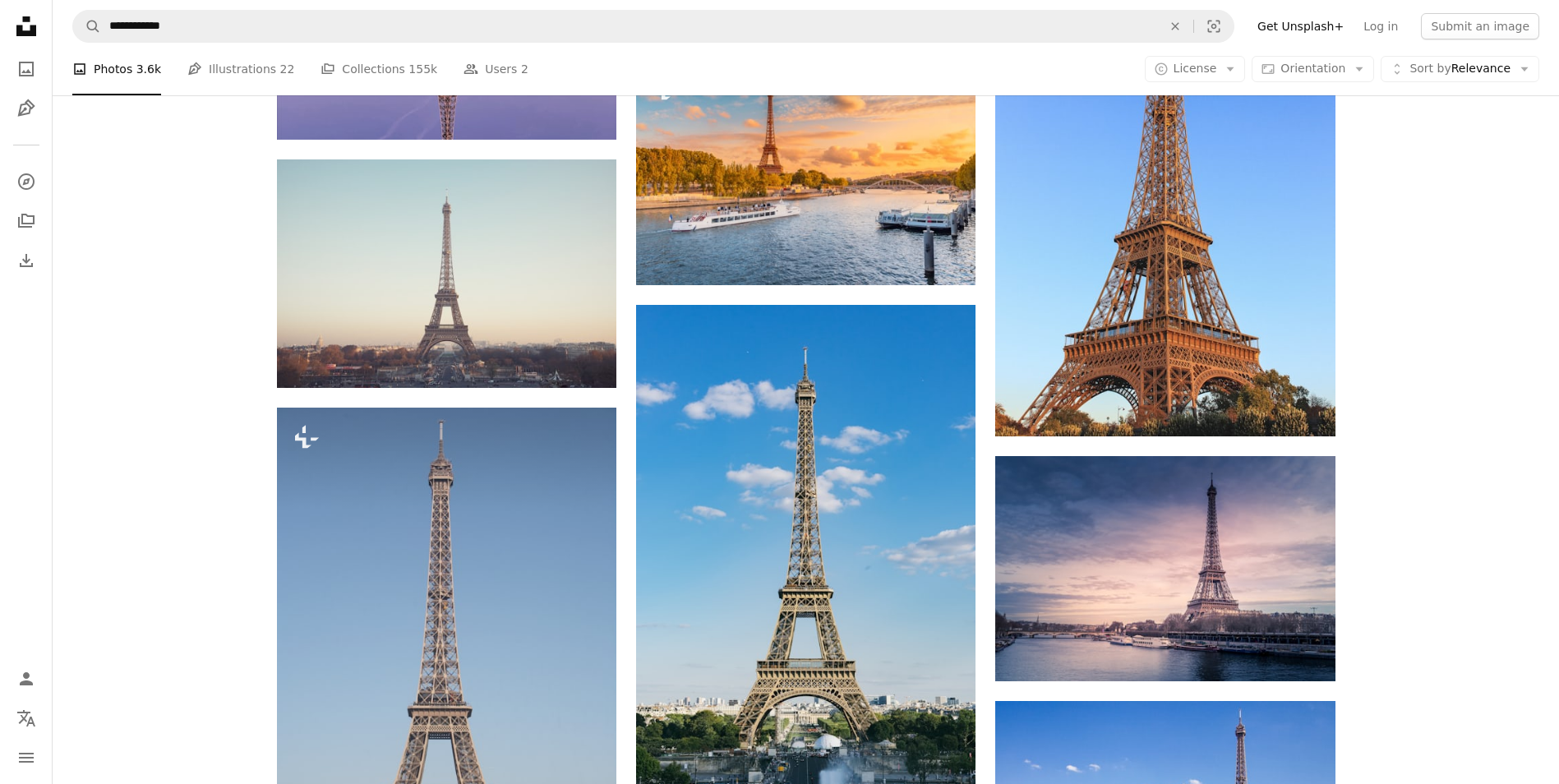
scroll to position [1233, 0]
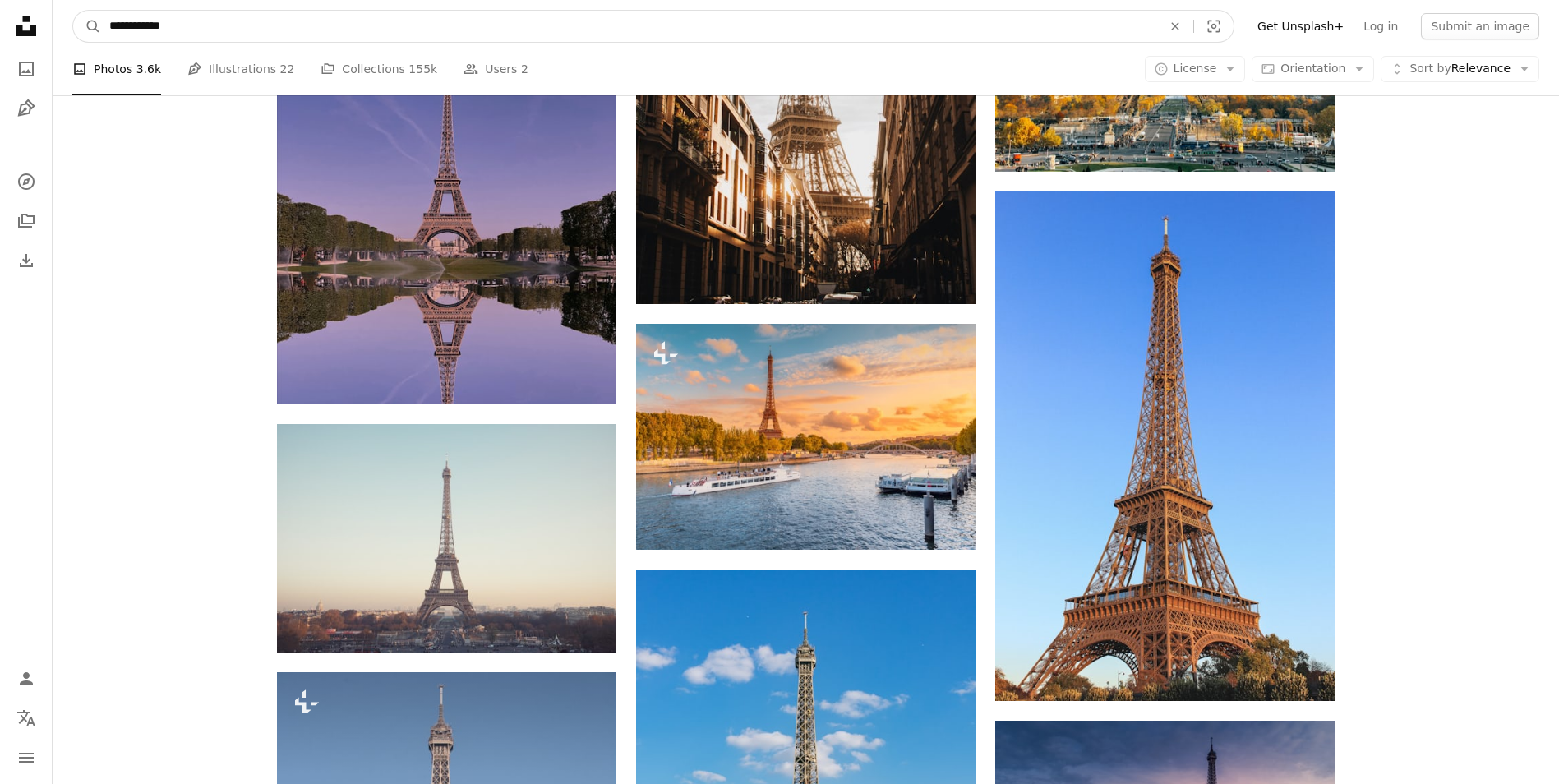
click at [206, 32] on input "**********" at bounding box center [629, 26] width 1056 height 31
type input "**********"
click button "A magnifying glass" at bounding box center [87, 26] width 28 height 31
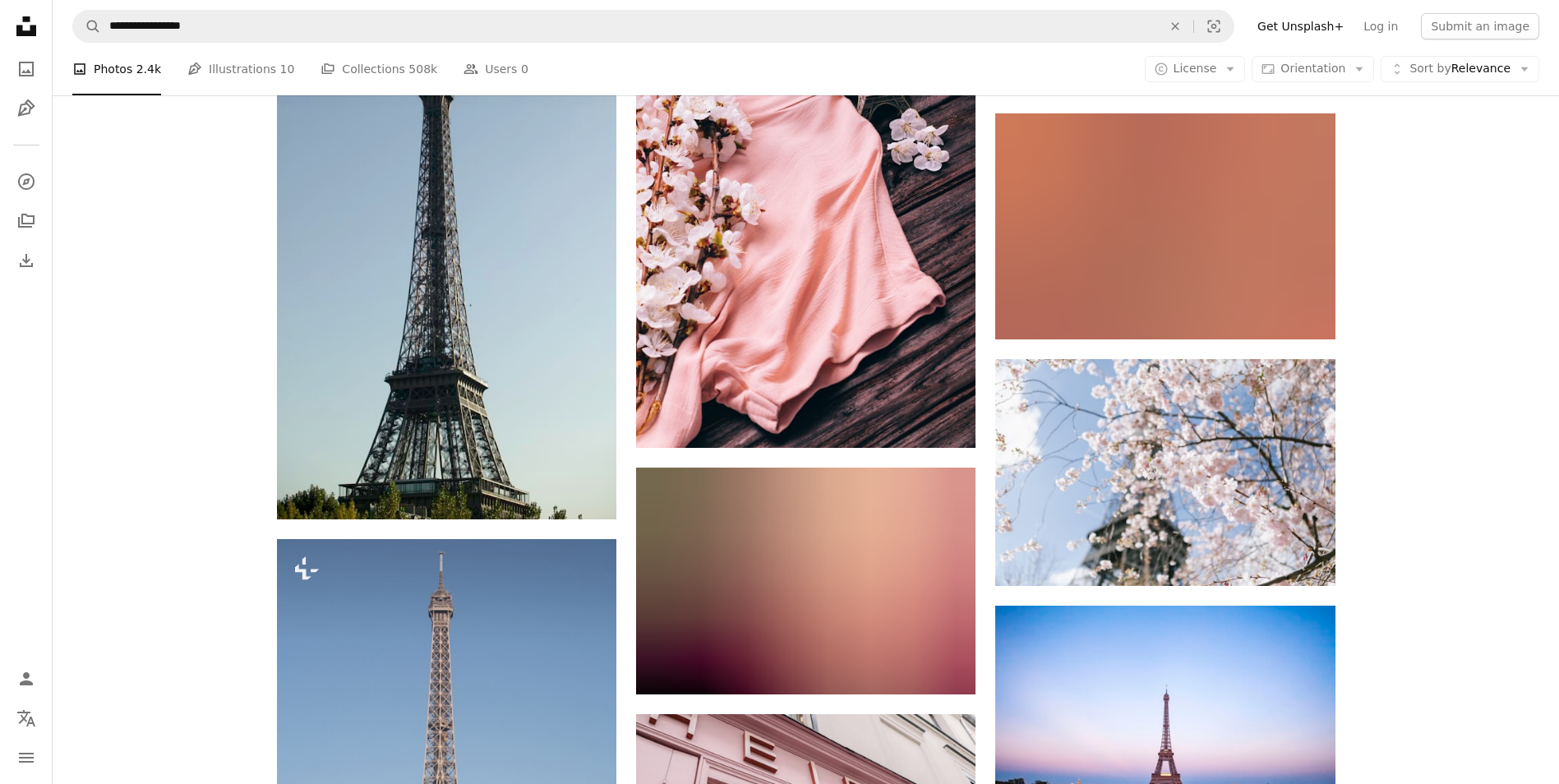
scroll to position [2055, 0]
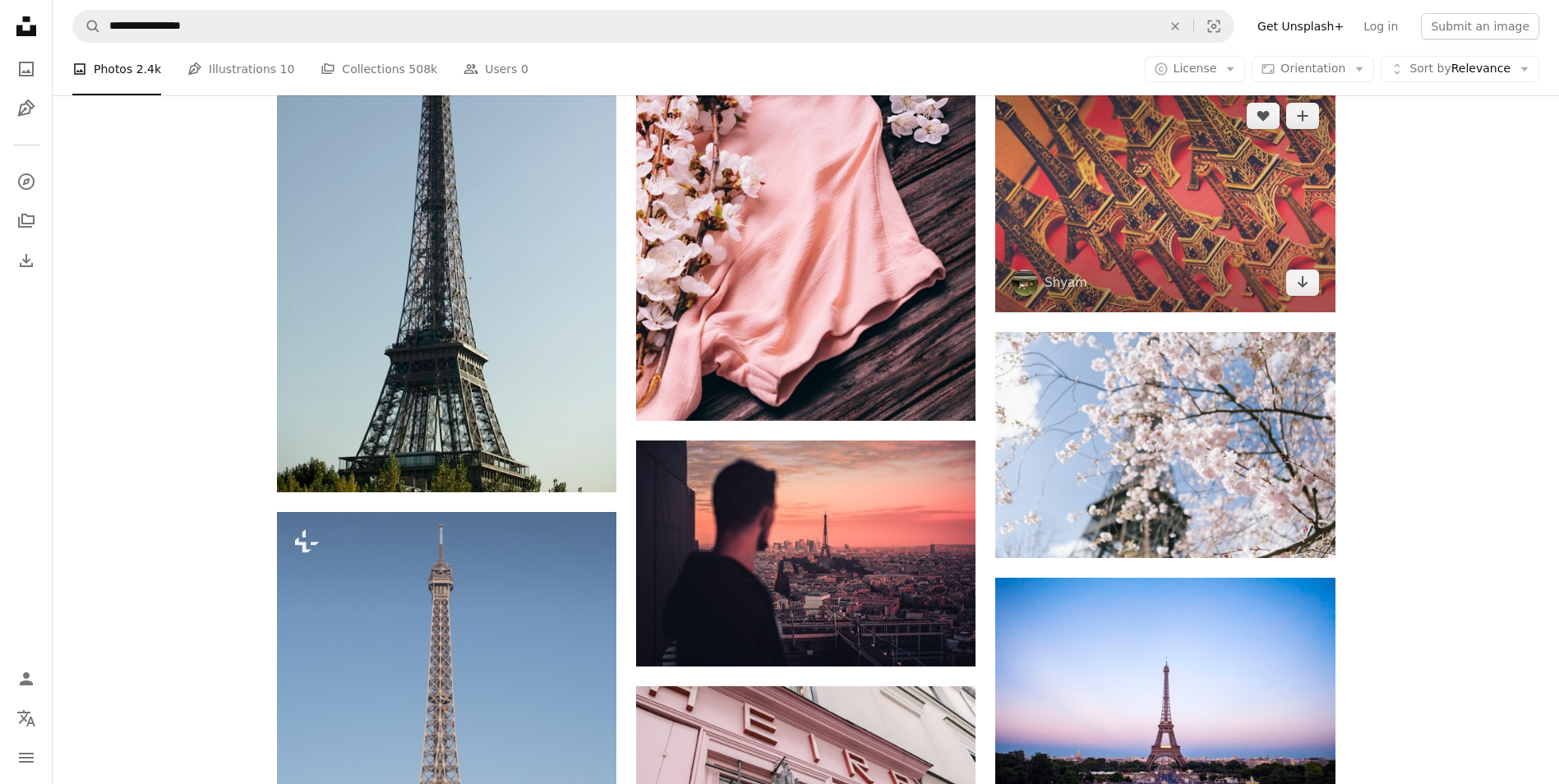
click at [1180, 216] on img at bounding box center [1165, 200] width 339 height 226
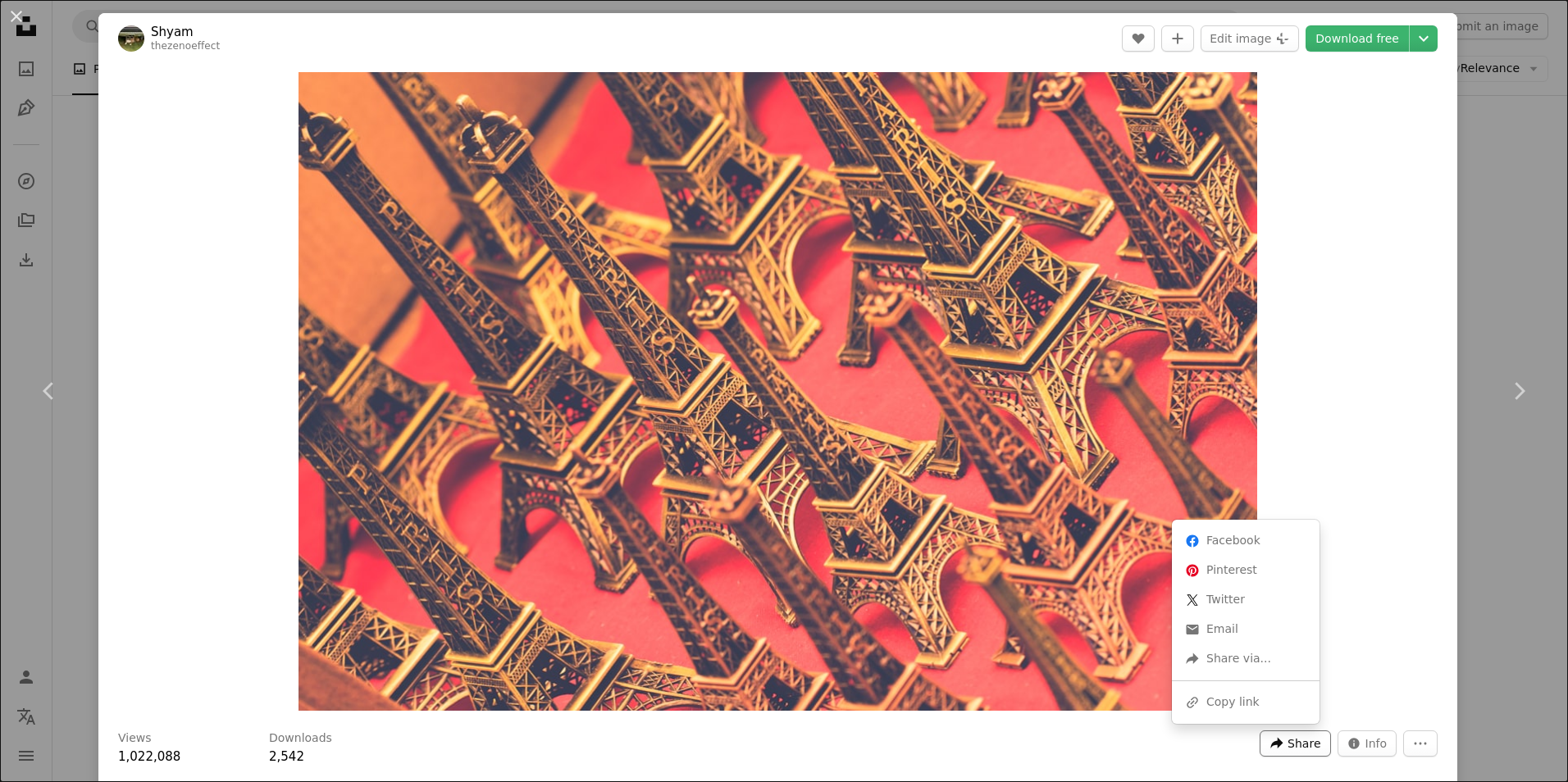
click at [1289, 743] on span "Share" at bounding box center [1304, 743] width 33 height 25
click at [1220, 636] on link "An envelope Email" at bounding box center [1245, 630] width 134 height 30
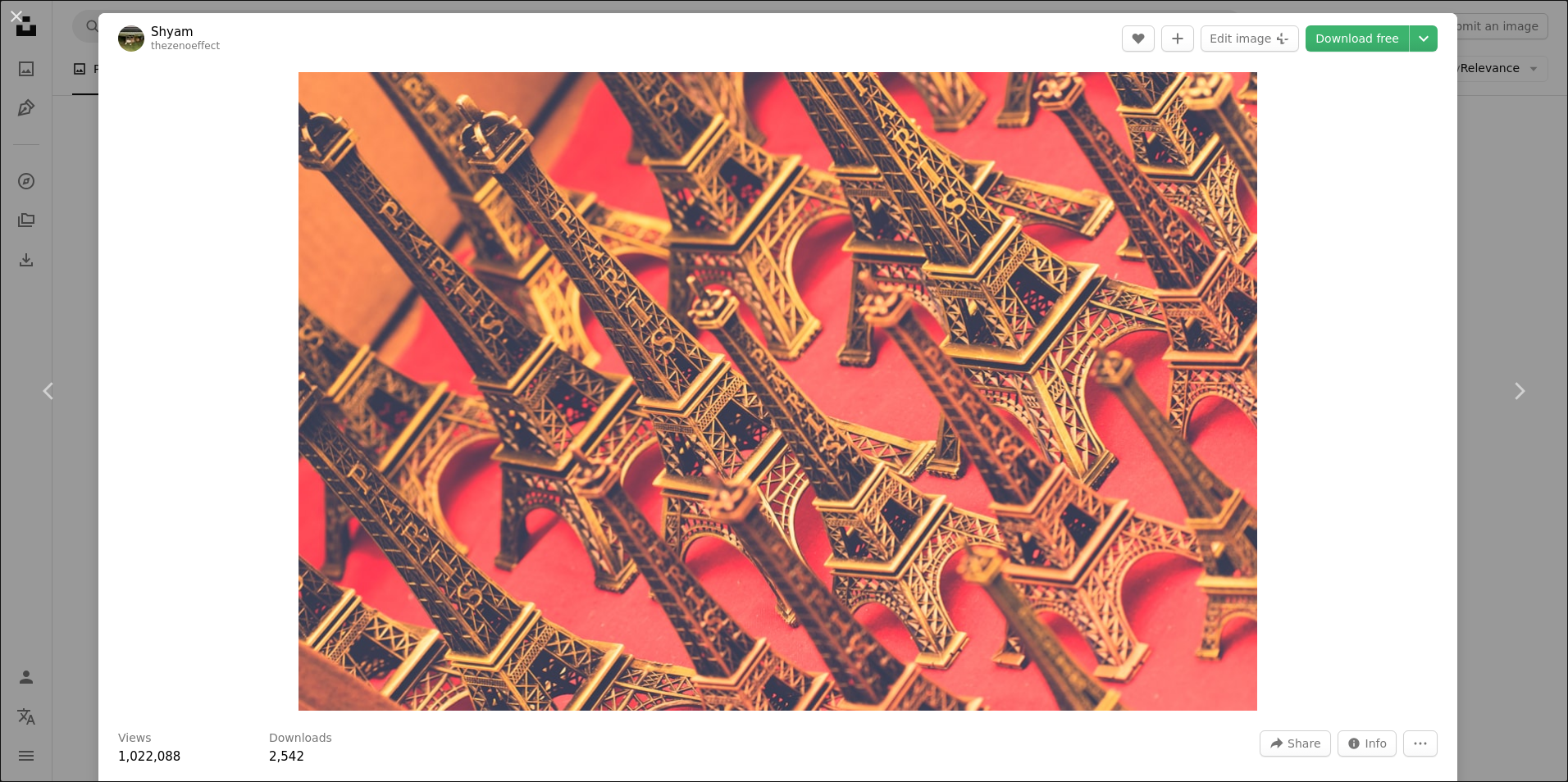
drag, startPoint x: 77, startPoint y: 598, endPoint x: 117, endPoint y: 581, distance: 43.5
click at [77, 598] on div "An X shape Chevron left Chevron right Shyam thezenoeffect A heart A plus sign E…" at bounding box center [784, 391] width 1568 height 782
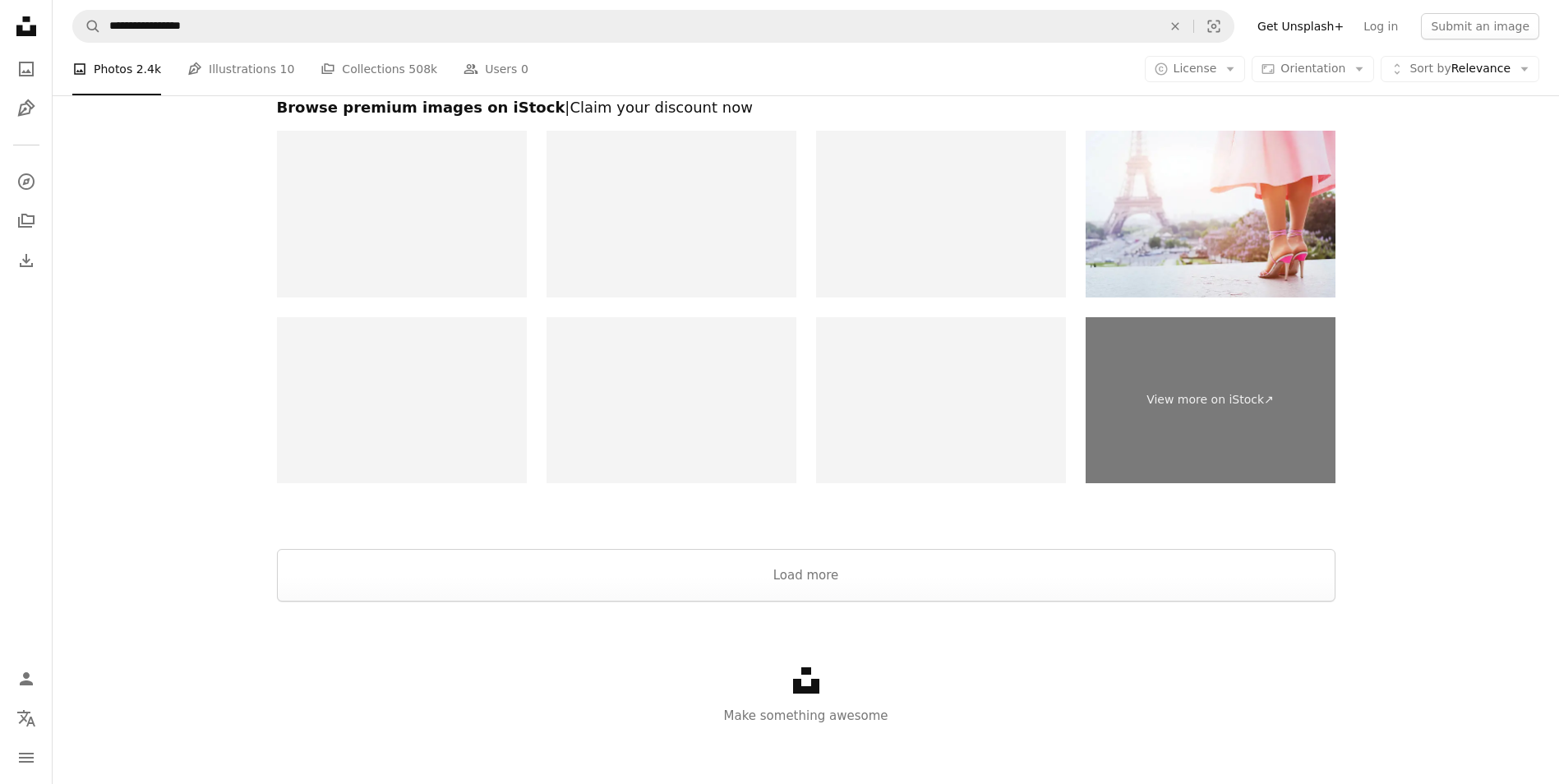
scroll to position [3628, 0]
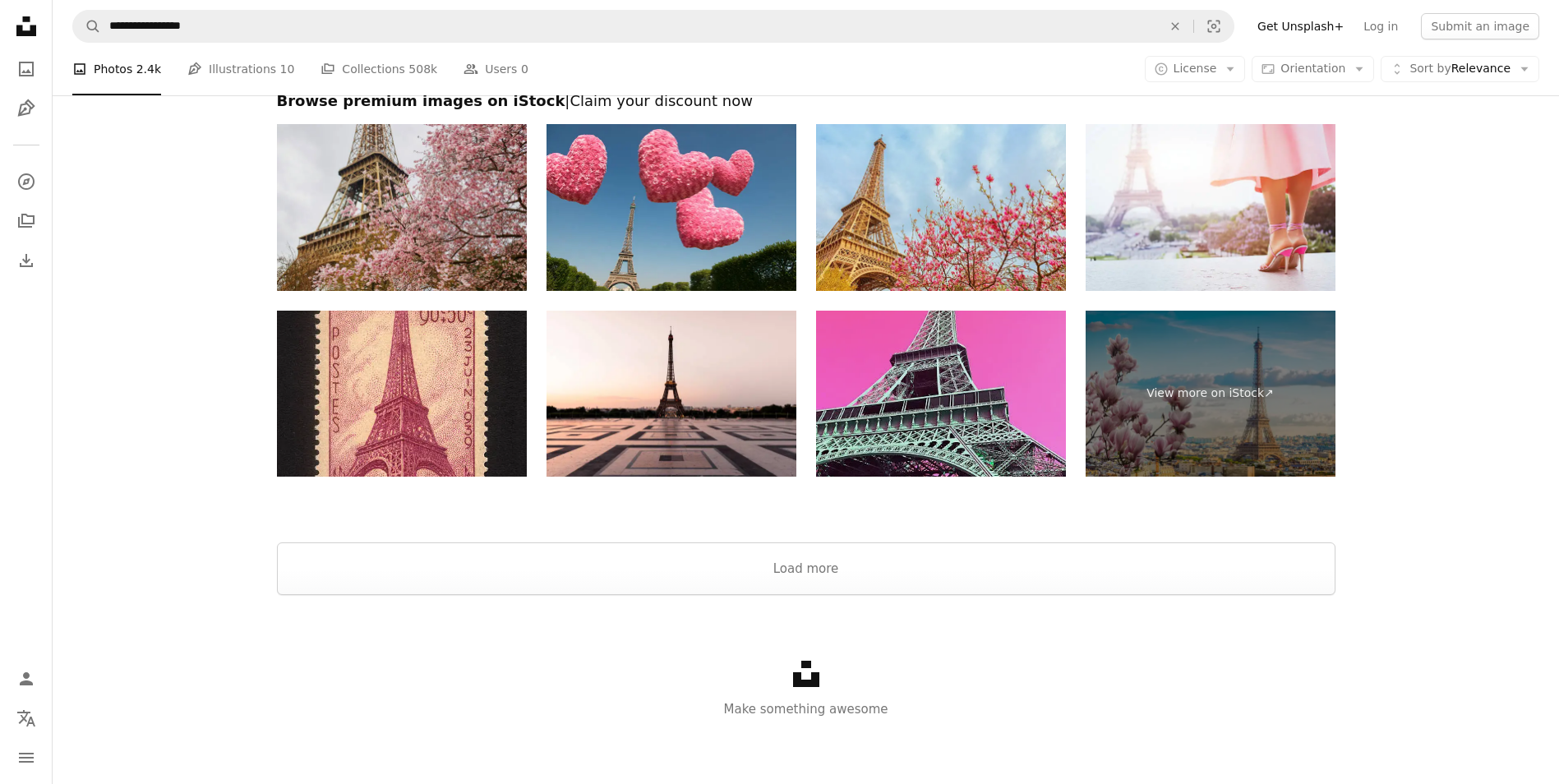
click at [981, 365] on img at bounding box center [941, 394] width 250 height 167
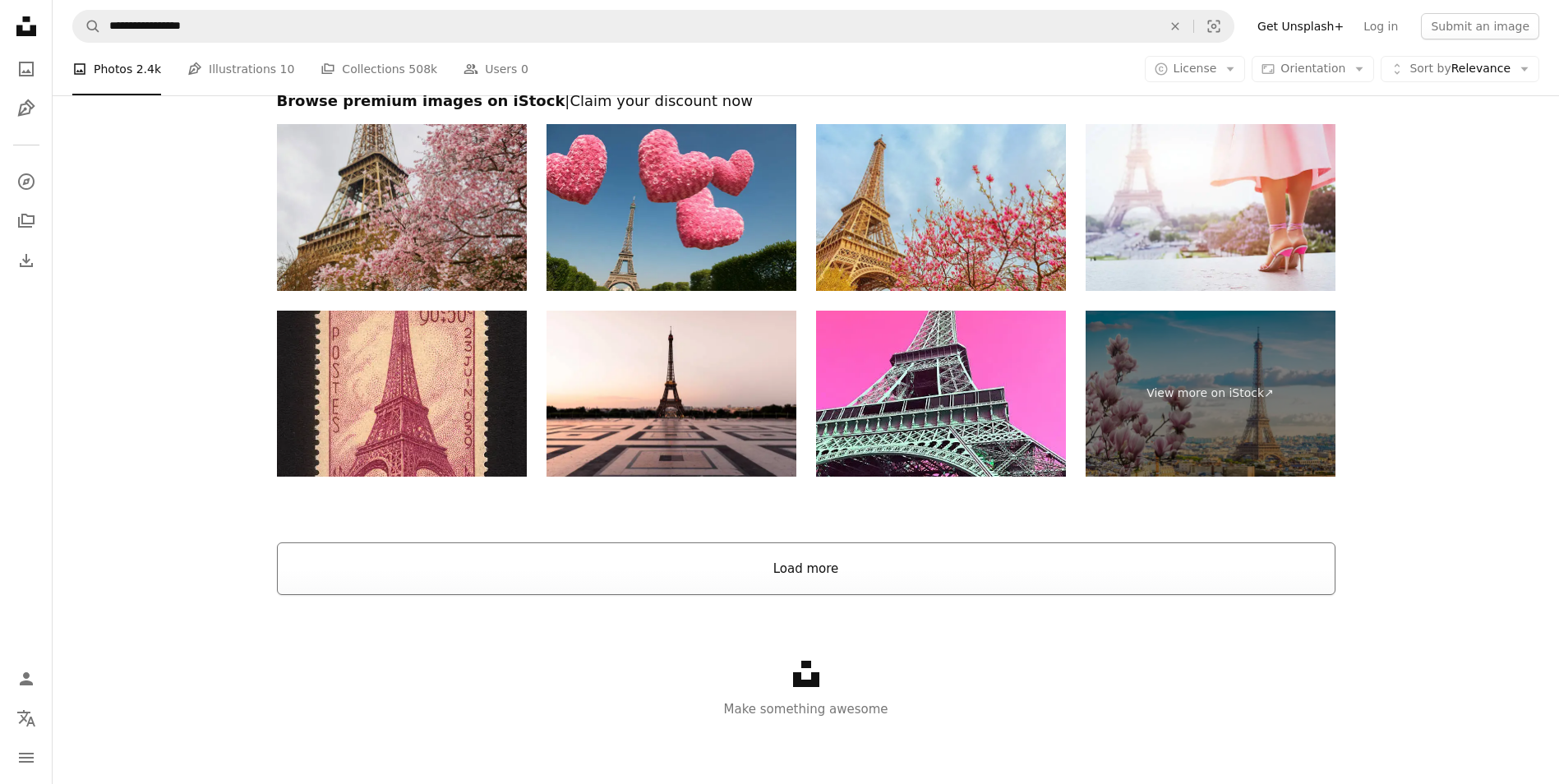
click at [824, 580] on button "Load more" at bounding box center [806, 569] width 1059 height 53
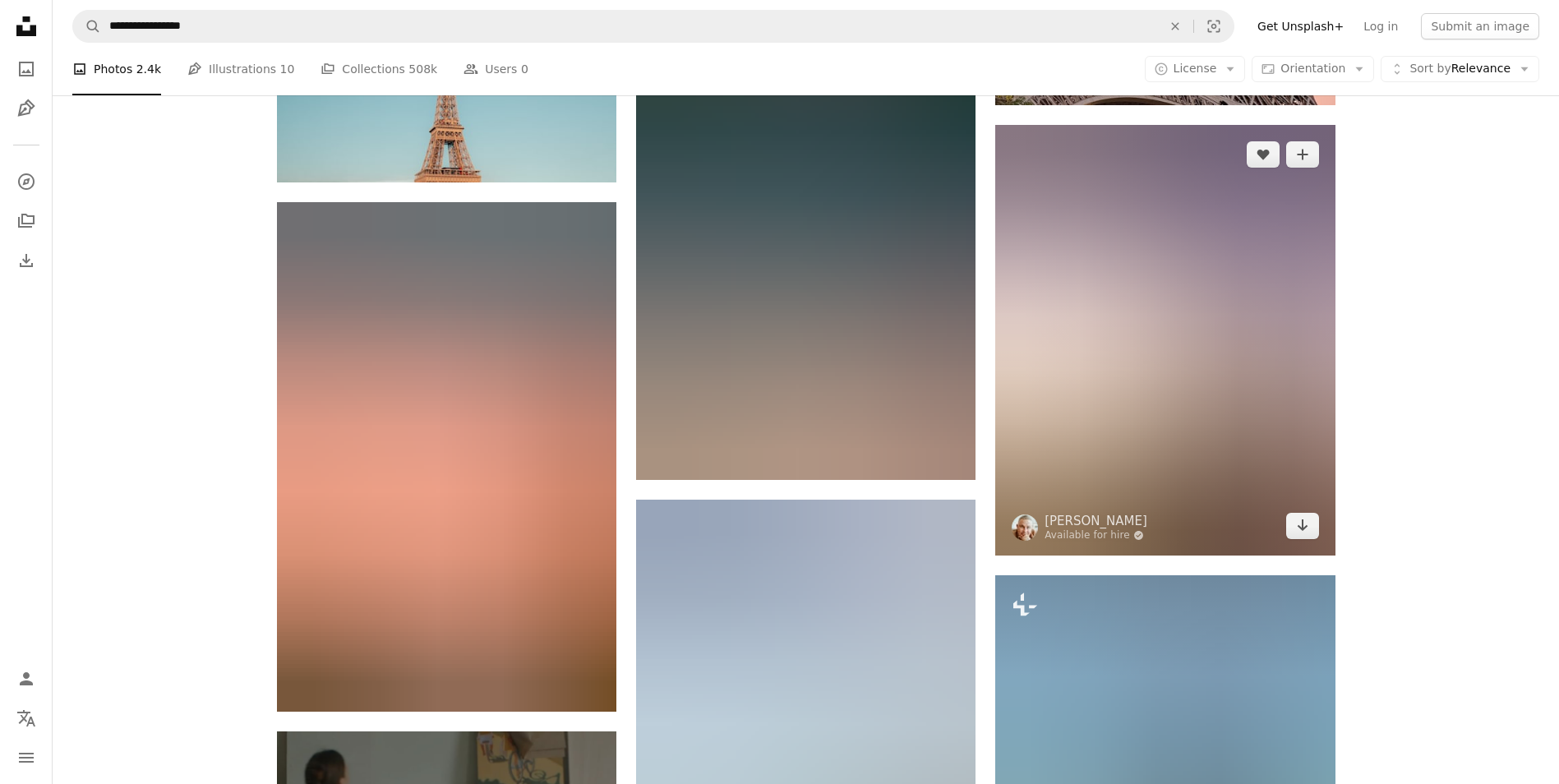
scroll to position [4976, 0]
